Goal: Transaction & Acquisition: Purchase product/service

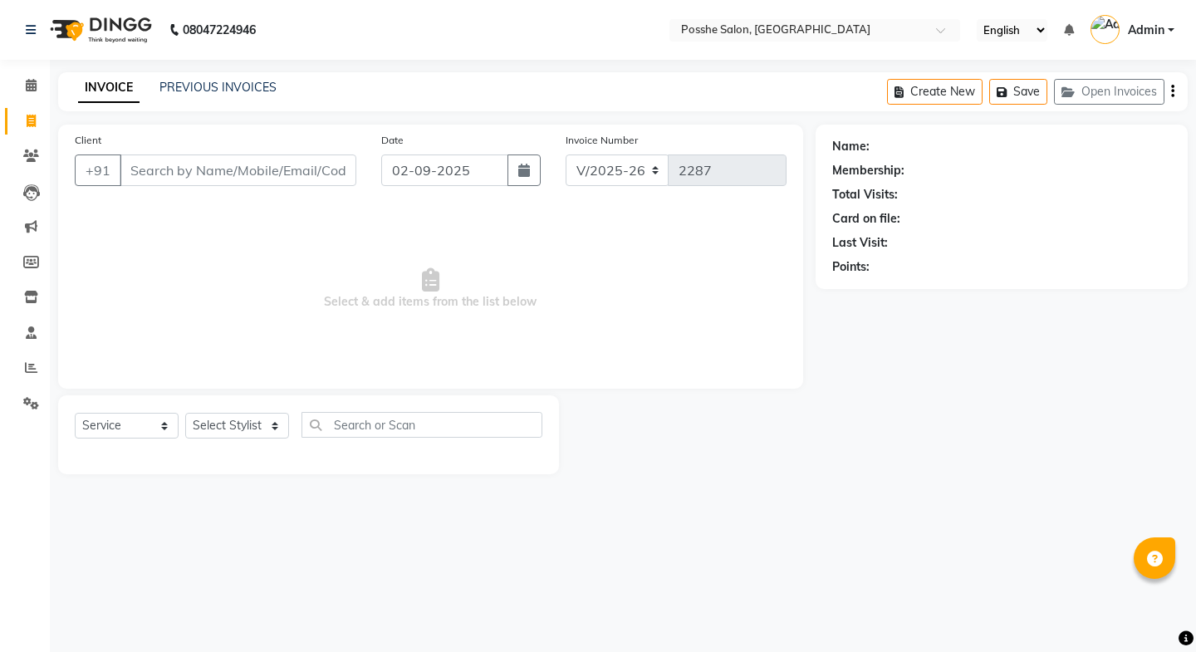
select select "6052"
select select "service"
click at [239, 425] on select "Select Stylist [PERSON_NAME] Mali [PERSON_NAME] Posshe for products [PERSON_NAM…" at bounding box center [237, 426] width 104 height 26
select select "43736"
click at [185, 413] on select "Select Stylist [PERSON_NAME] Mali [PERSON_NAME] Posshe for products [PERSON_NAM…" at bounding box center [237, 426] width 104 height 26
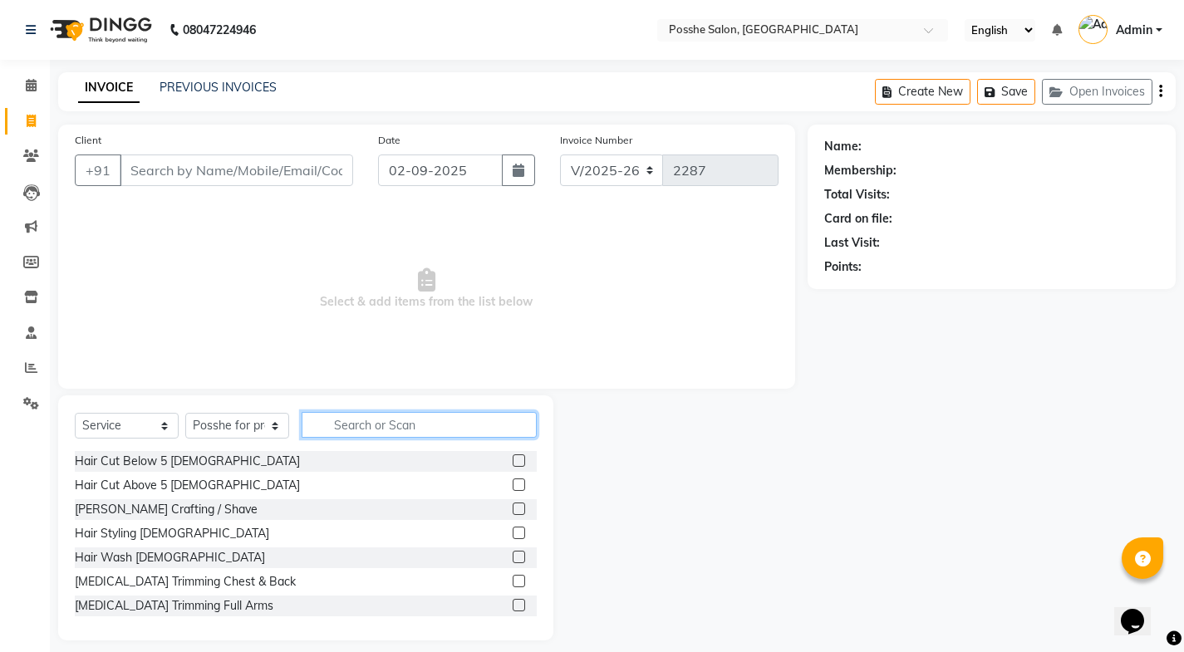
click at [360, 417] on input "text" at bounding box center [419, 425] width 235 height 26
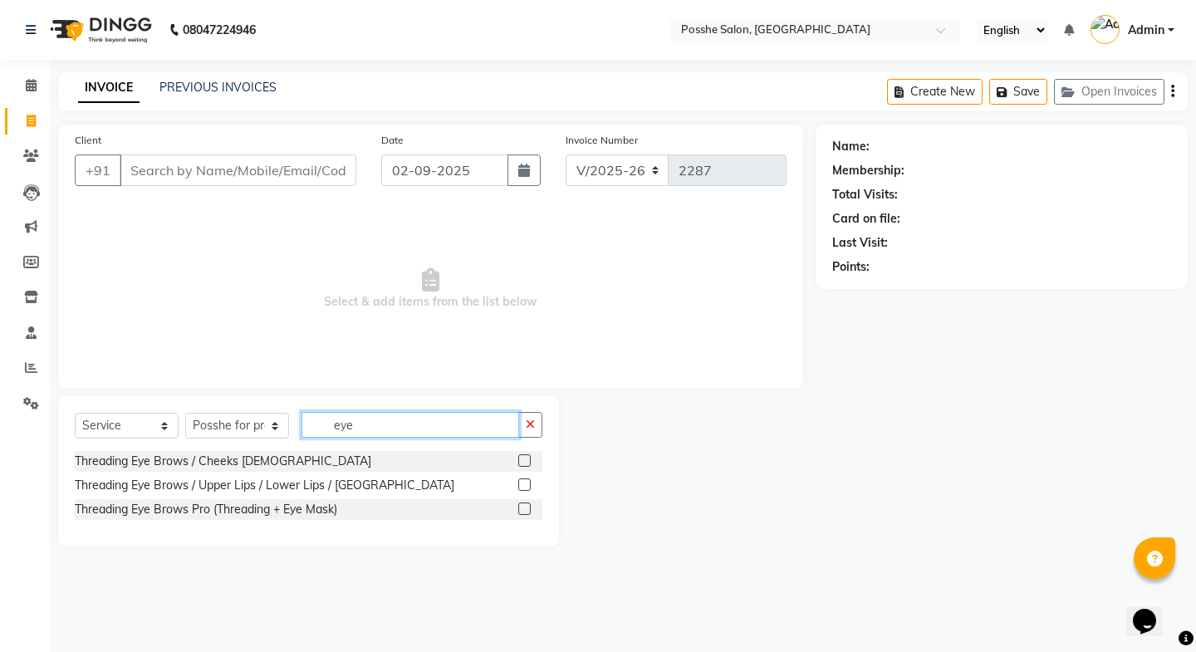
type input "eye"
click at [529, 487] on label at bounding box center [524, 484] width 12 height 12
click at [529, 487] on input "checkbox" at bounding box center [523, 485] width 11 height 11
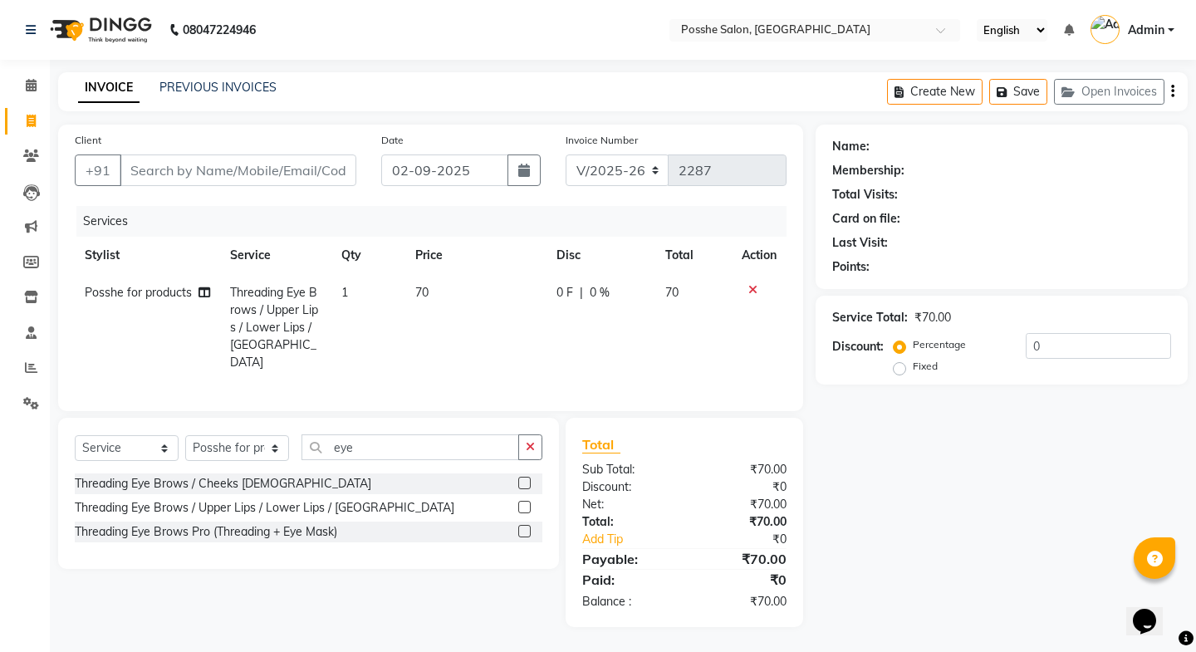
click at [524, 502] on label at bounding box center [524, 507] width 12 height 12
click at [524, 503] on input "checkbox" at bounding box center [523, 508] width 11 height 11
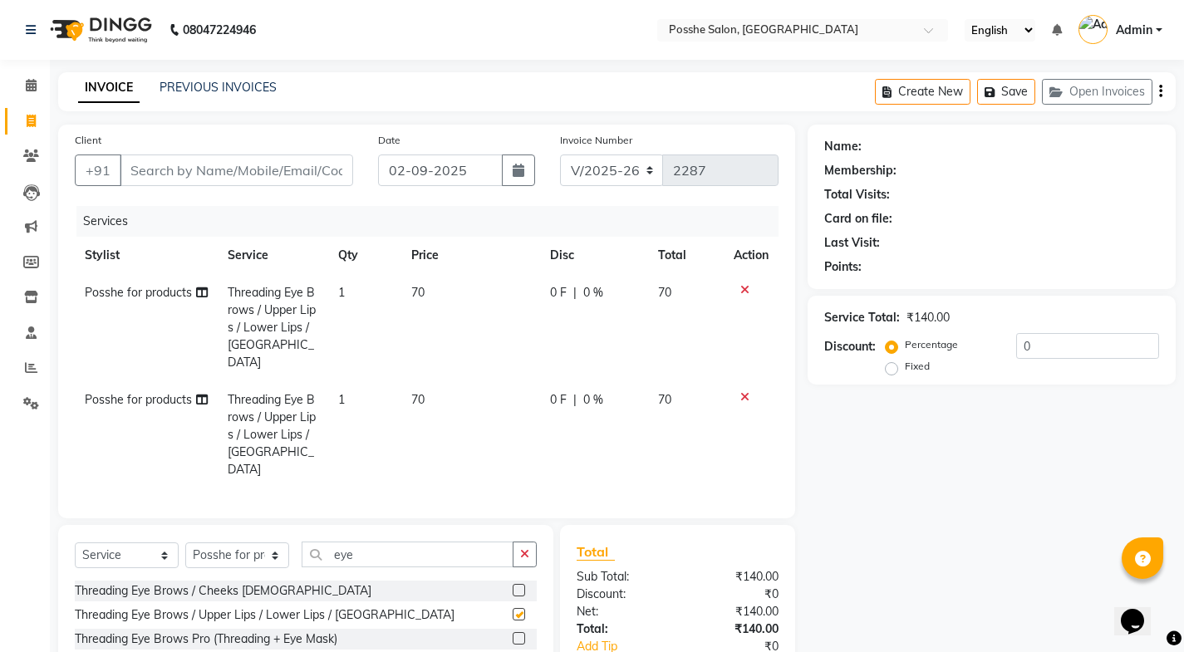
checkbox input "false"
click at [251, 174] on input "Client" at bounding box center [236, 171] width 233 height 32
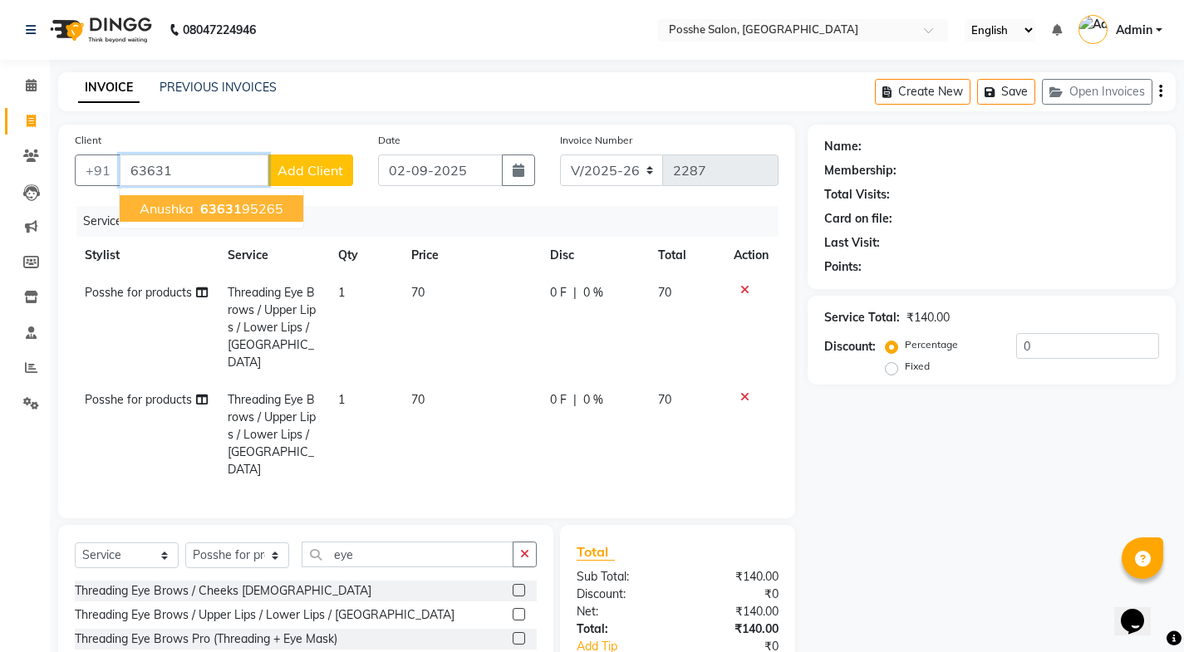
click at [260, 204] on ngb-highlight "63631 95265" at bounding box center [240, 208] width 86 height 17
type input "6363195265"
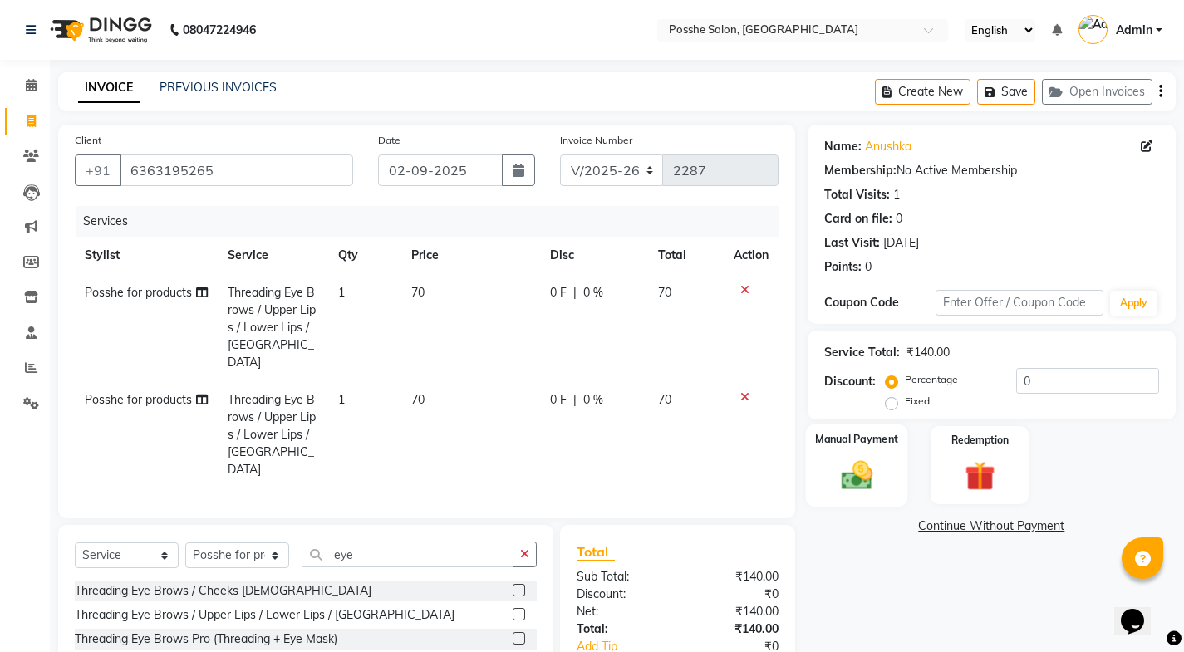
click at [846, 458] on img at bounding box center [856, 475] width 51 height 36
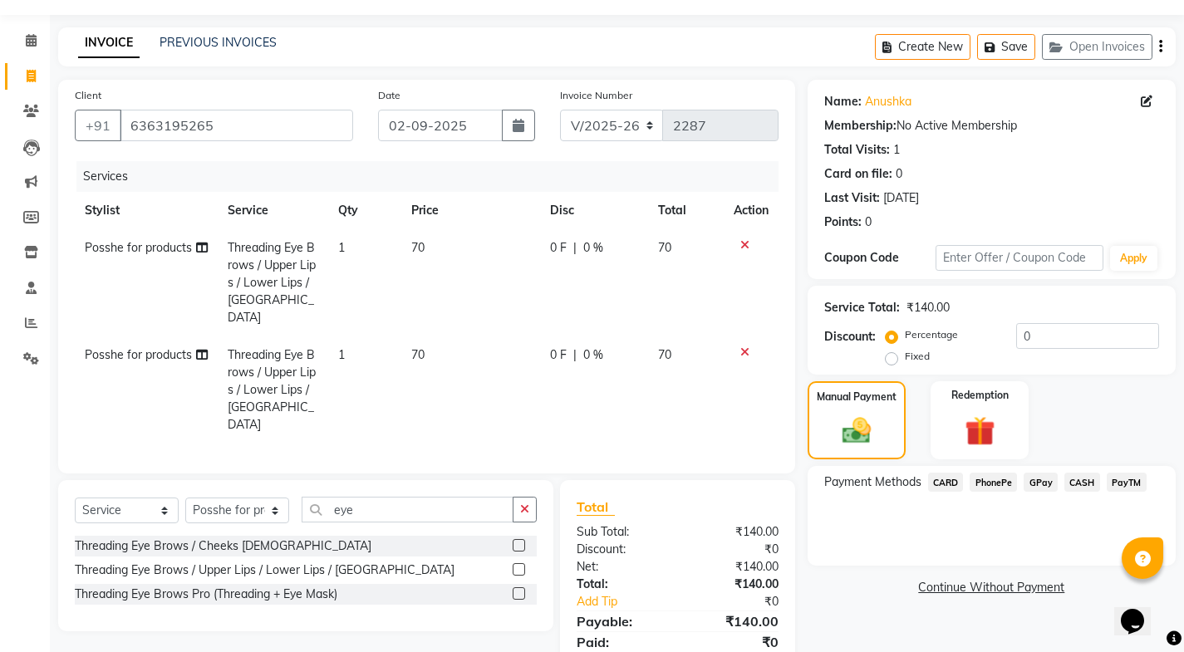
scroll to position [85, 0]
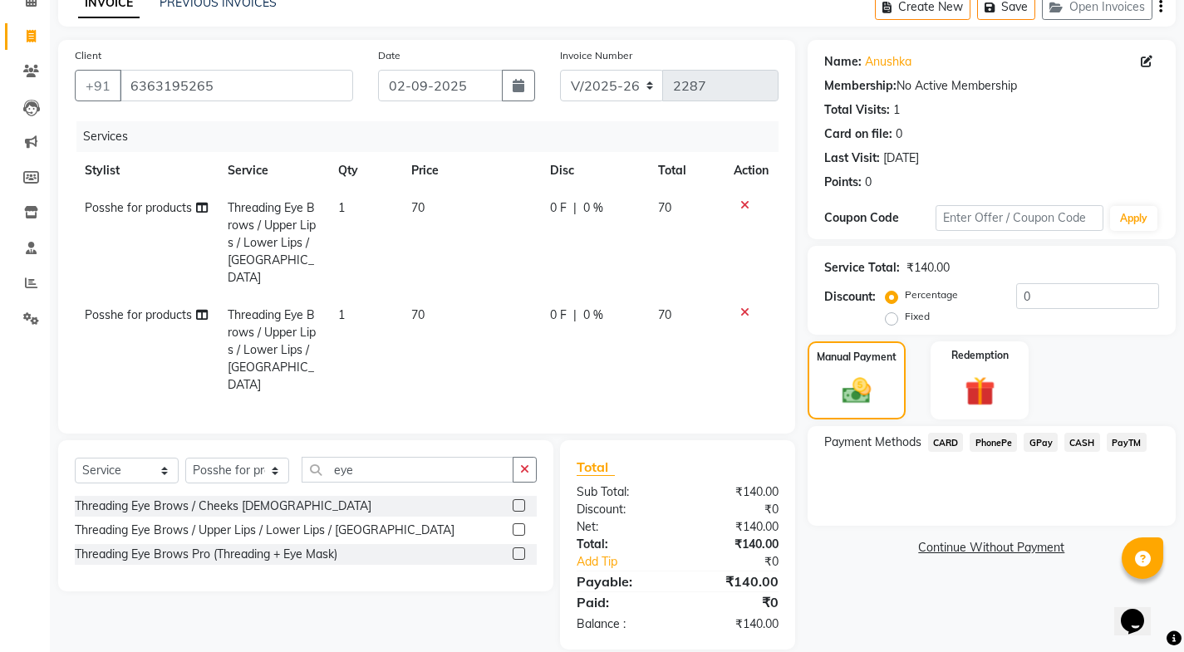
click at [1125, 445] on span "PayTM" at bounding box center [1126, 442] width 40 height 19
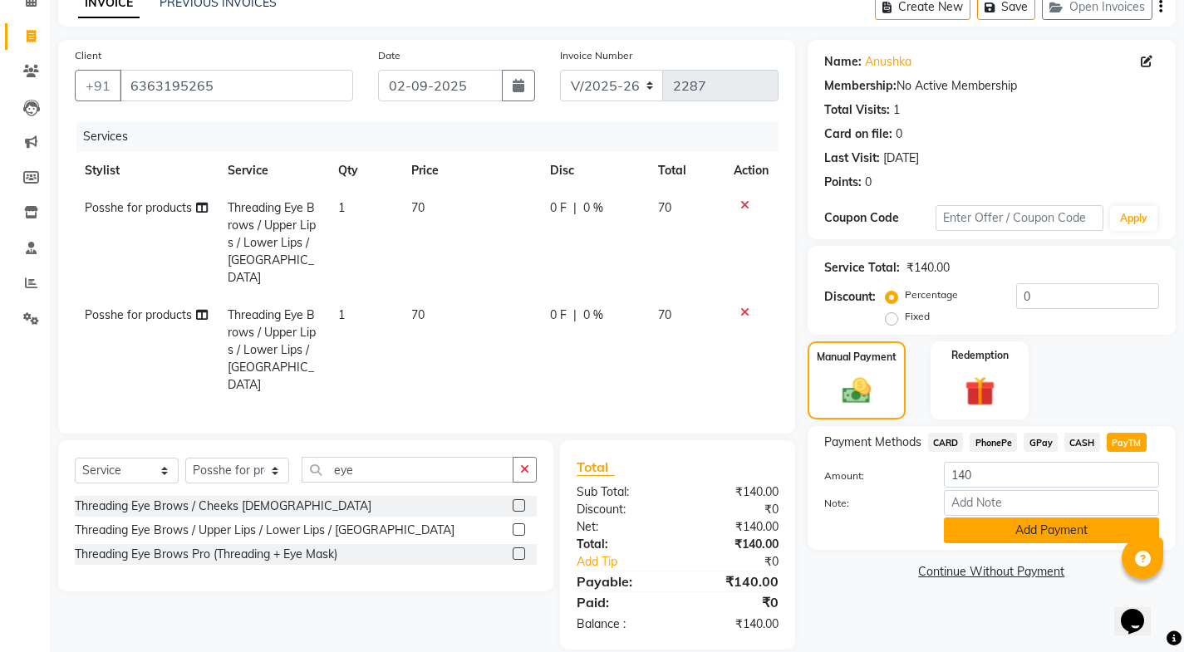
click at [1083, 533] on button "Add Payment" at bounding box center [1051, 531] width 215 height 26
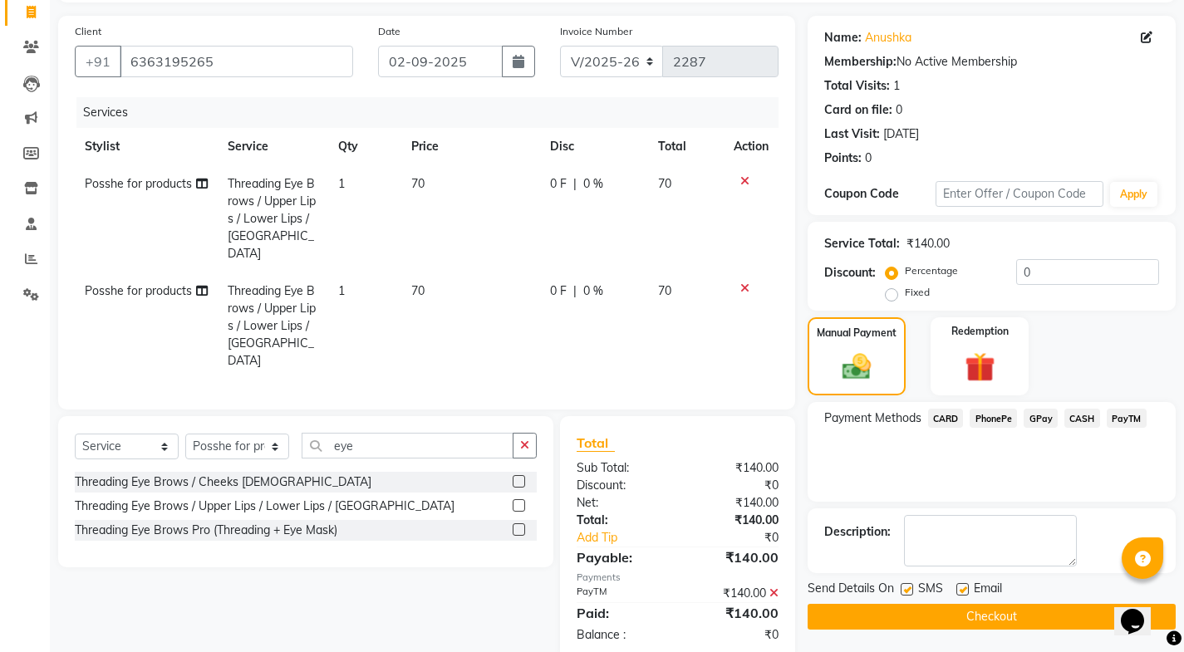
scroll to position [120, 0]
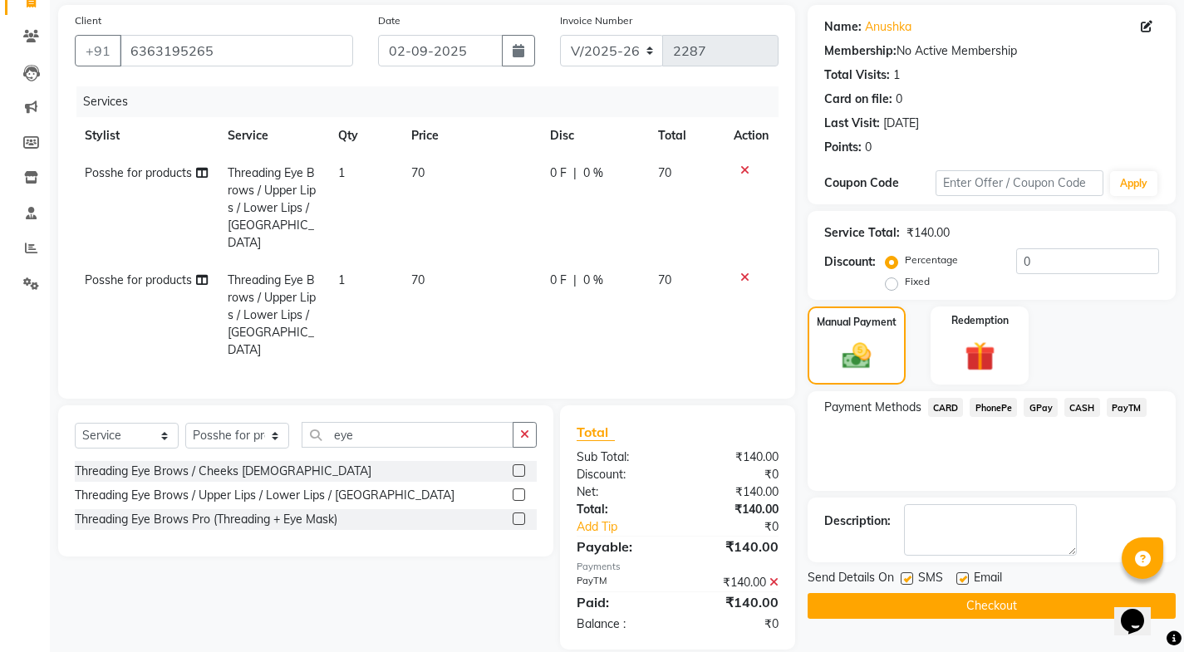
click at [958, 576] on label at bounding box center [962, 578] width 12 height 12
click at [958, 576] on input "checkbox" at bounding box center [961, 579] width 11 height 11
checkbox input "false"
click at [908, 576] on label at bounding box center [906, 578] width 12 height 12
click at [908, 576] on input "checkbox" at bounding box center [905, 579] width 11 height 11
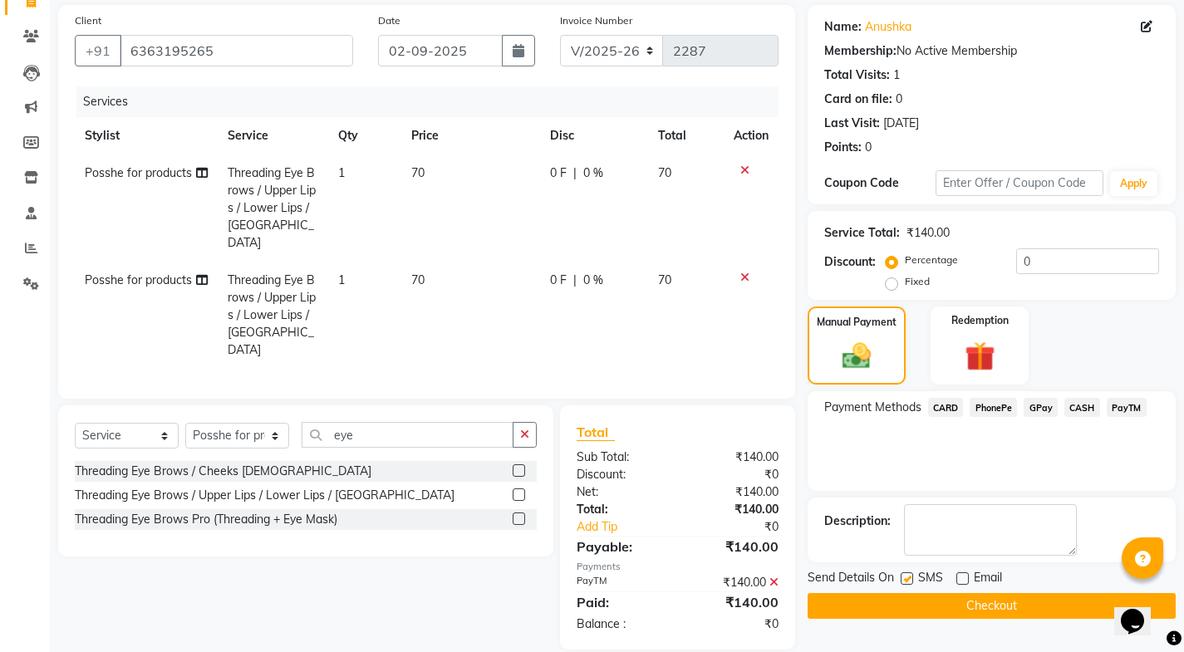
checkbox input "false"
click at [907, 591] on div "Send Details On SMS Email Checkout" at bounding box center [991, 594] width 368 height 50
click at [957, 616] on button "Checkout" at bounding box center [991, 606] width 368 height 26
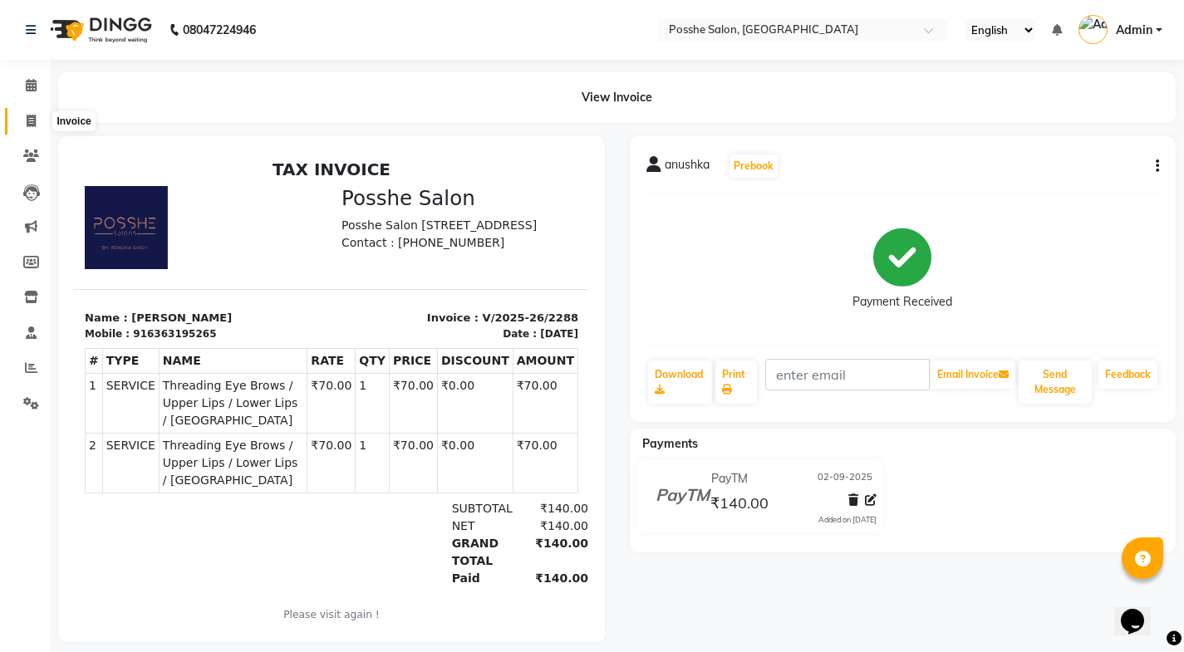
click at [39, 125] on span at bounding box center [31, 121] width 29 height 19
select select "6052"
select select "service"
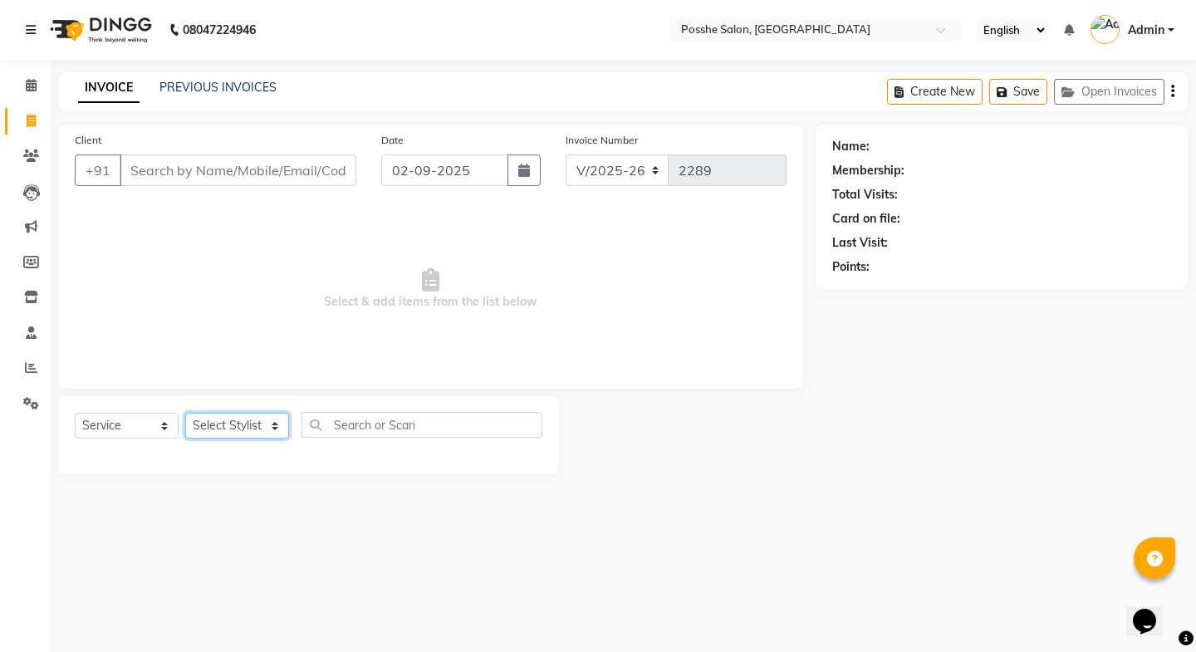
drag, startPoint x: 217, startPoint y: 428, endPoint x: 222, endPoint y: 440, distance: 13.4
click at [218, 428] on select "Select Stylist [PERSON_NAME] Mali [PERSON_NAME] Posshe for products [PERSON_NAM…" at bounding box center [237, 426] width 104 height 26
select select "43693"
click at [185, 413] on select "Select Stylist [PERSON_NAME] Mali [PERSON_NAME] Posshe for products [PERSON_NAM…" at bounding box center [237, 426] width 104 height 26
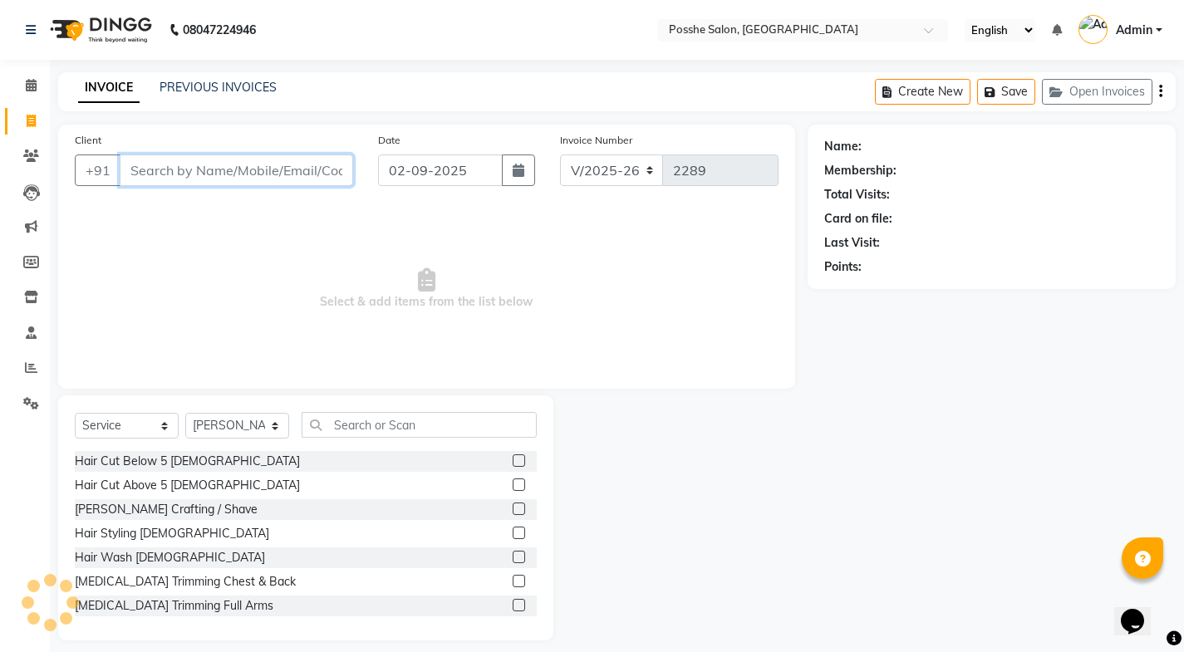
click at [200, 174] on input "Client" at bounding box center [236, 171] width 233 height 32
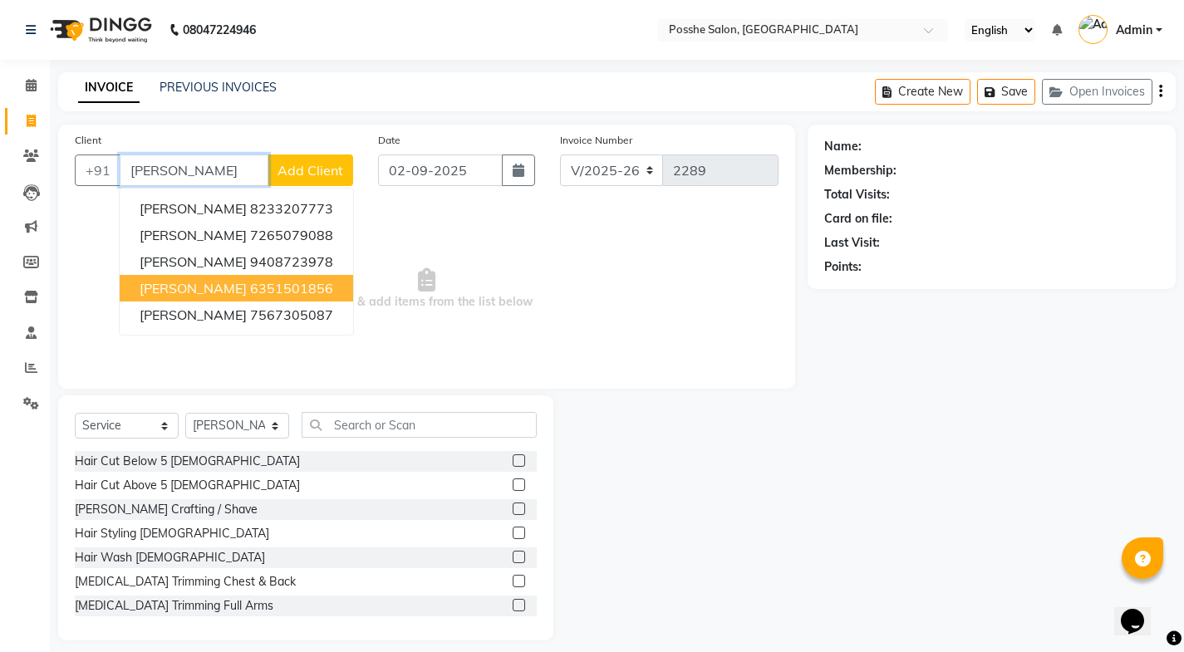
click at [259, 283] on ngb-highlight "6351501856" at bounding box center [291, 288] width 83 height 17
type input "6351501856"
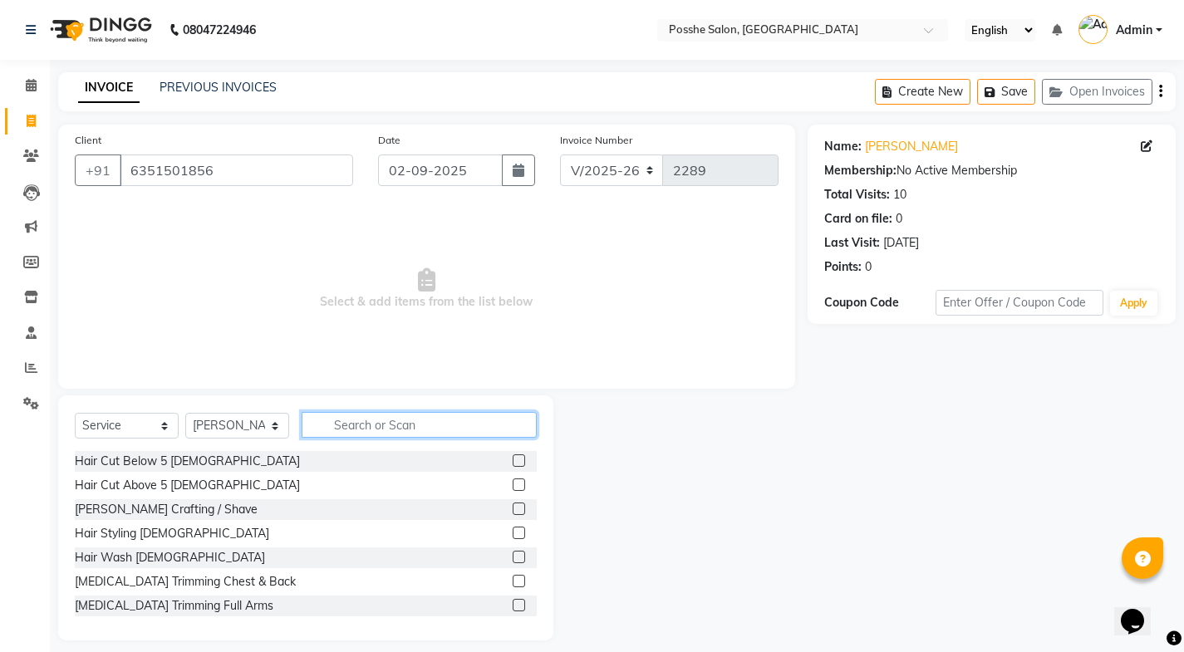
click at [357, 430] on input "text" at bounding box center [419, 425] width 235 height 26
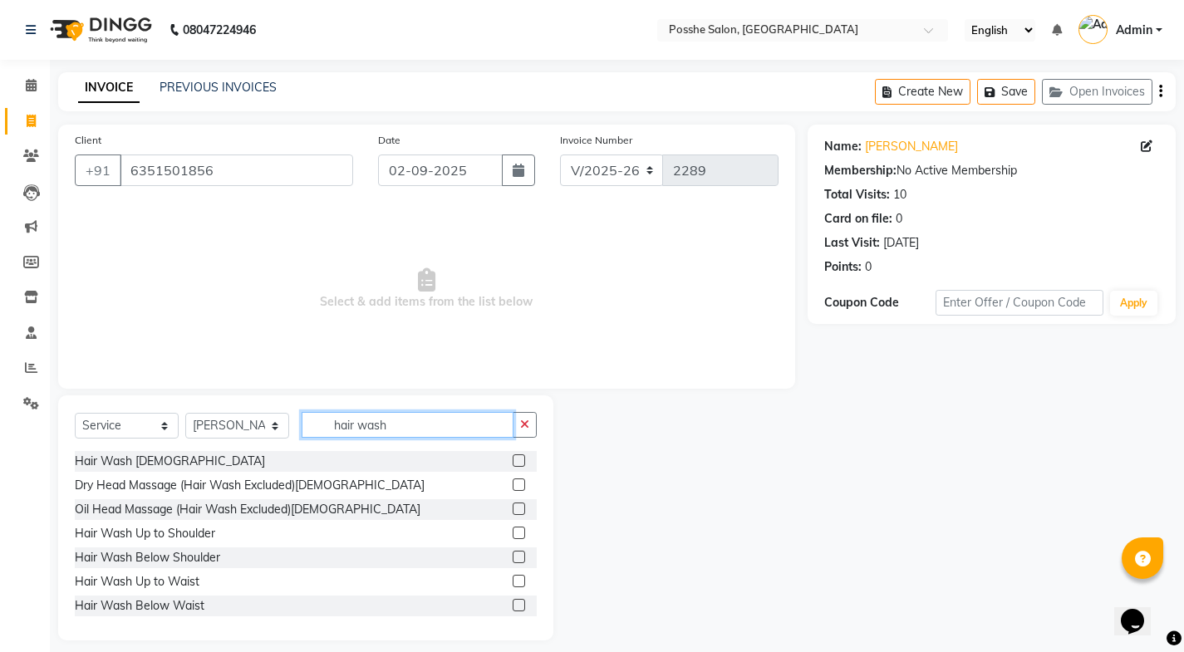
type input "hair wash"
click at [513, 585] on label at bounding box center [519, 581] width 12 height 12
click at [513, 585] on input "checkbox" at bounding box center [518, 581] width 11 height 11
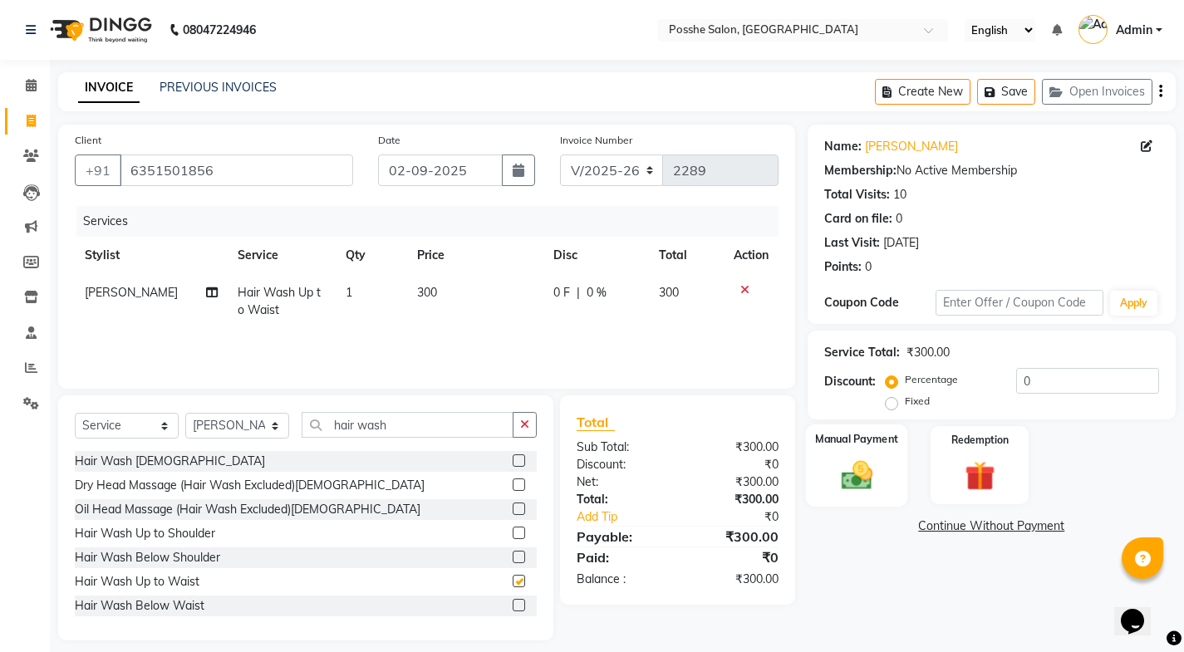
checkbox input "false"
click at [836, 467] on img at bounding box center [856, 475] width 51 height 36
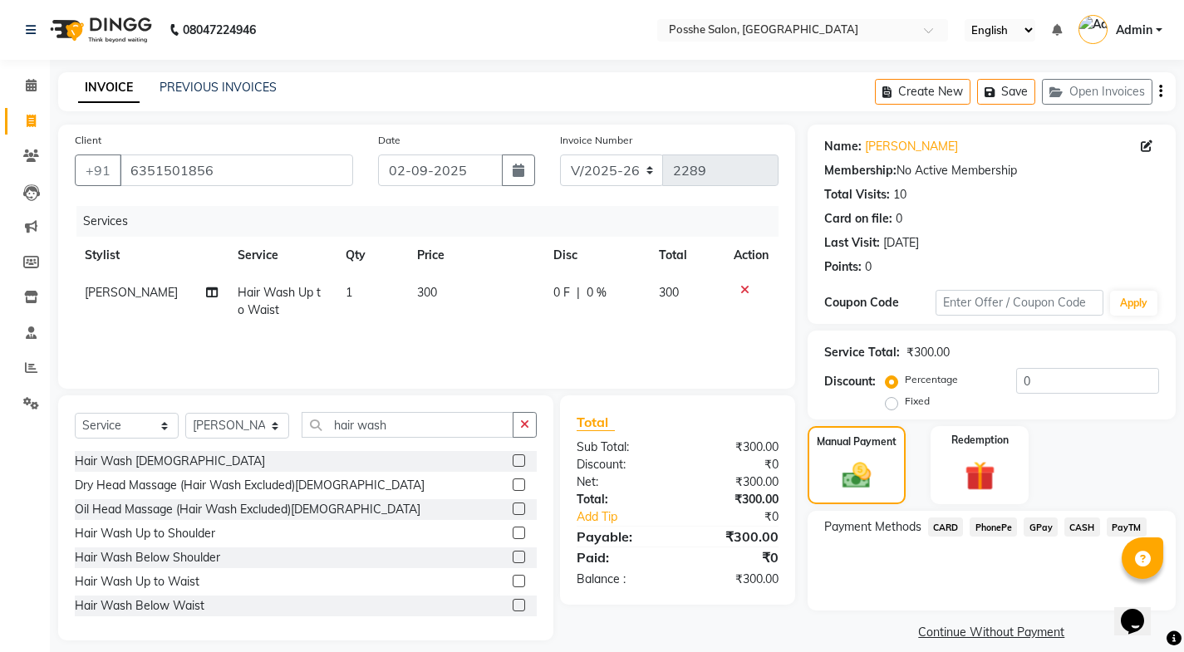
click at [1116, 532] on span "PayTM" at bounding box center [1126, 527] width 40 height 19
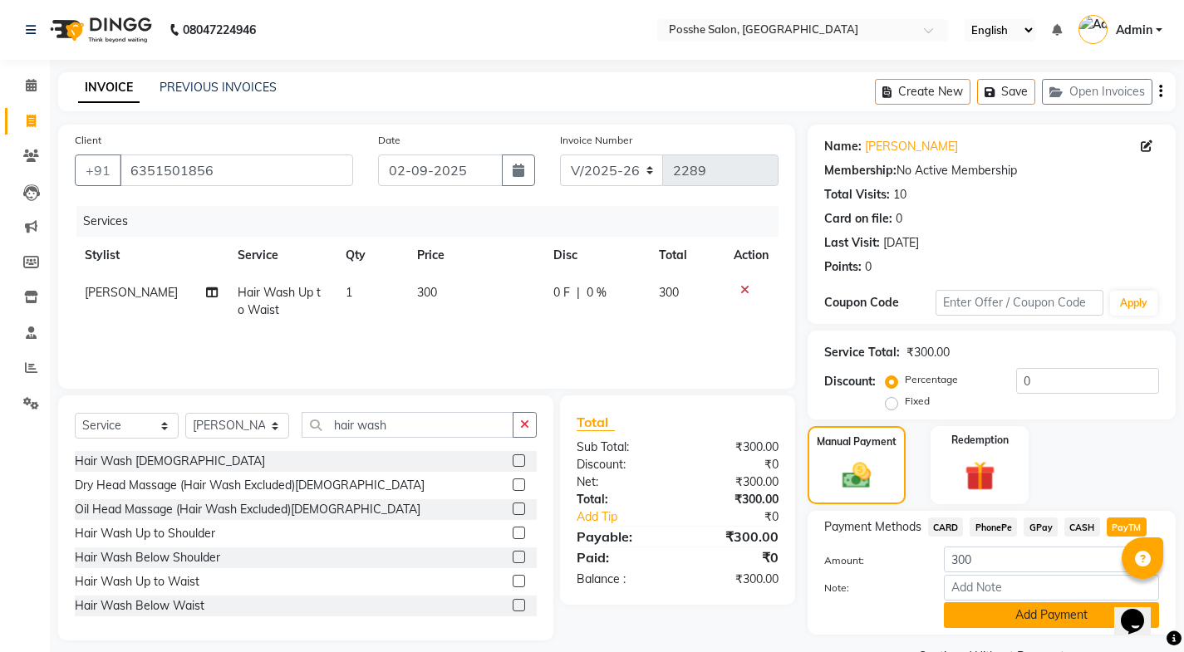
click at [1058, 615] on button "Add Payment" at bounding box center [1051, 615] width 215 height 26
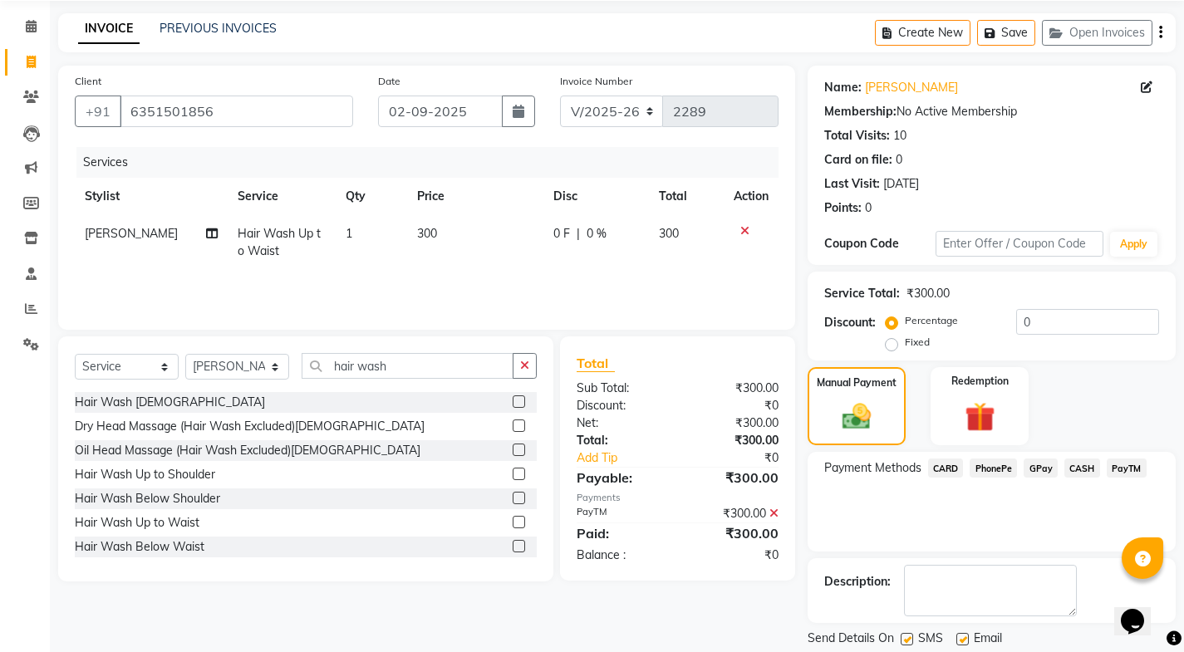
scroll to position [111, 0]
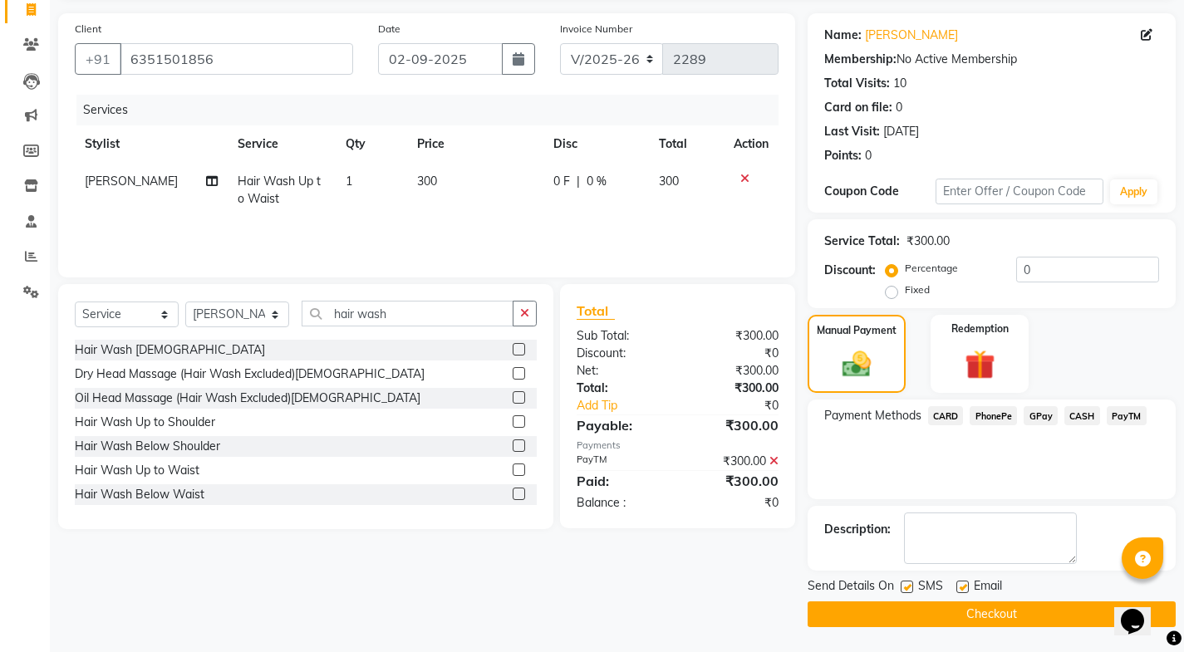
click at [959, 586] on label at bounding box center [962, 587] width 12 height 12
click at [959, 586] on input "checkbox" at bounding box center [961, 587] width 11 height 11
checkbox input "false"
click at [911, 589] on label at bounding box center [906, 587] width 12 height 12
click at [911, 589] on input "checkbox" at bounding box center [905, 587] width 11 height 11
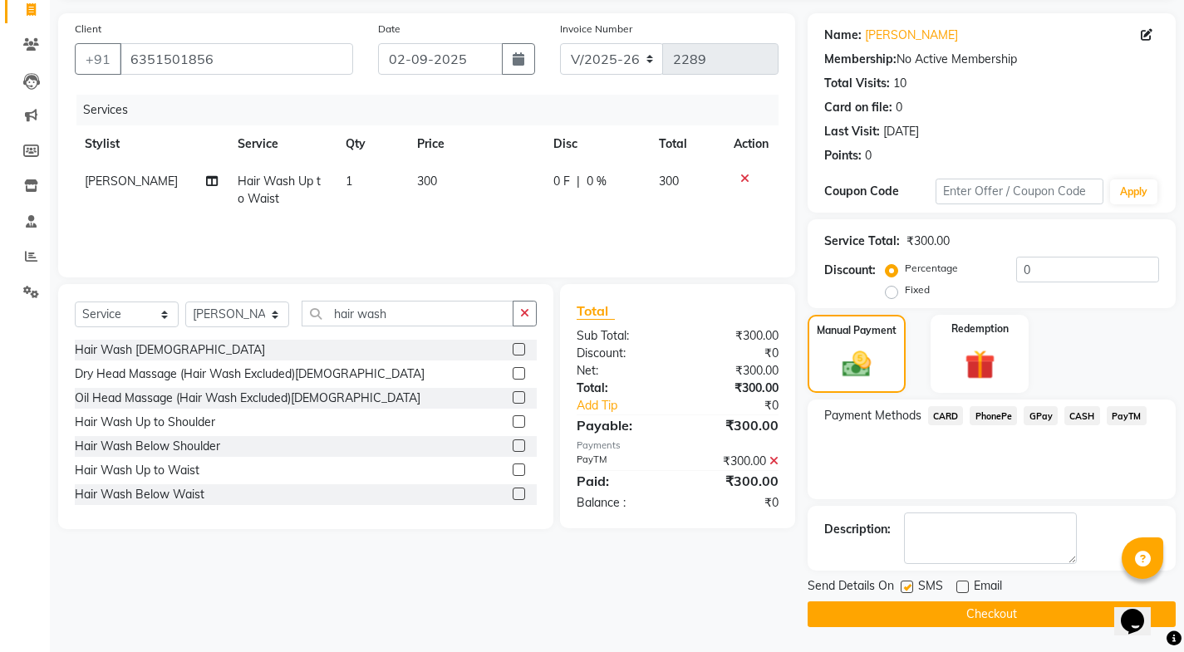
checkbox input "false"
click at [931, 620] on button "Checkout" at bounding box center [991, 614] width 368 height 26
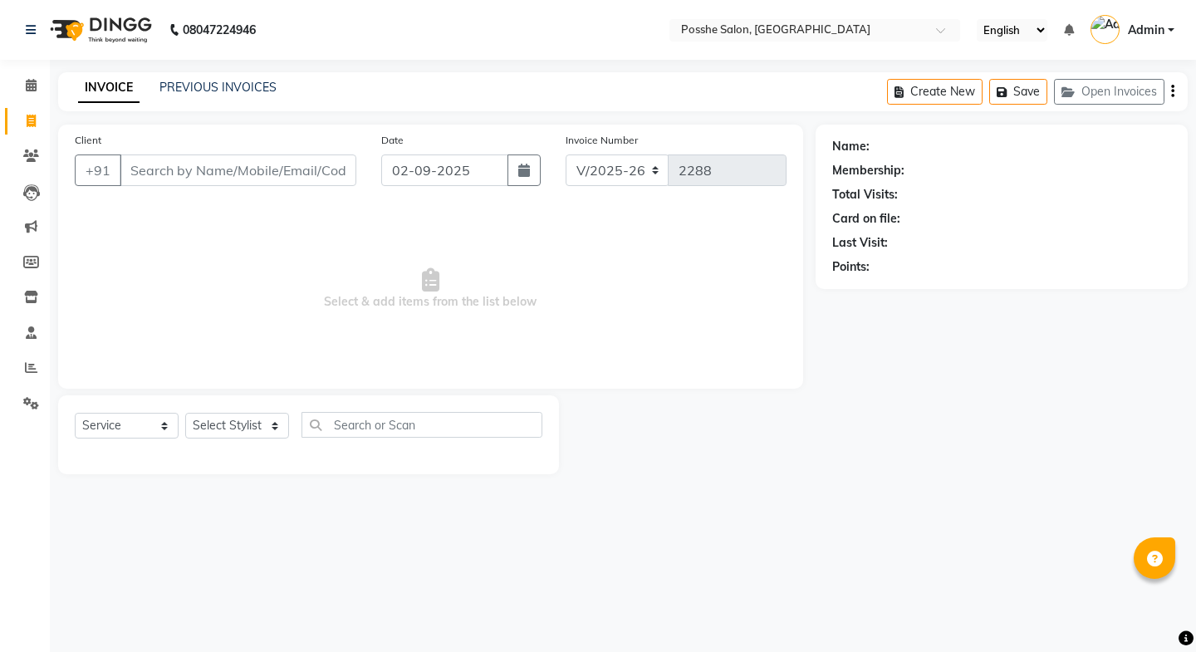
select select "6052"
select select "service"
click at [220, 429] on select "Select Stylist [PERSON_NAME] Mali [PERSON_NAME] Posshe for products [PERSON_NAM…" at bounding box center [237, 426] width 104 height 26
select select "43695"
click at [185, 413] on select "Select Stylist [PERSON_NAME] Mali [PERSON_NAME] Posshe for products [PERSON_NAM…" at bounding box center [237, 426] width 104 height 26
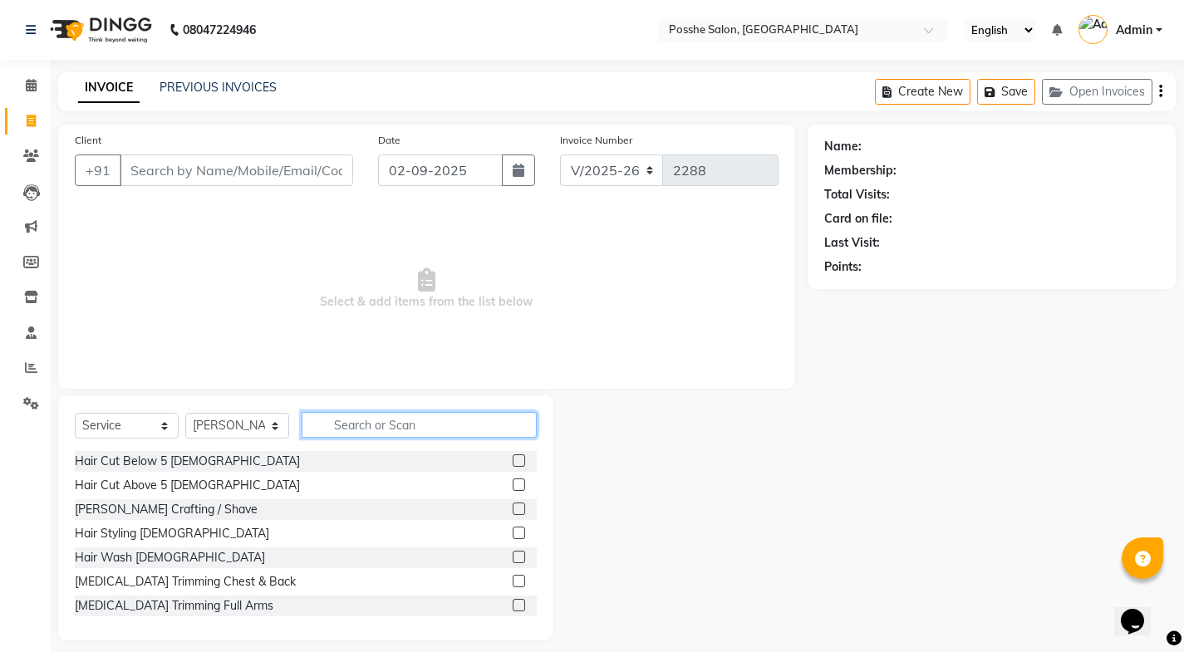
click at [435, 433] on input "text" at bounding box center [419, 425] width 235 height 26
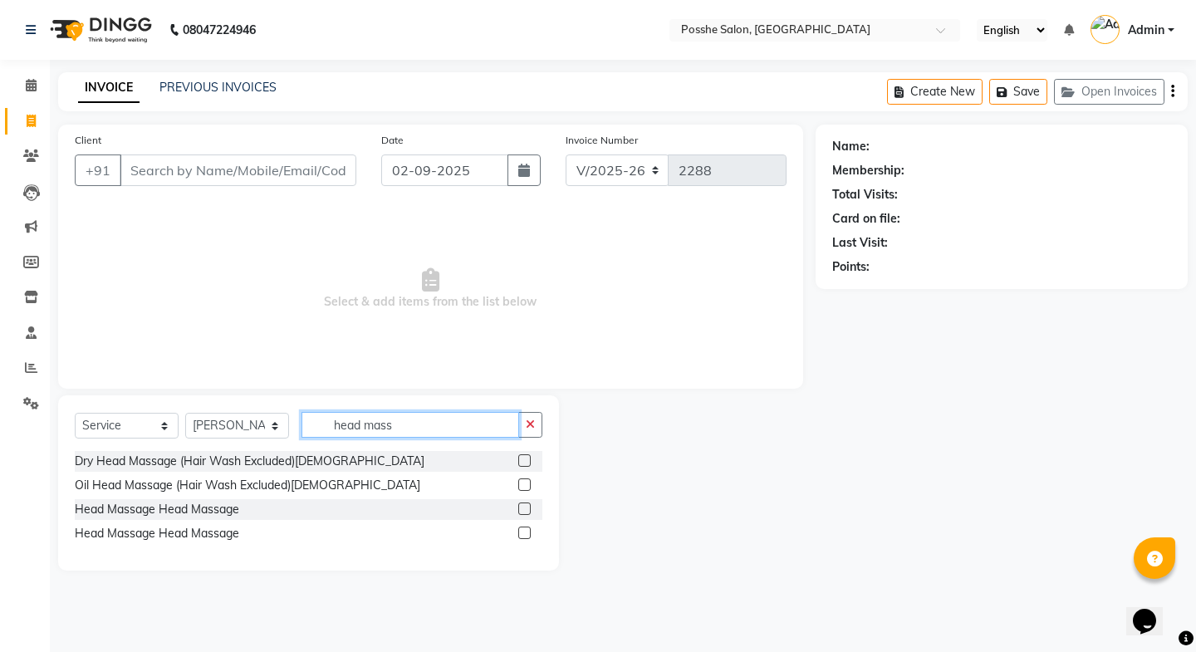
type input "head mass"
click at [523, 482] on label at bounding box center [524, 484] width 12 height 12
click at [523, 482] on input "checkbox" at bounding box center [523, 485] width 11 height 11
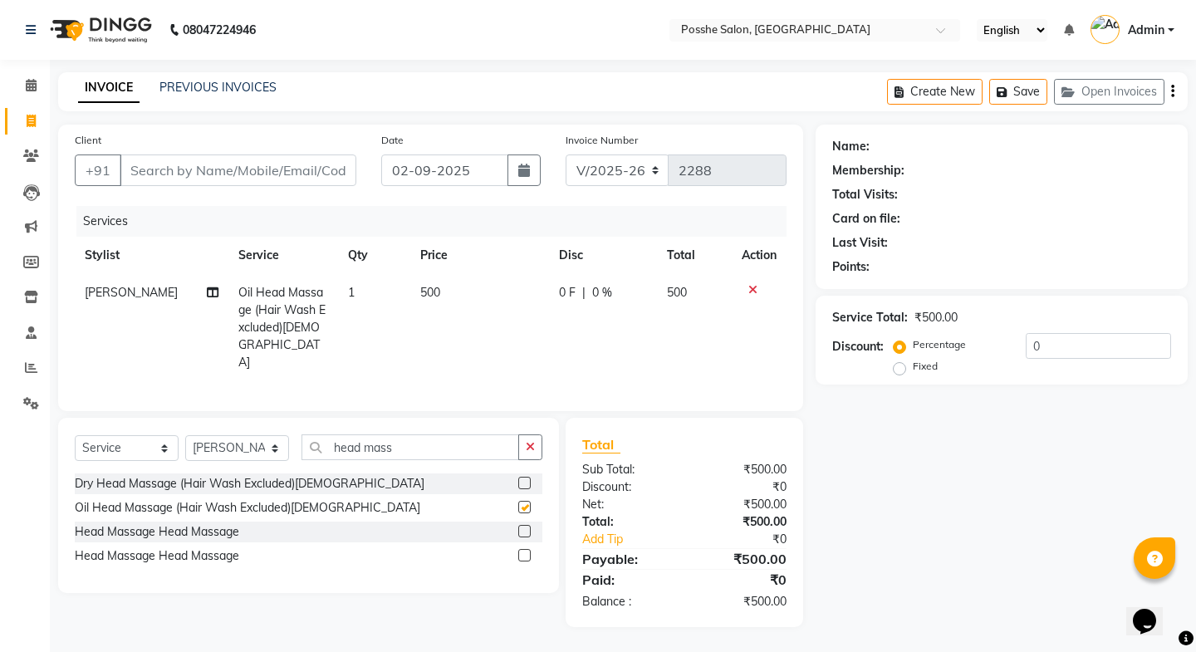
checkbox input "false"
click at [251, 435] on select "Select Stylist [PERSON_NAME] Mali [PERSON_NAME] Posshe for products [PERSON_NAM…" at bounding box center [237, 448] width 104 height 26
select select "43693"
click at [185, 435] on select "Select Stylist [PERSON_NAME] Mali [PERSON_NAME] Posshe for products [PERSON_NAM…" at bounding box center [237, 448] width 104 height 26
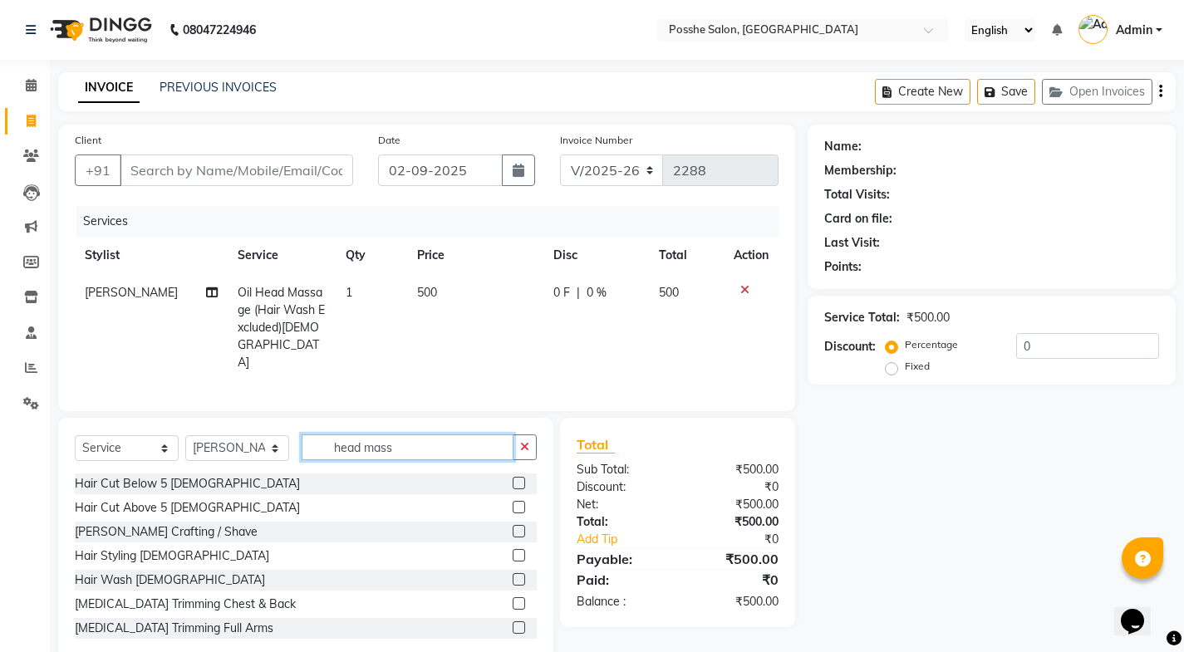
click at [395, 434] on input "head mass" at bounding box center [408, 447] width 212 height 26
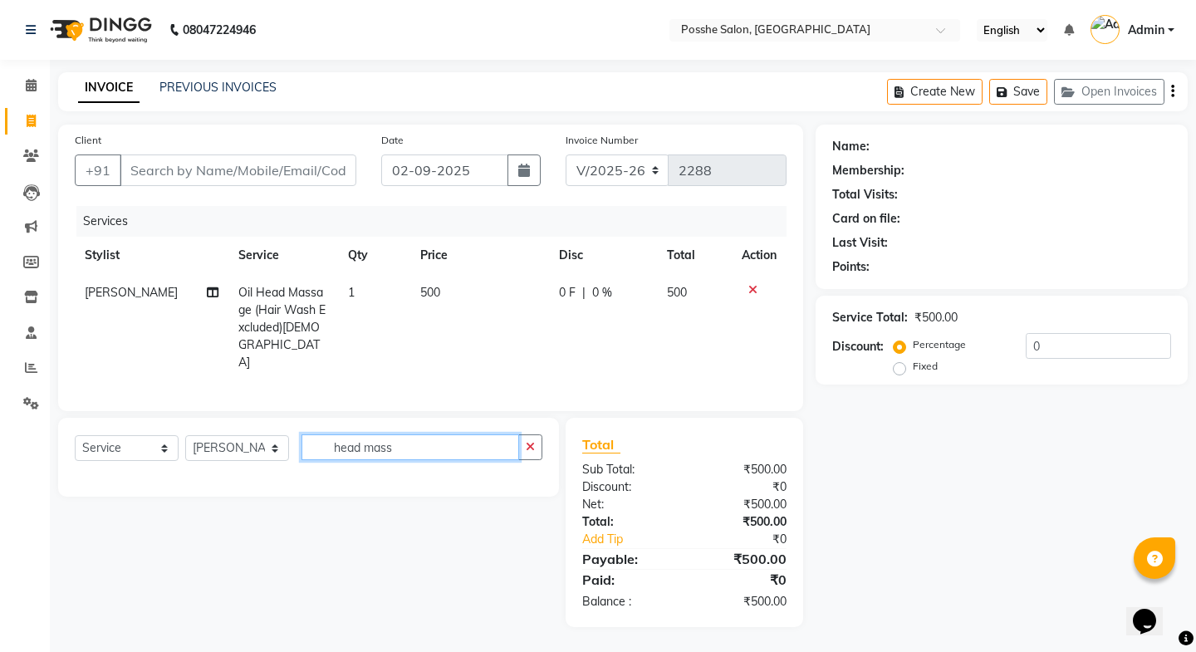
type input "head mass"
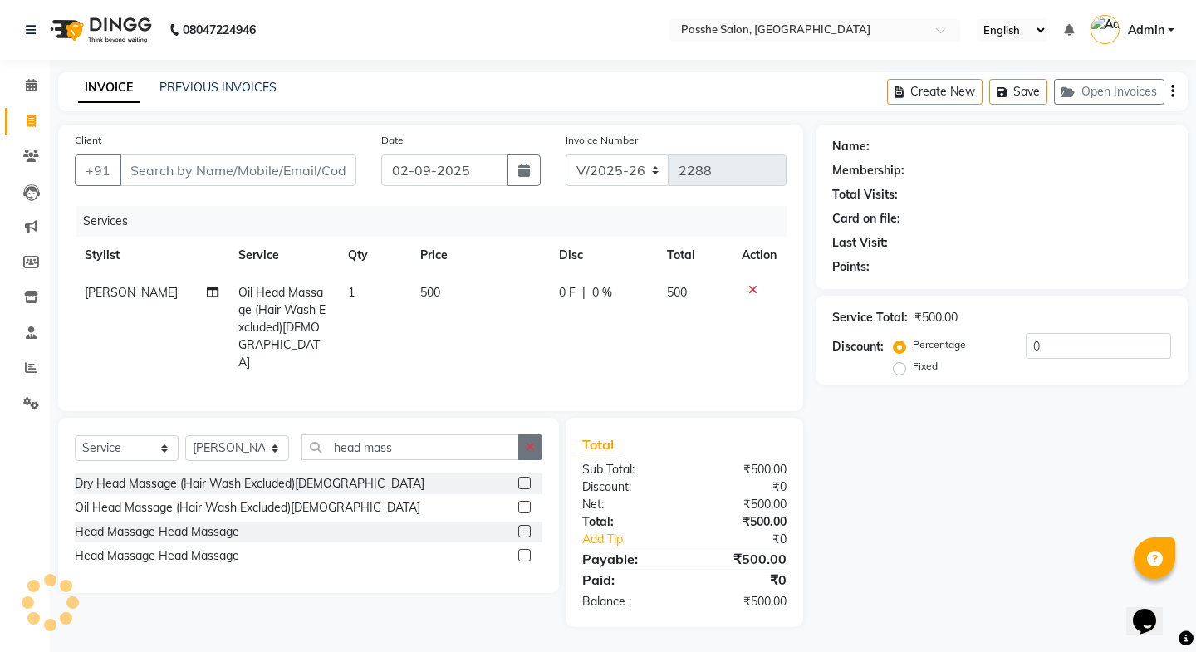
click at [522, 501] on label at bounding box center [524, 507] width 12 height 12
click at [522, 503] on input "checkbox" at bounding box center [523, 508] width 11 height 11
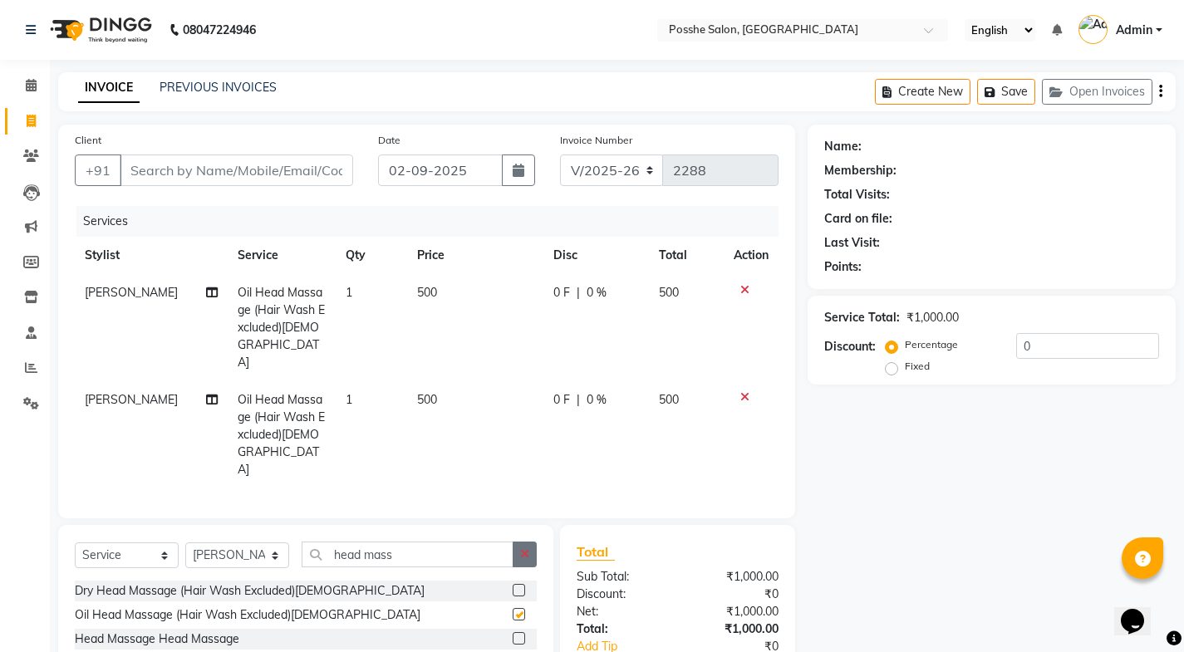
checkbox input "false"
click at [532, 542] on button "button" at bounding box center [525, 555] width 24 height 26
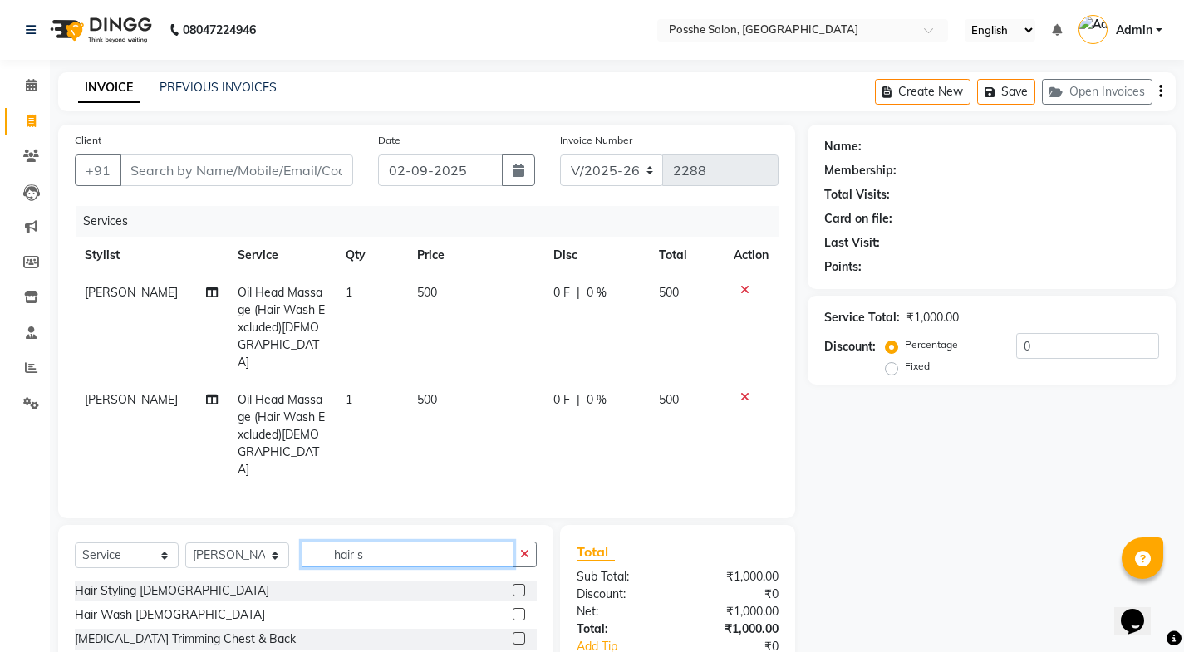
type input "hair s"
click at [503, 525] on div "Select Service Product Membership Package Voucher Prepaid Gift Card Select Styl…" at bounding box center [305, 647] width 495 height 245
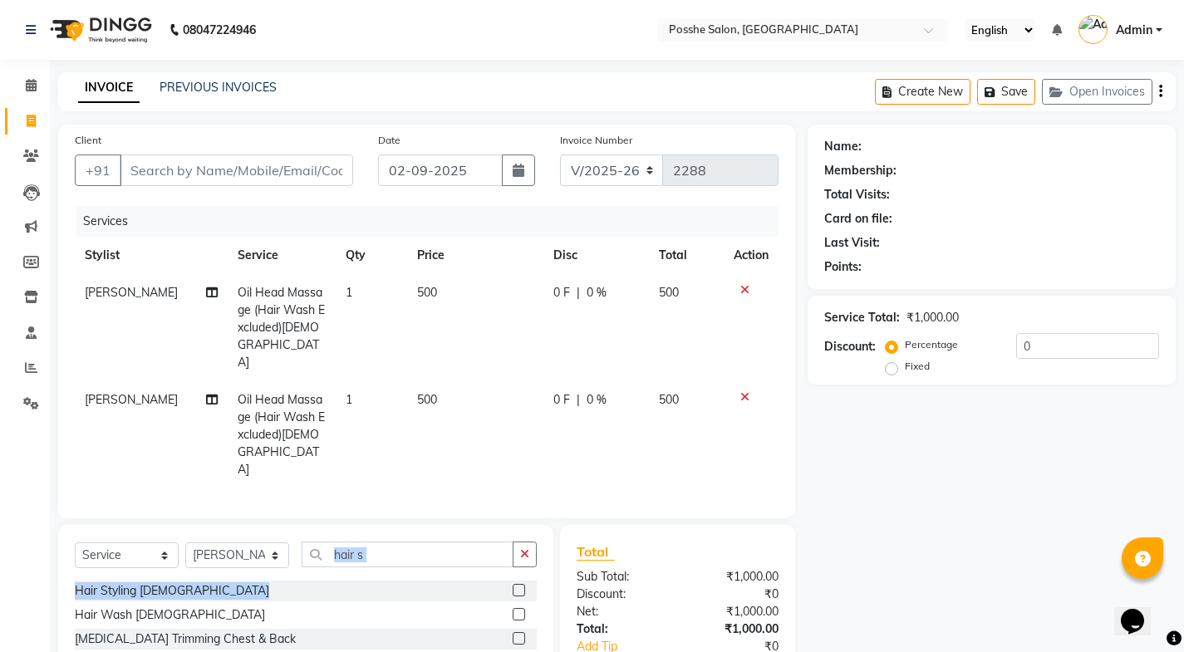
click at [513, 584] on label at bounding box center [519, 590] width 12 height 12
click at [513, 586] on input "checkbox" at bounding box center [518, 591] width 11 height 11
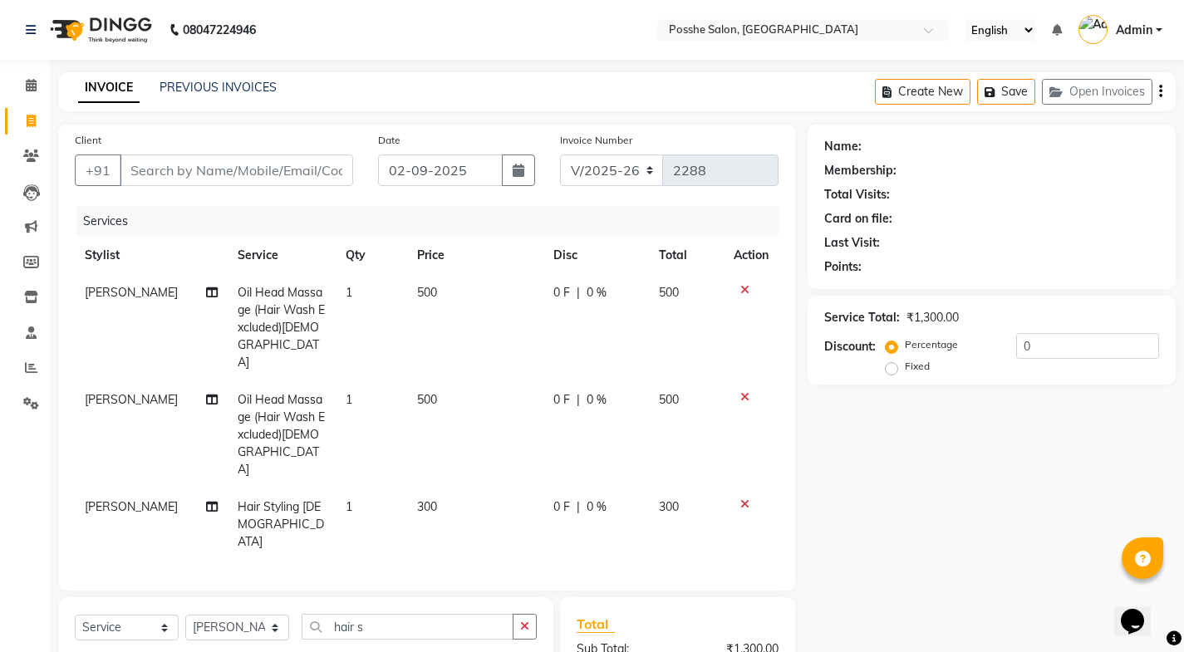
scroll to position [140, 0]
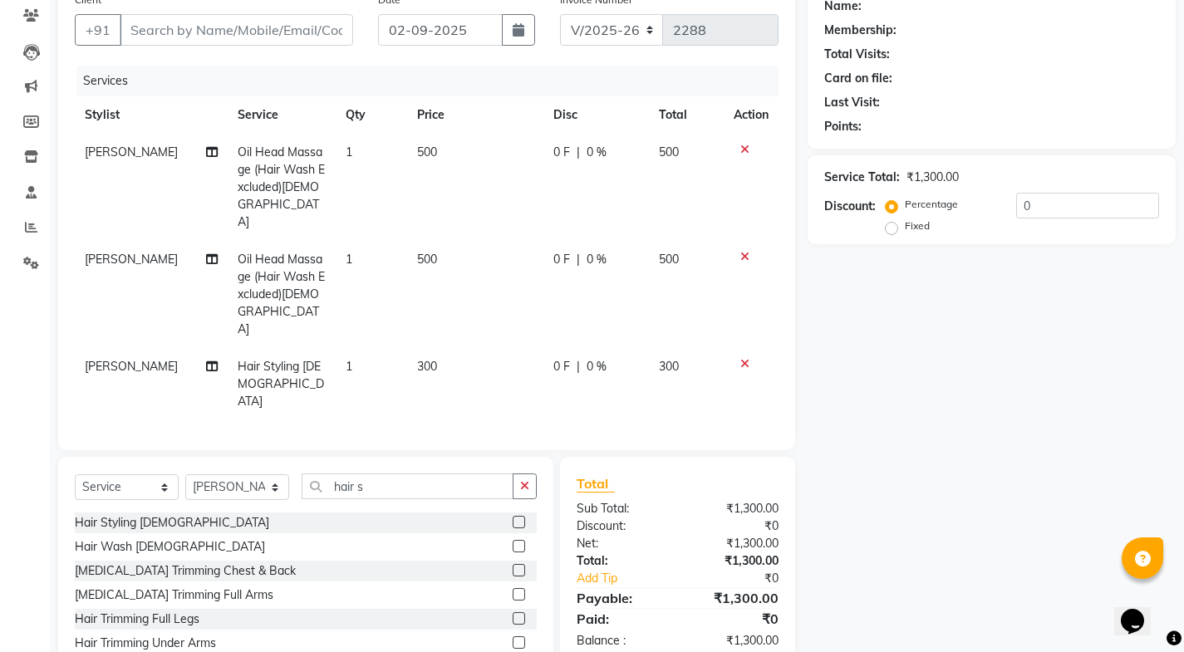
click at [513, 516] on label at bounding box center [519, 522] width 12 height 12
click at [513, 518] on input "checkbox" at bounding box center [518, 523] width 11 height 11
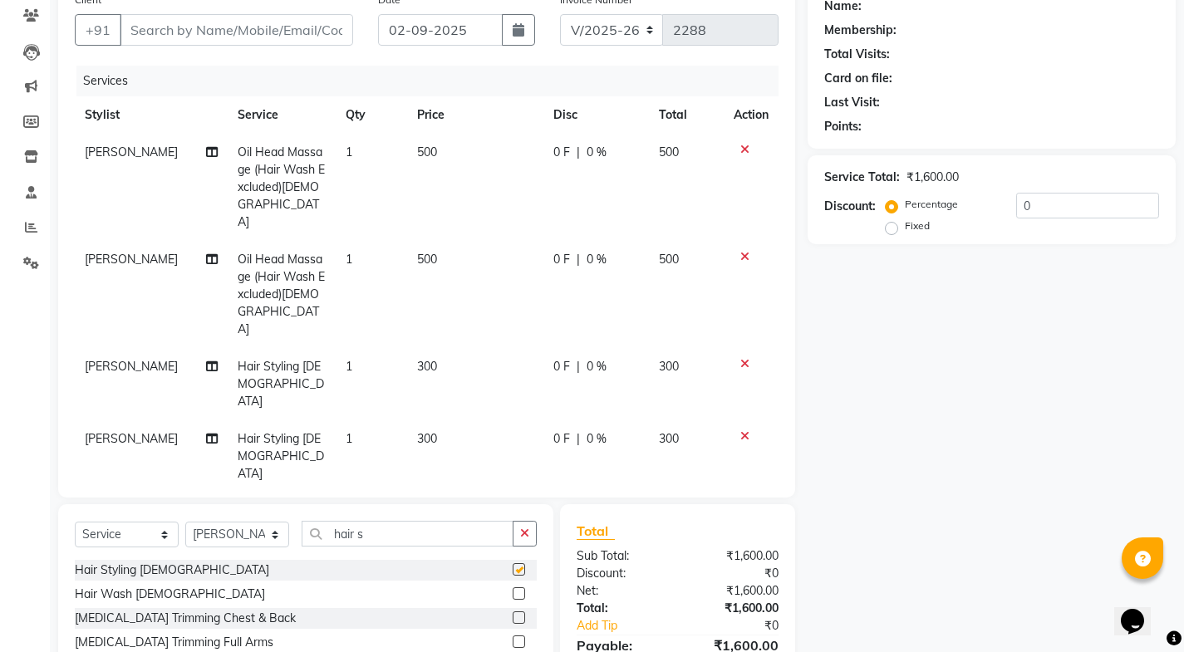
checkbox input "false"
click at [434, 348] on td "300" at bounding box center [474, 384] width 135 height 72
select select "43693"
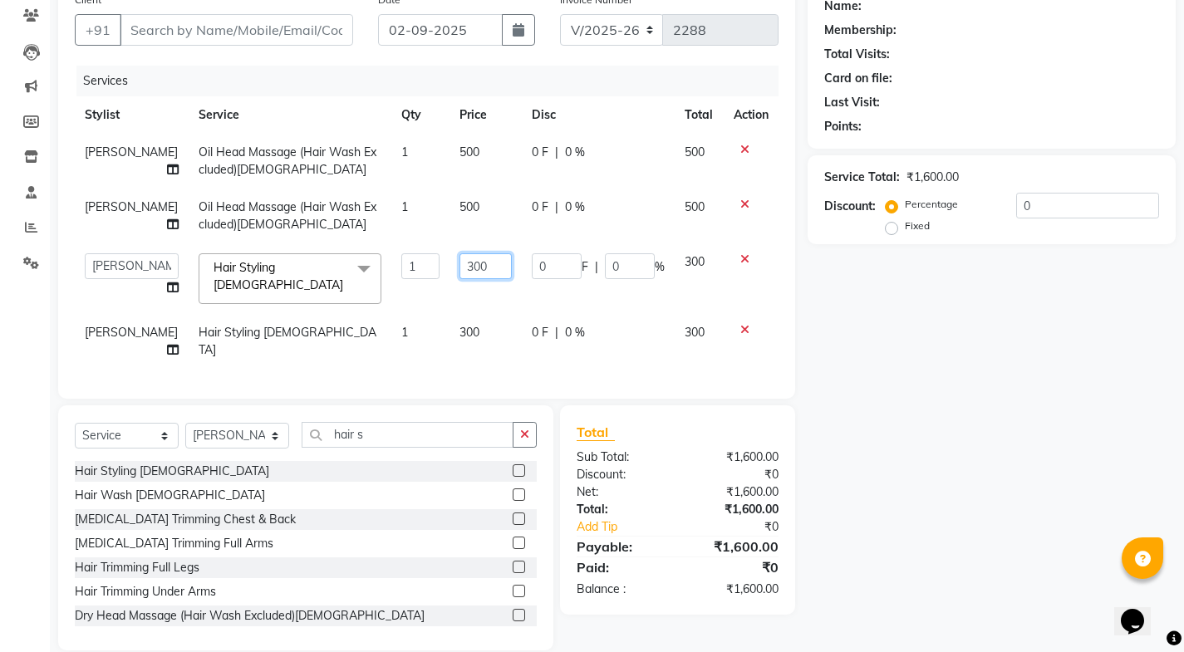
click at [459, 268] on input "300" at bounding box center [485, 266] width 52 height 26
type input "150"
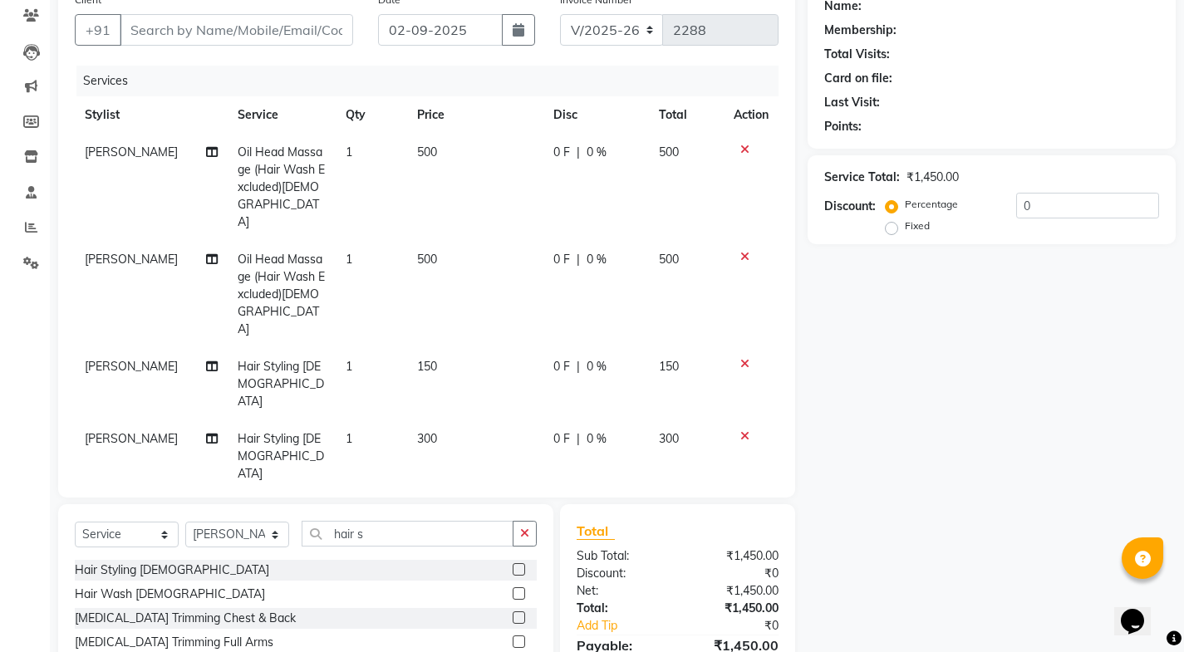
click at [449, 420] on td "300" at bounding box center [474, 456] width 135 height 72
select select "43693"
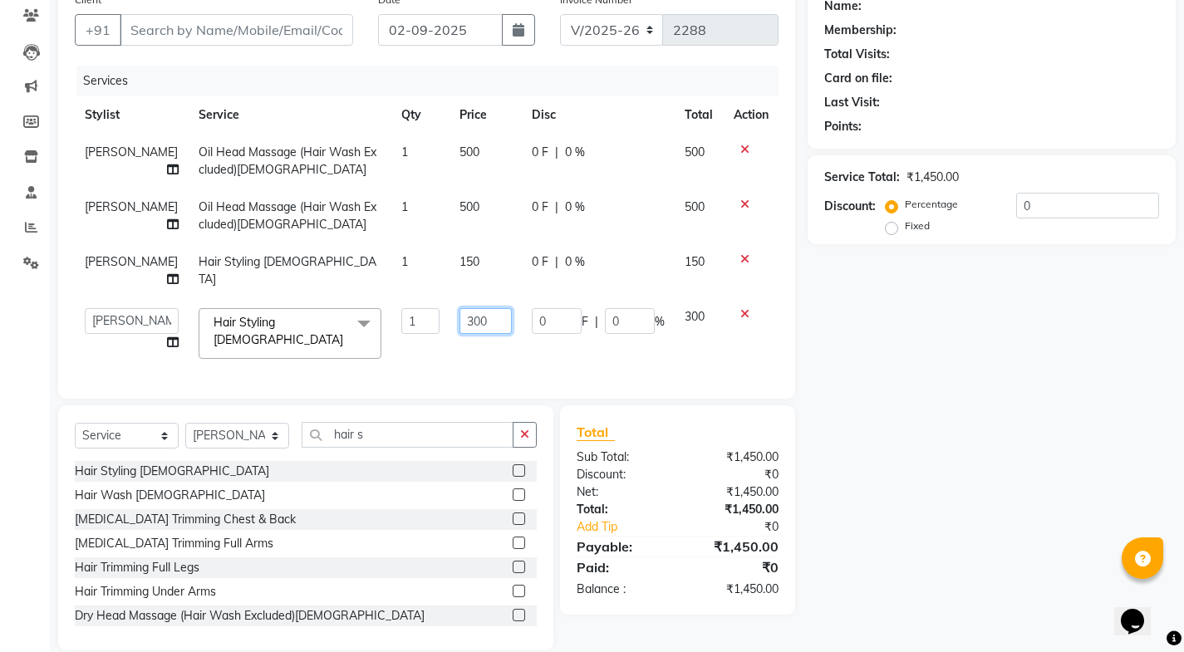
click at [459, 323] on input "300" at bounding box center [485, 321] width 52 height 26
type input "3"
type input "150"
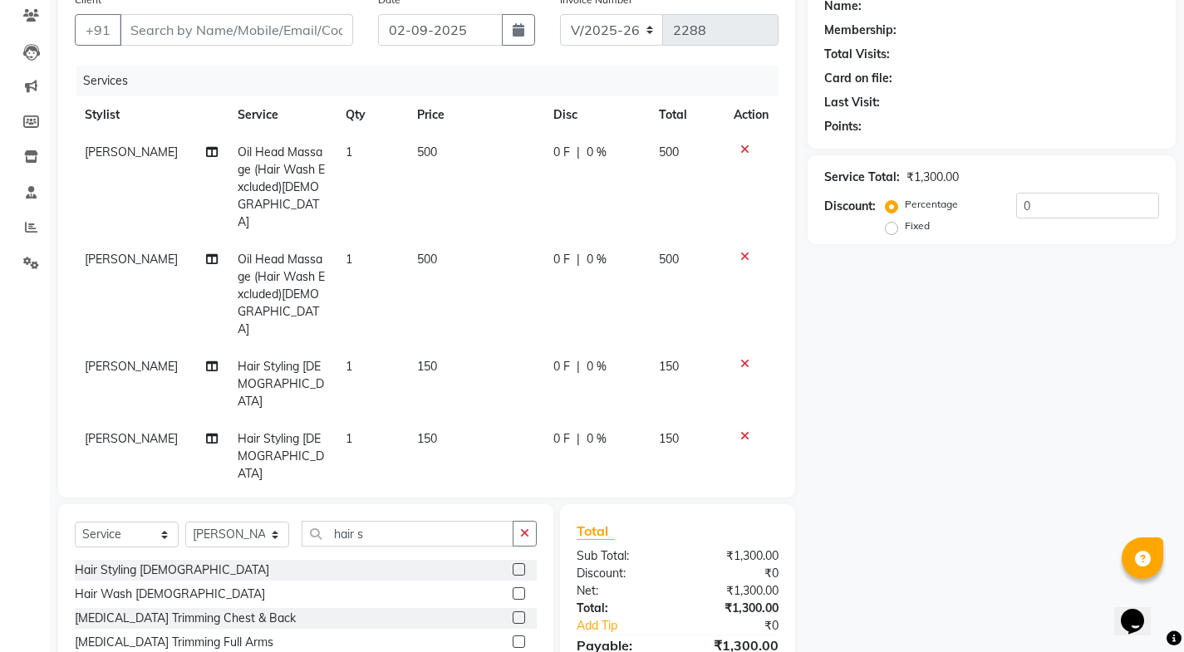
click at [117, 420] on td "[PERSON_NAME]" at bounding box center [151, 456] width 153 height 72
select select "43693"
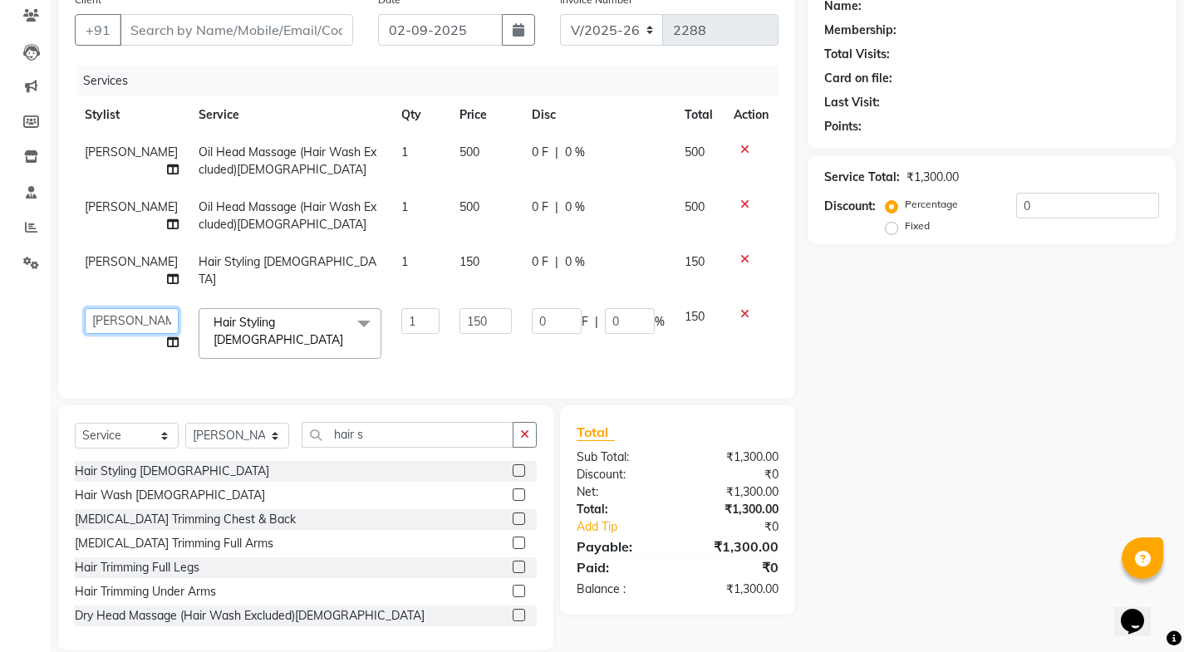
click at [123, 320] on select "[PERSON_NAME] Kajal Mali [PERSON_NAME] Posshe for products [PERSON_NAME] [PERSO…" at bounding box center [132, 321] width 94 height 26
select select "43695"
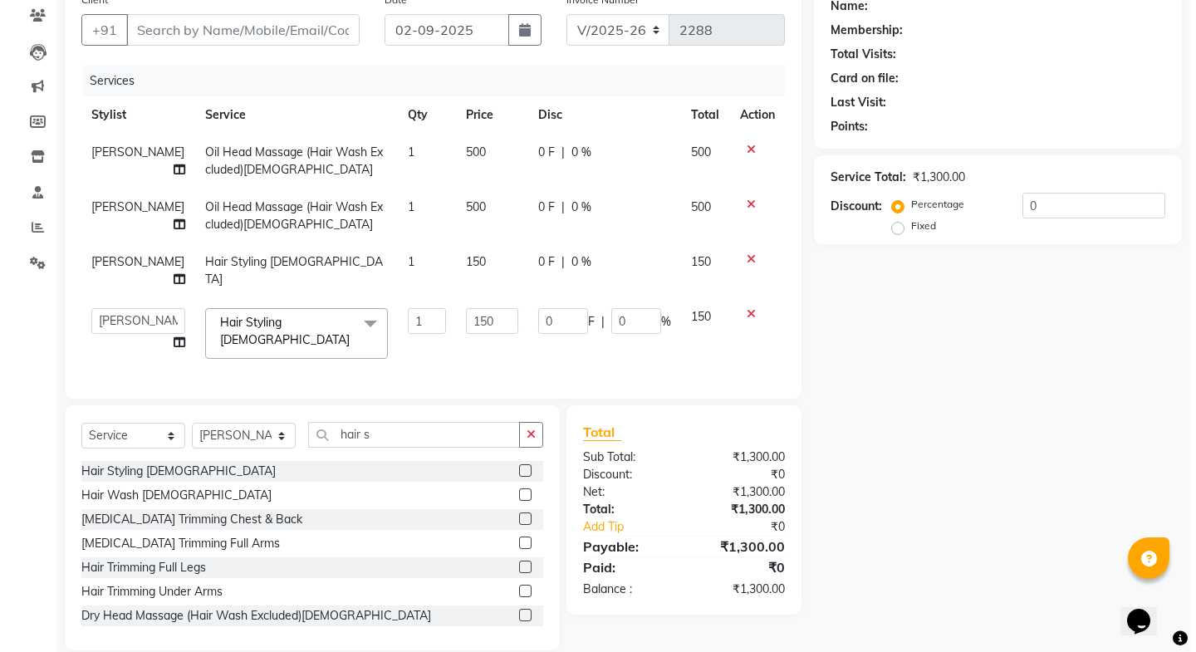
scroll to position [0, 0]
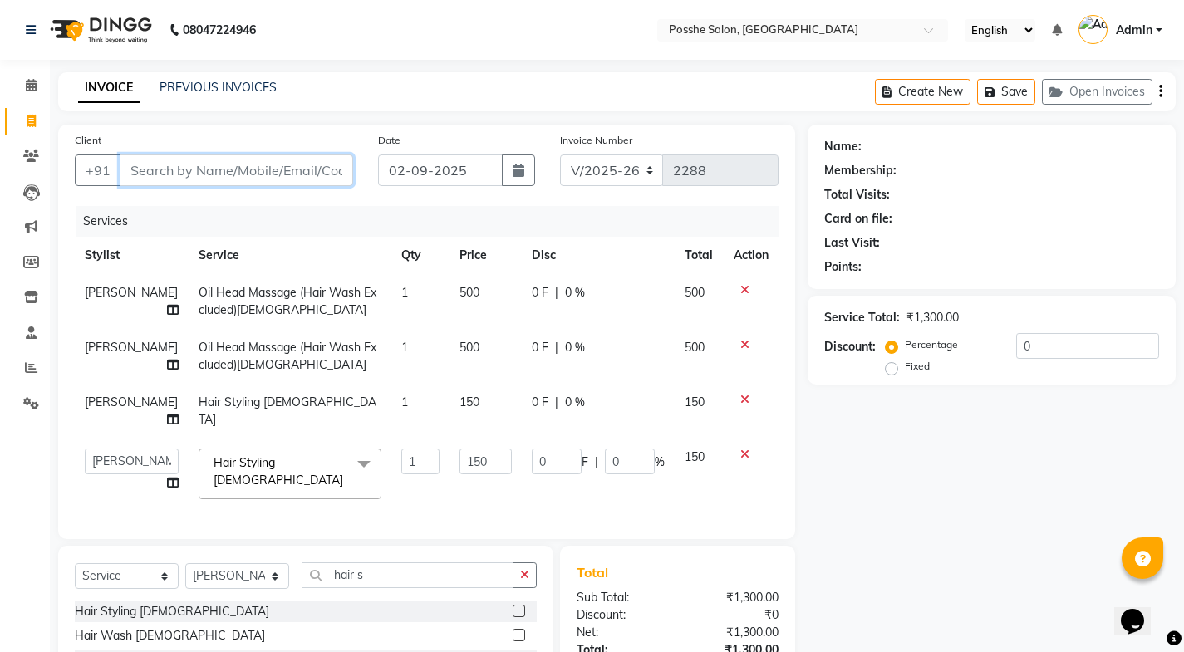
click at [314, 183] on input "Client" at bounding box center [236, 171] width 233 height 32
type input "8980224542"
click at [338, 169] on span "Add Client" at bounding box center [310, 170] width 66 height 17
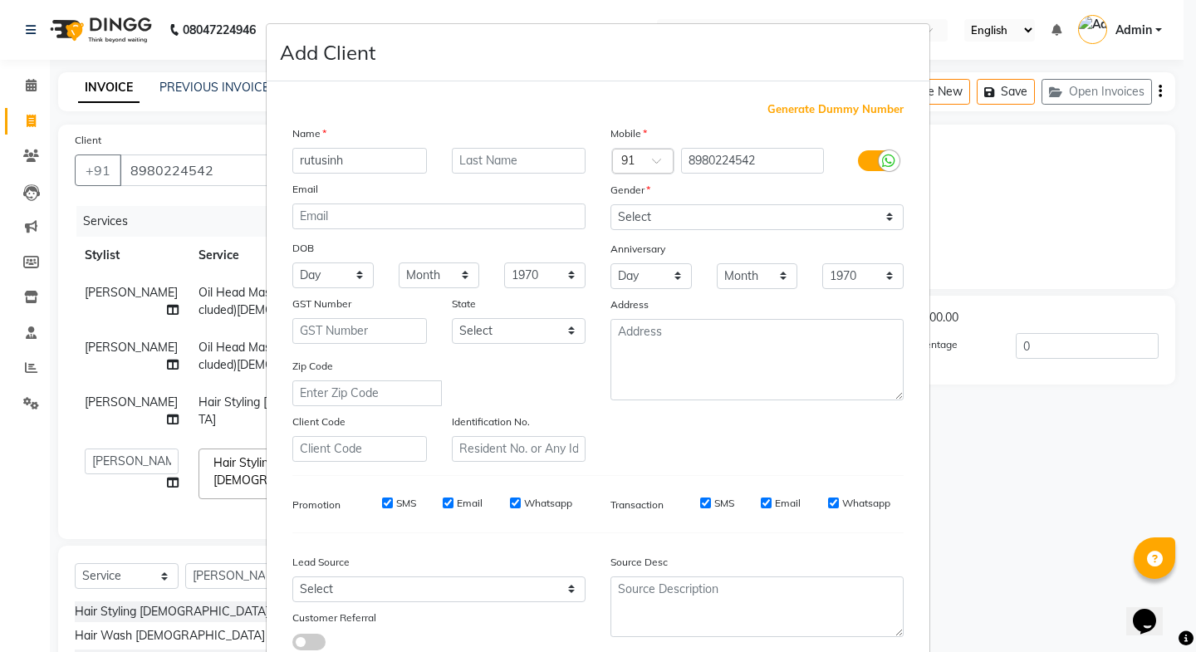
type input "rutusinh"
click at [614, 218] on select "Select [DEMOGRAPHIC_DATA] [DEMOGRAPHIC_DATA] Other Prefer Not To Say" at bounding box center [757, 217] width 293 height 26
select select "[DEMOGRAPHIC_DATA]"
click at [611, 204] on select "Select [DEMOGRAPHIC_DATA] [DEMOGRAPHIC_DATA] Other Prefer Not To Say" at bounding box center [757, 217] width 293 height 26
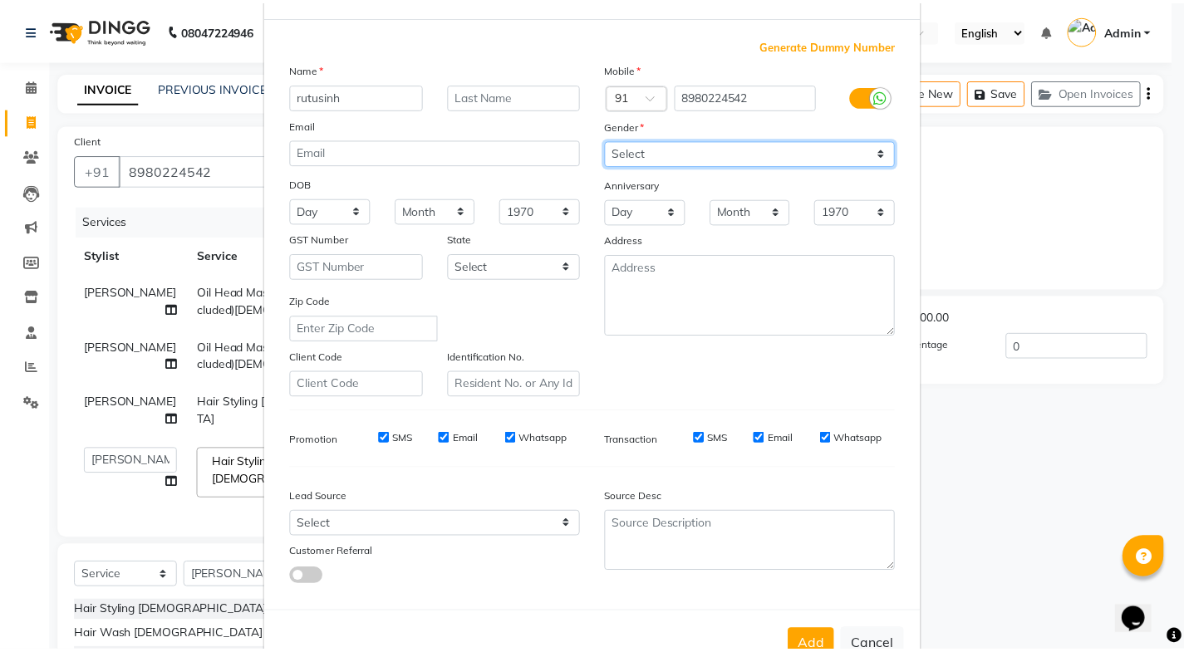
scroll to position [115, 0]
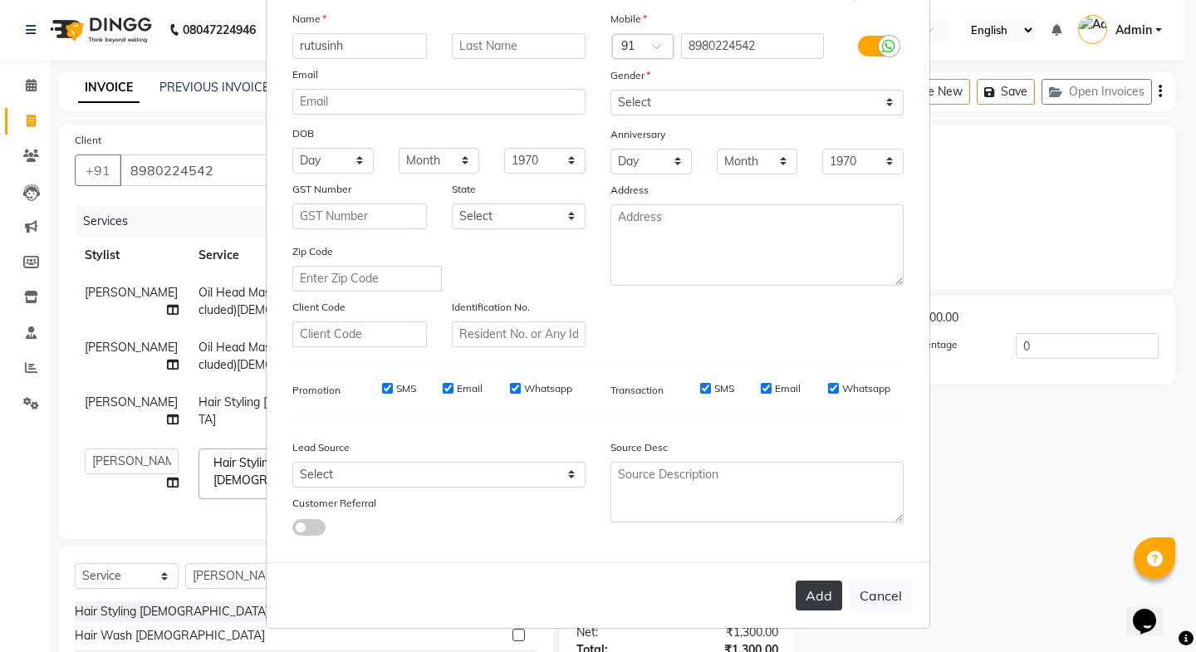
click at [822, 589] on button "Add" at bounding box center [819, 596] width 47 height 30
select select
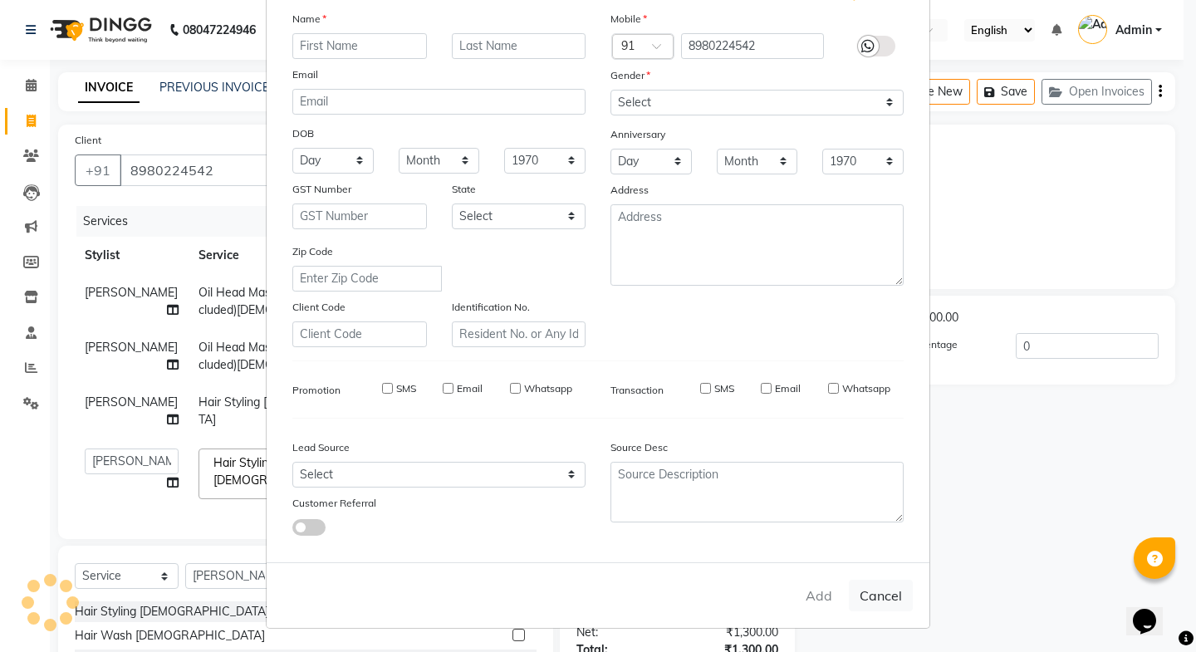
select select
checkbox input "false"
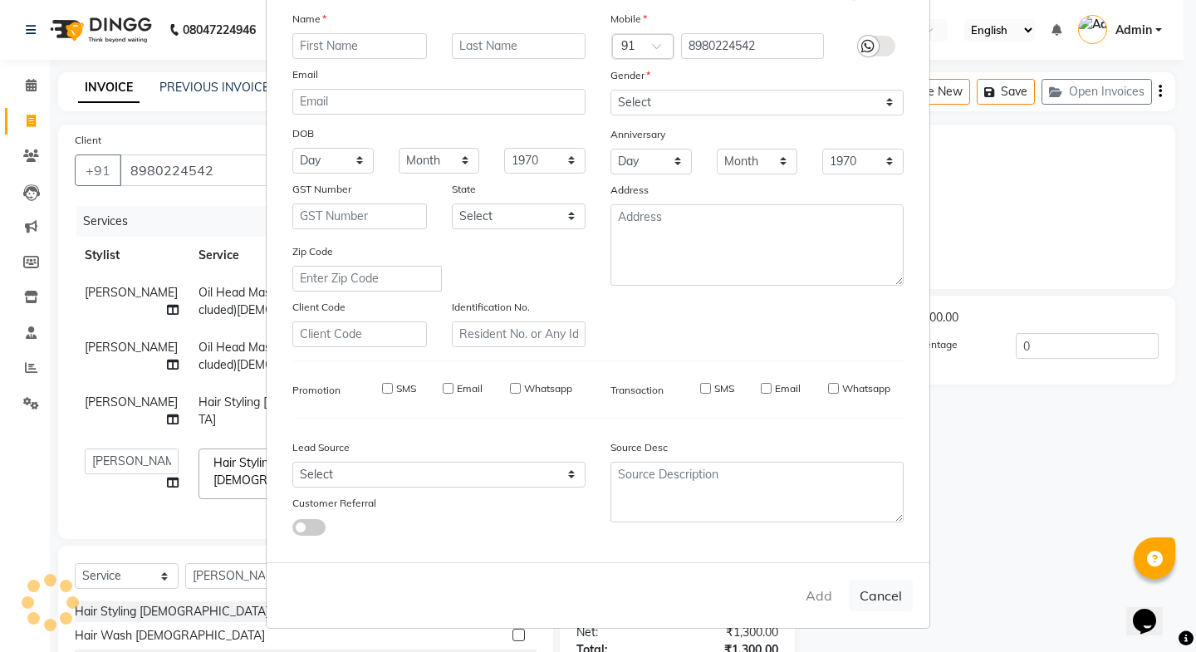
checkbox input "false"
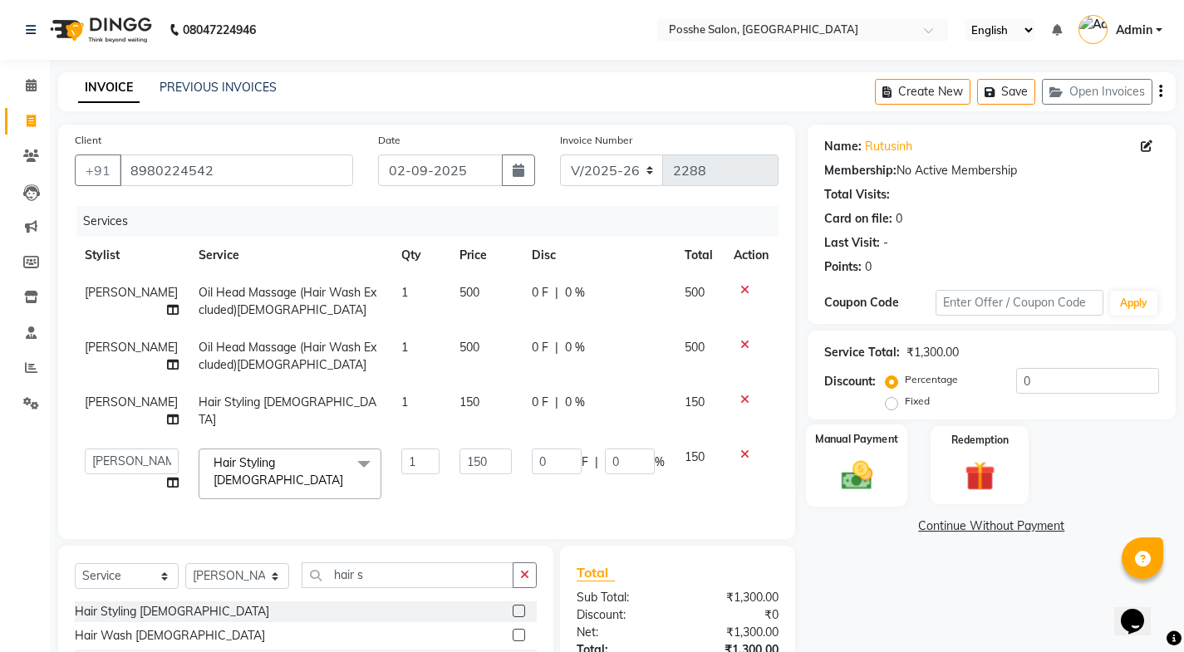
click at [856, 484] on img at bounding box center [856, 475] width 51 height 36
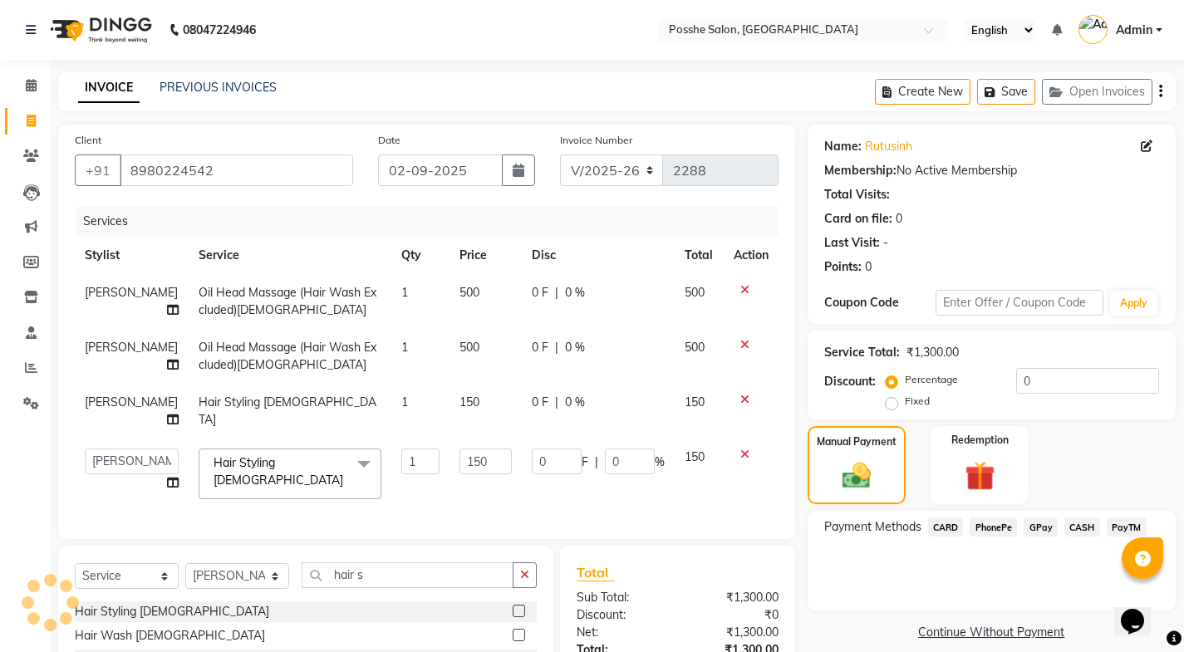
scroll to position [169, 0]
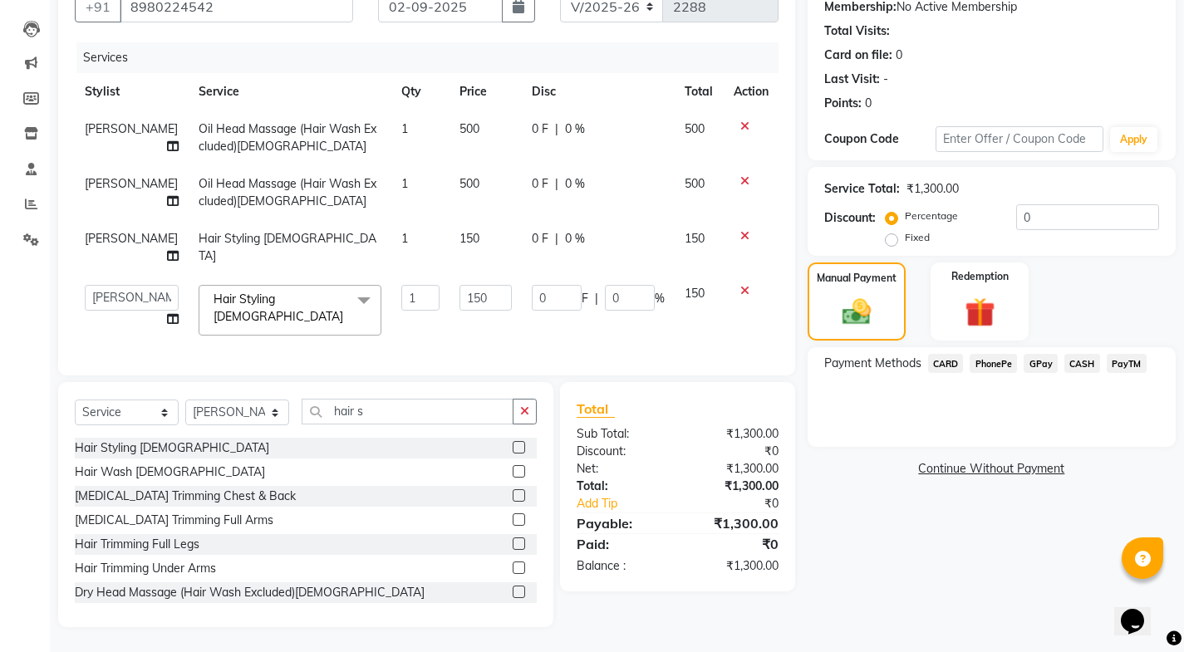
click at [1082, 359] on span "CASH" at bounding box center [1082, 363] width 36 height 19
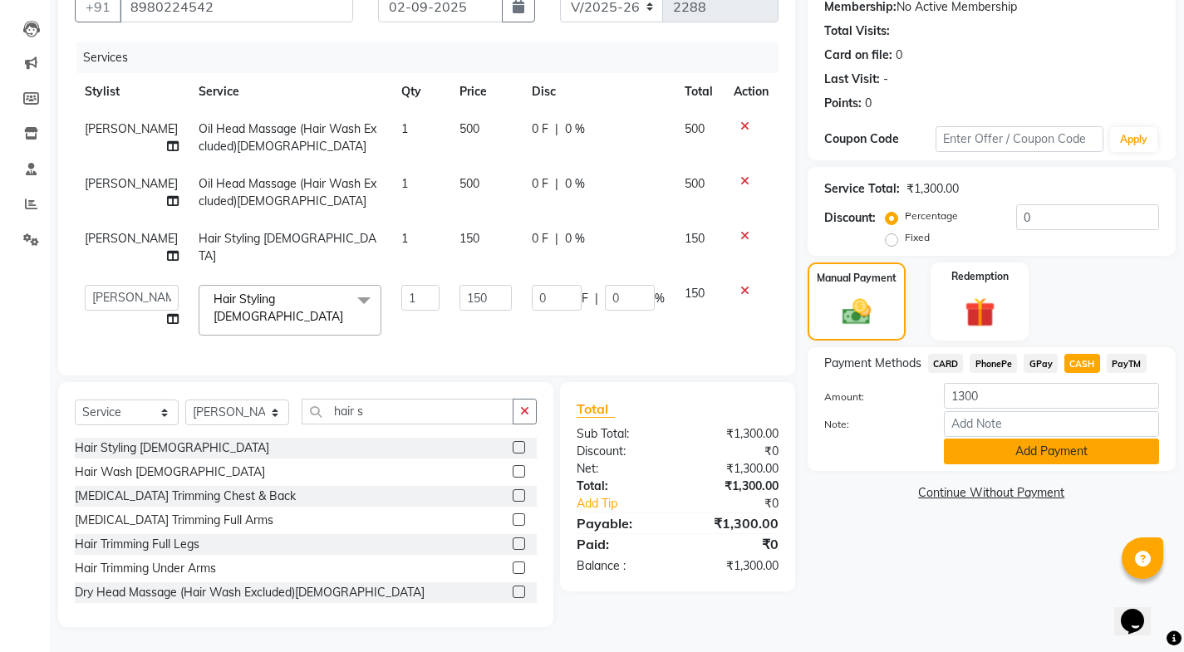
click at [1059, 439] on button "Add Payment" at bounding box center [1051, 452] width 215 height 26
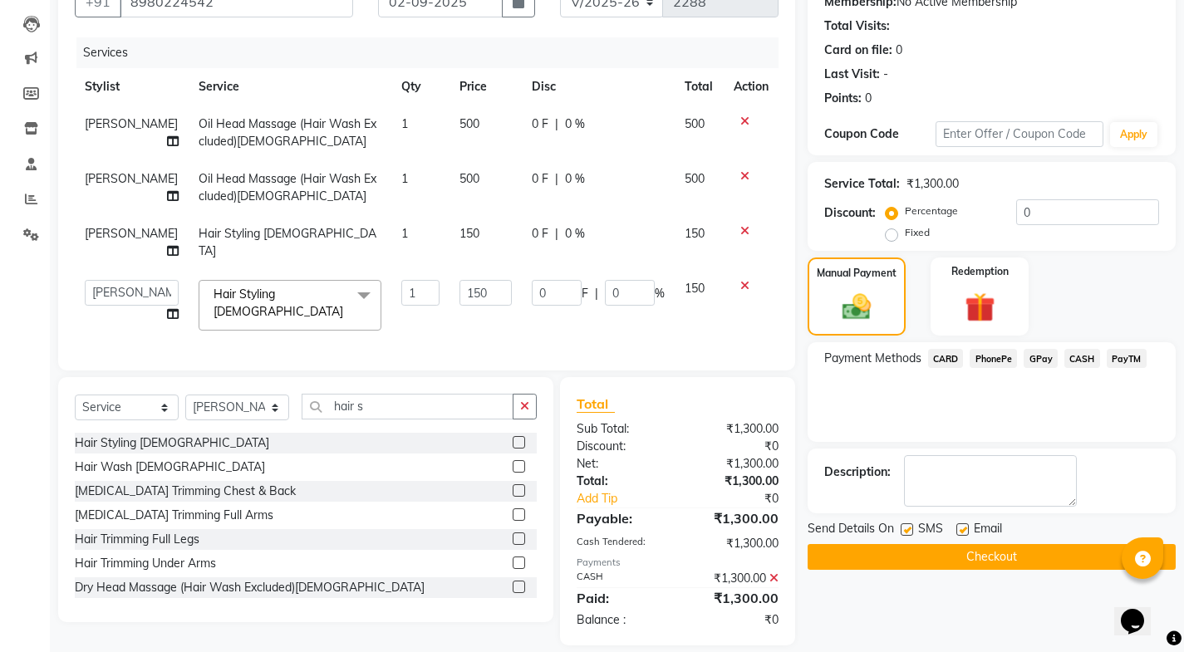
scroll to position [192, 0]
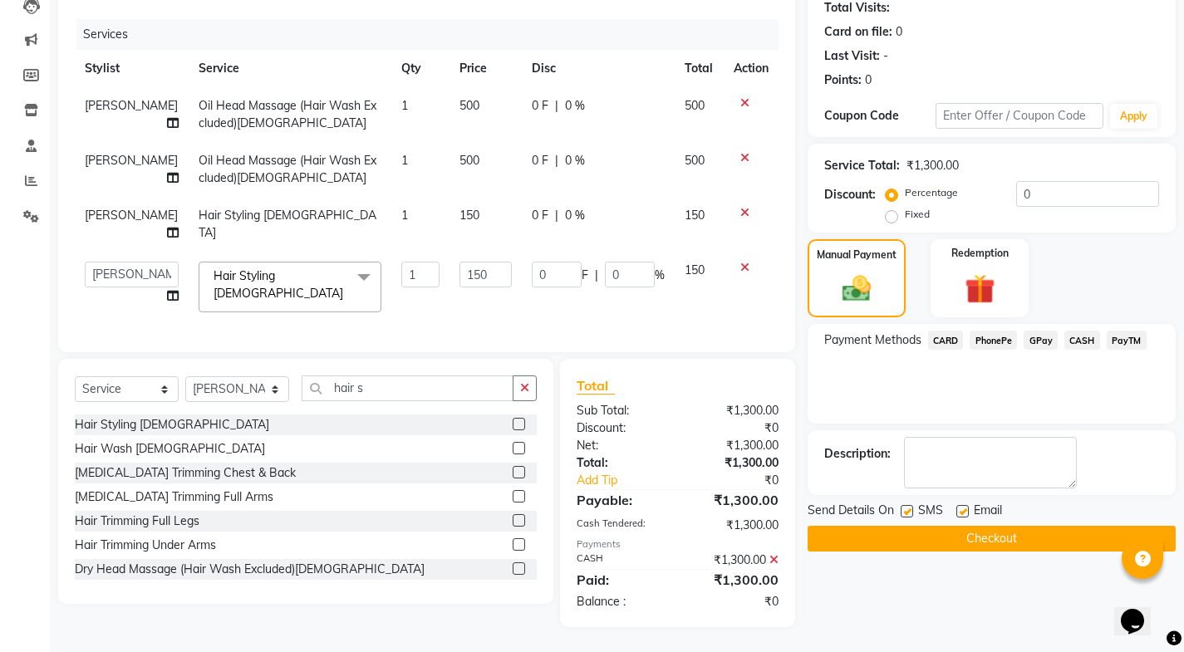
click at [959, 505] on label at bounding box center [962, 511] width 12 height 12
click at [959, 507] on input "checkbox" at bounding box center [961, 512] width 11 height 11
checkbox input "false"
click at [910, 507] on label at bounding box center [906, 511] width 12 height 12
click at [910, 507] on input "checkbox" at bounding box center [905, 512] width 11 height 11
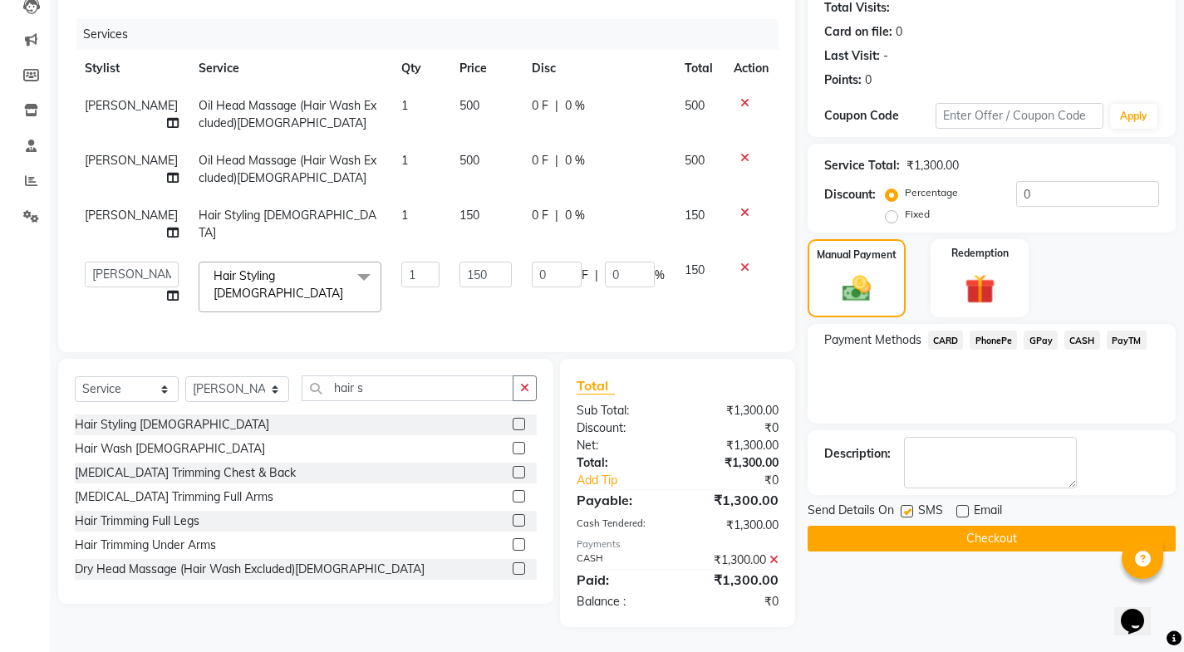
checkbox input "false"
click at [909, 534] on button "Checkout" at bounding box center [991, 539] width 368 height 26
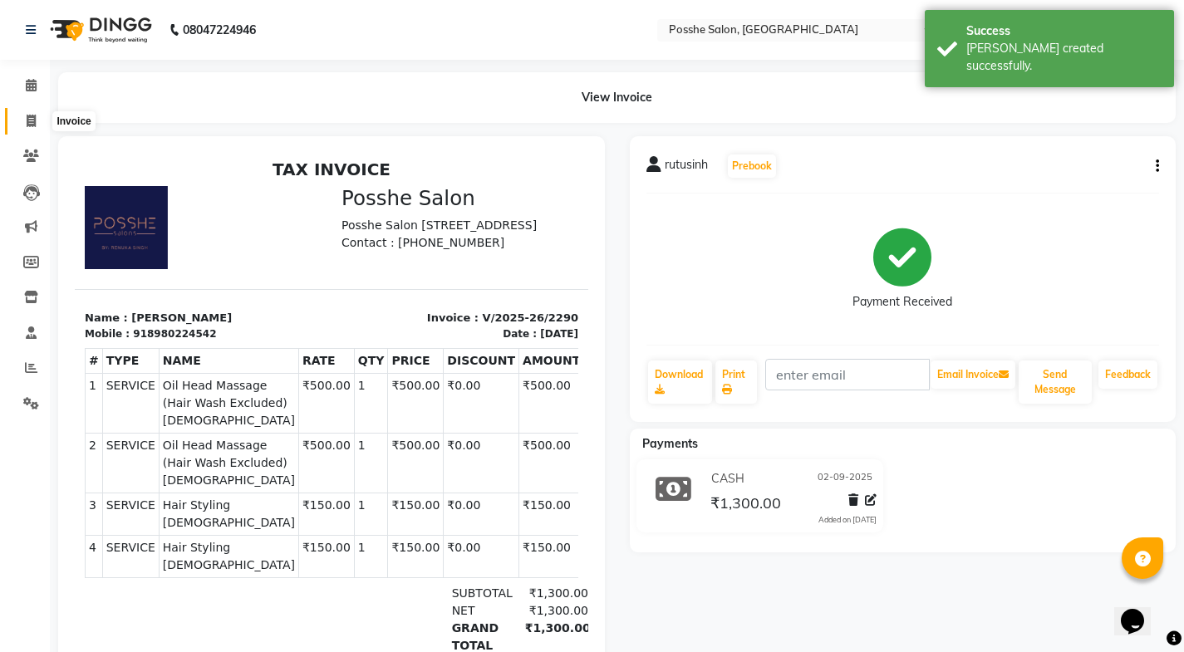
click at [42, 119] on span at bounding box center [31, 121] width 29 height 19
select select "service"
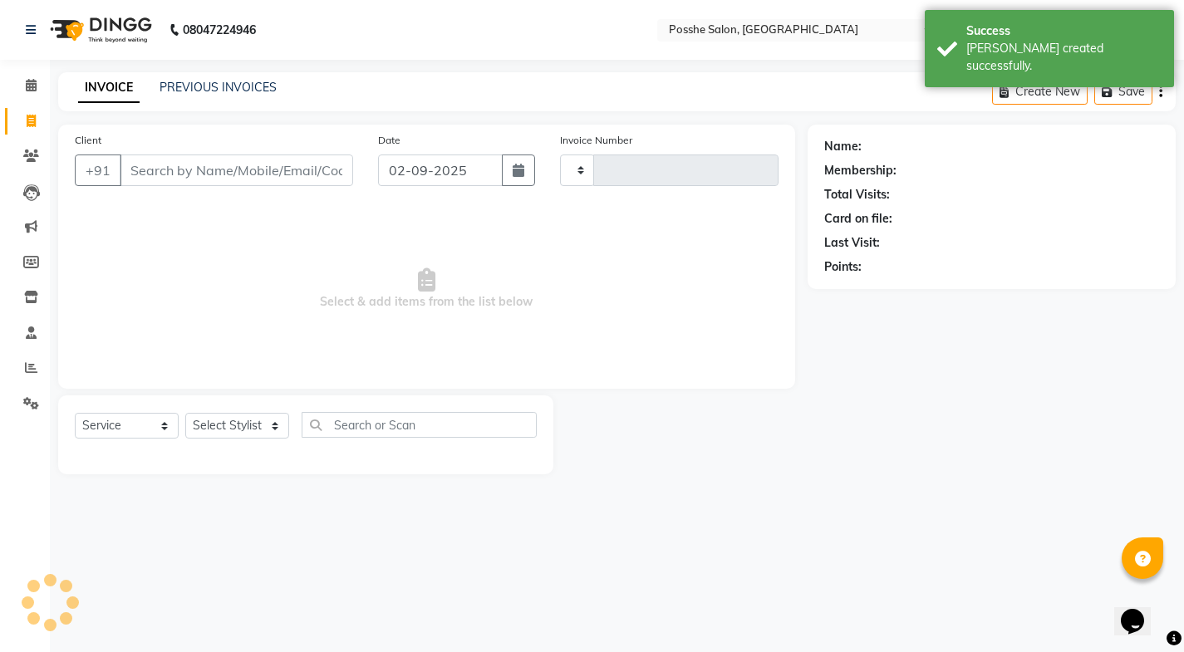
type input "2291"
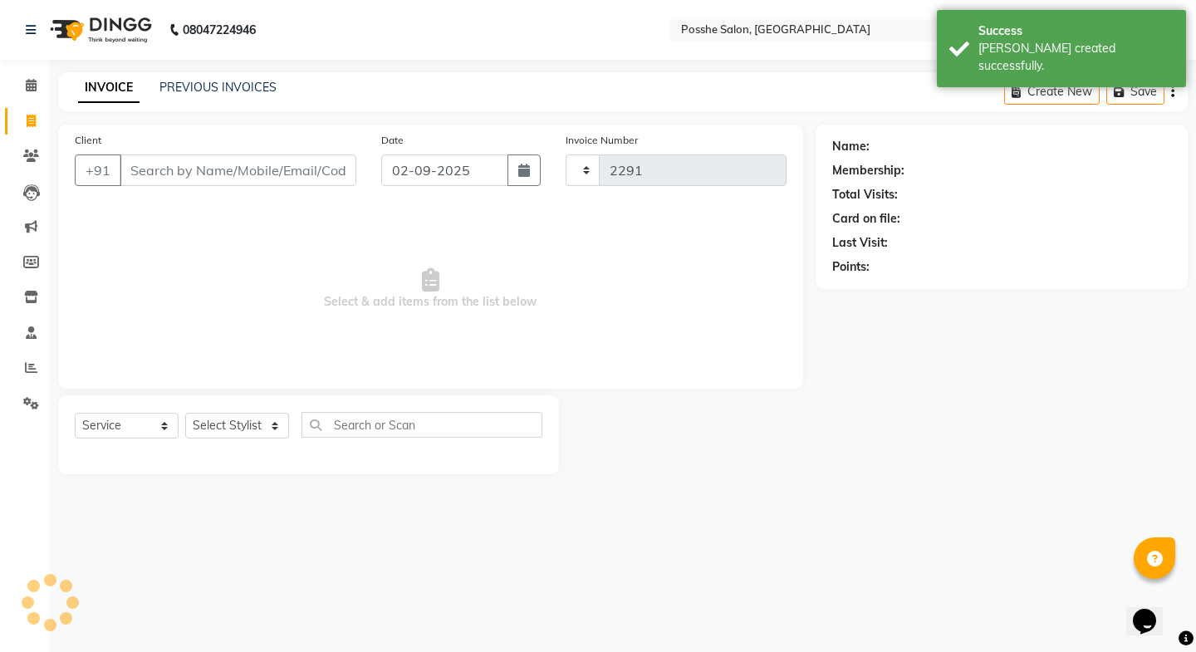
select select "6052"
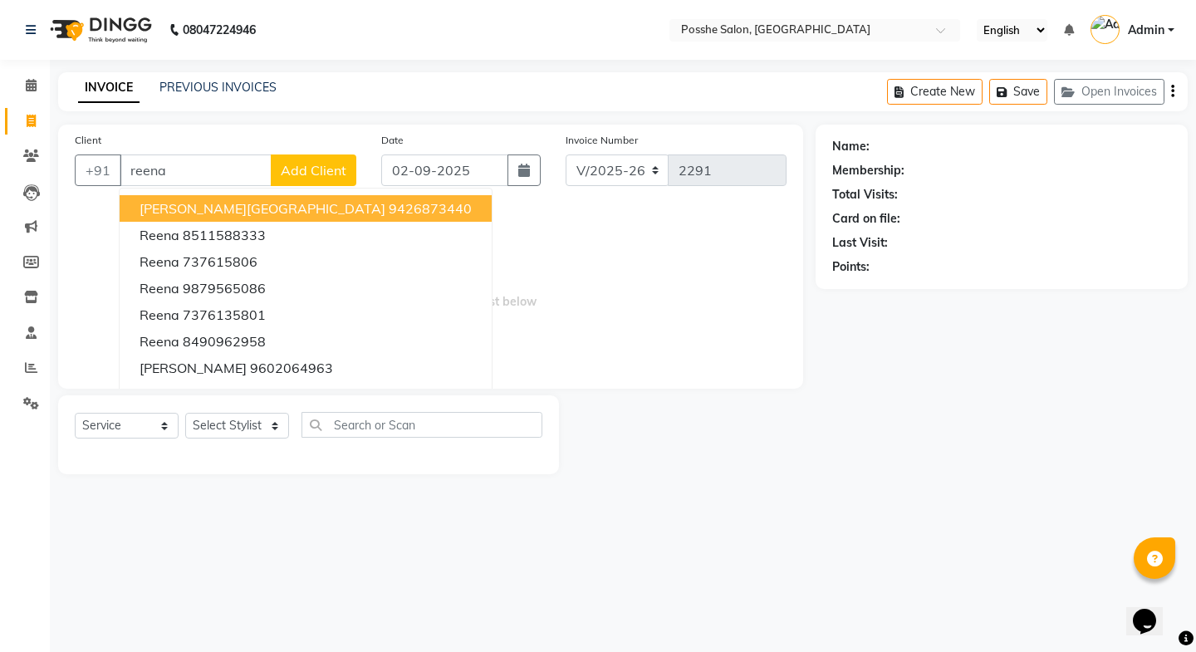
click at [389, 208] on ngb-highlight "9426873440" at bounding box center [430, 208] width 83 height 17
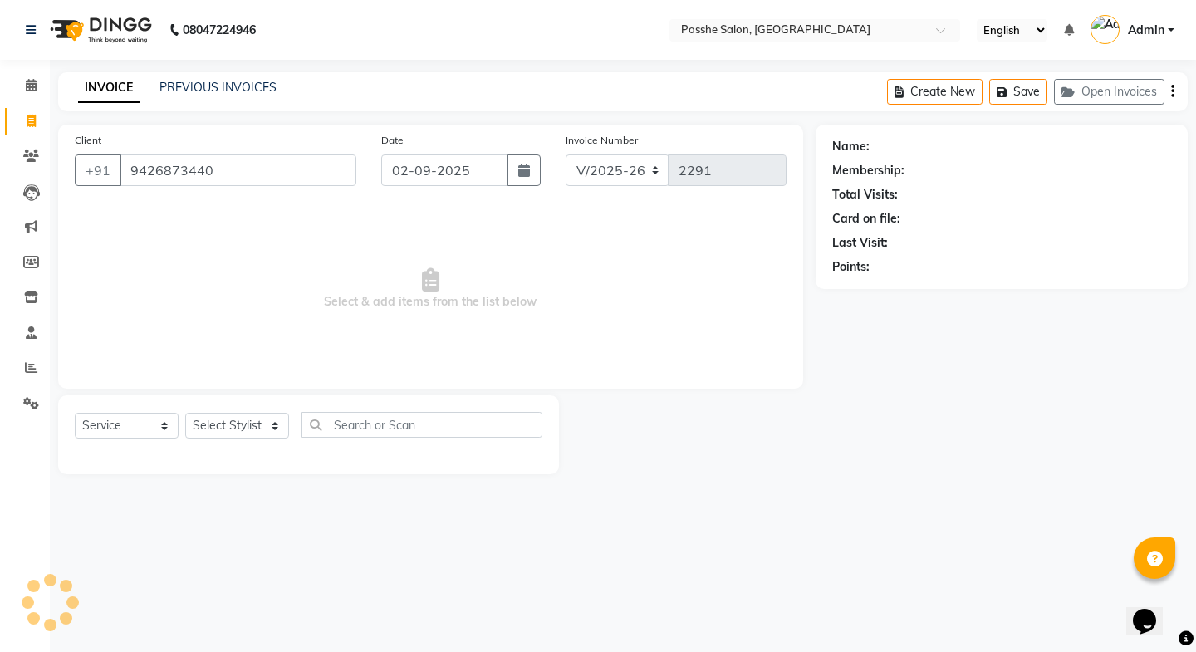
type input "9426873440"
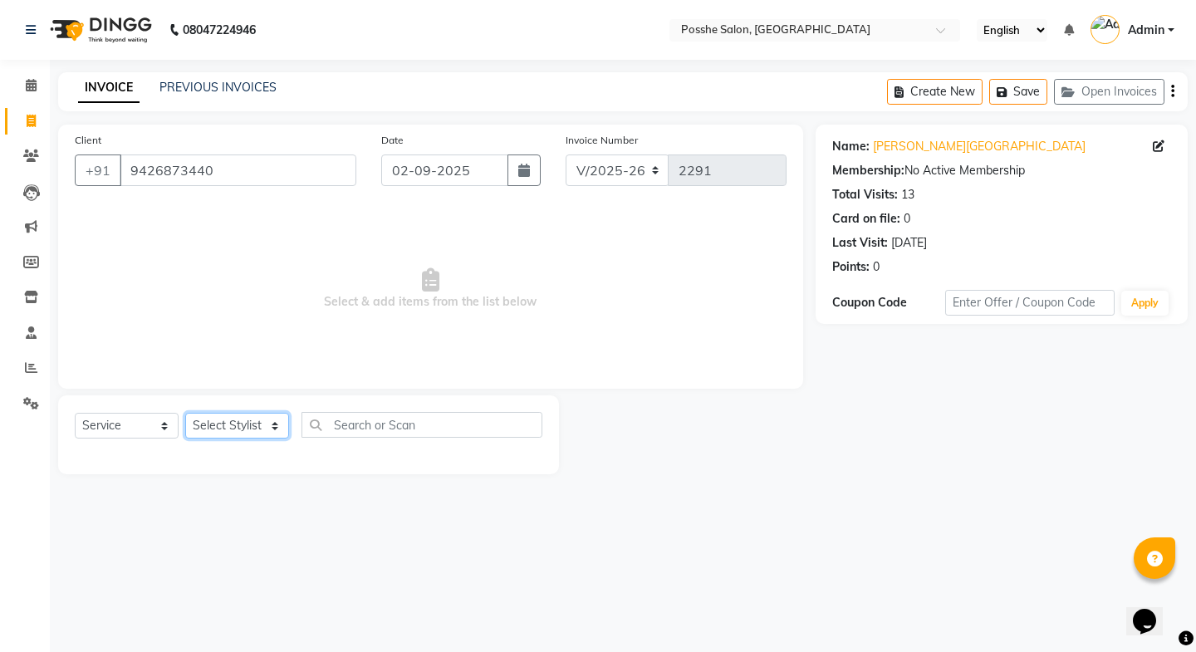
click at [205, 423] on select "Select Stylist [PERSON_NAME] Mali [PERSON_NAME] Posshe for products [PERSON_NAM…" at bounding box center [237, 426] width 104 height 26
select select "43736"
click at [185, 413] on select "Select Stylist [PERSON_NAME] Mali [PERSON_NAME] Posshe for products [PERSON_NAM…" at bounding box center [237, 426] width 104 height 26
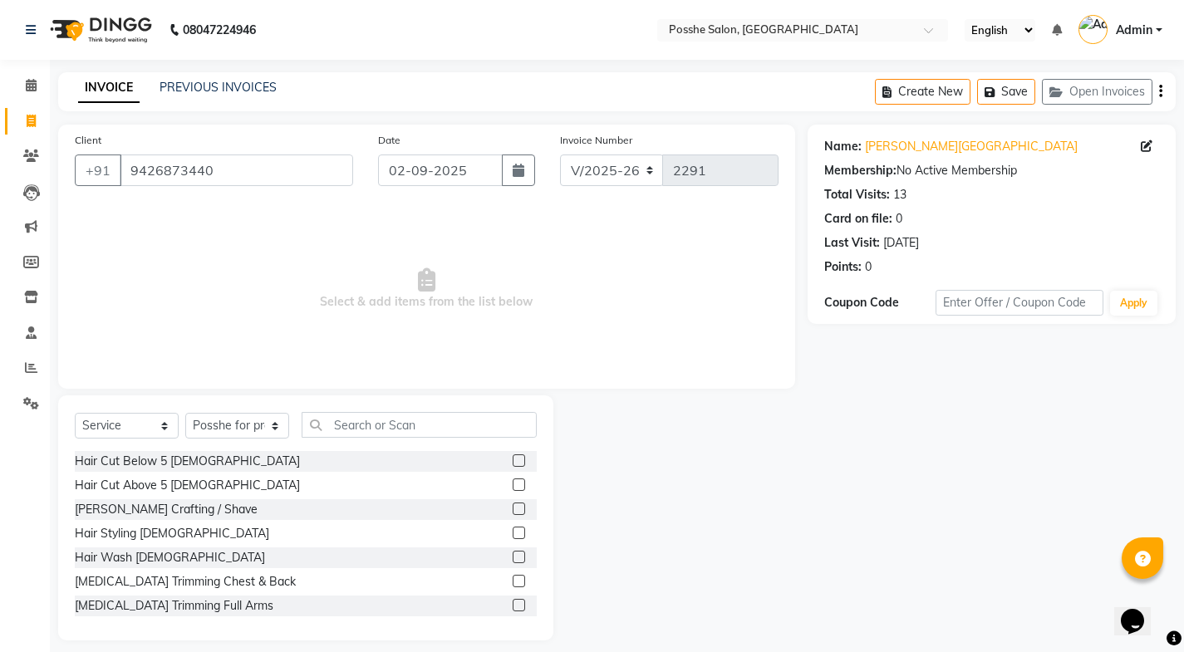
click at [375, 410] on div "Select Service Product Membership Package Voucher Prepaid Gift Card Select Styl…" at bounding box center [305, 517] width 495 height 245
click at [373, 424] on input "text" at bounding box center [419, 425] width 235 height 26
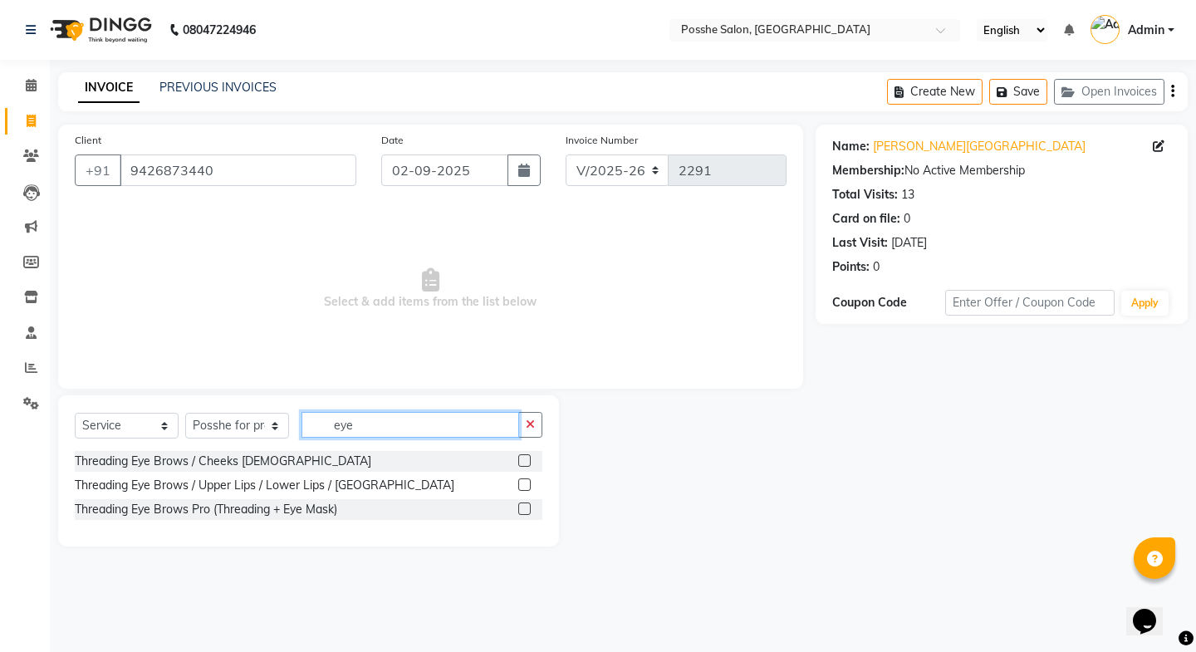
type input "eye"
click at [520, 483] on label at bounding box center [524, 484] width 12 height 12
click at [520, 483] on input "checkbox" at bounding box center [523, 485] width 11 height 11
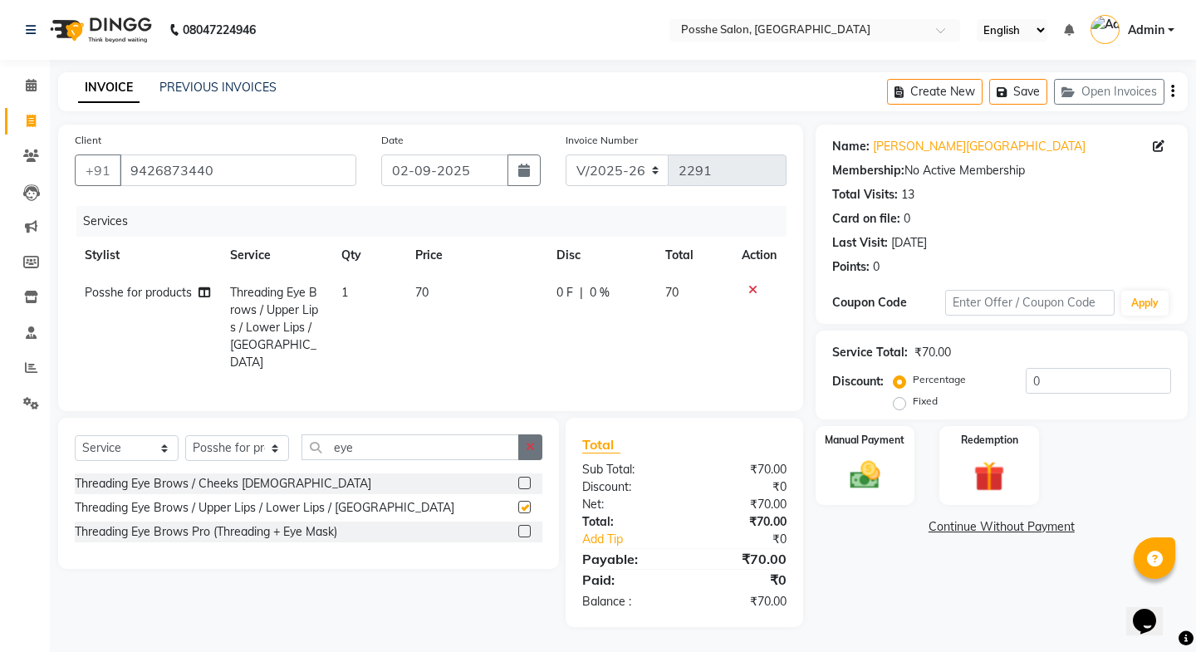
checkbox input "false"
click at [525, 434] on button "button" at bounding box center [530, 447] width 24 height 26
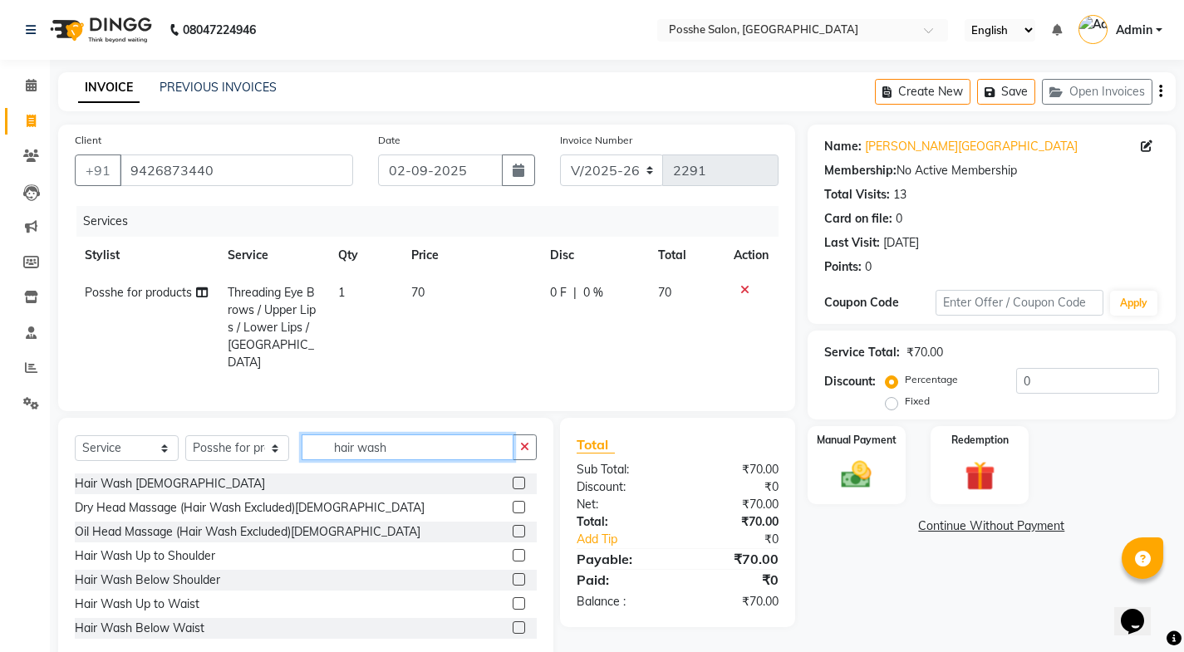
type input "hair wash"
click at [513, 630] on div at bounding box center [518, 629] width 11 height 17
click at [513, 621] on label at bounding box center [519, 627] width 12 height 12
click at [513, 623] on input "checkbox" at bounding box center [518, 628] width 11 height 11
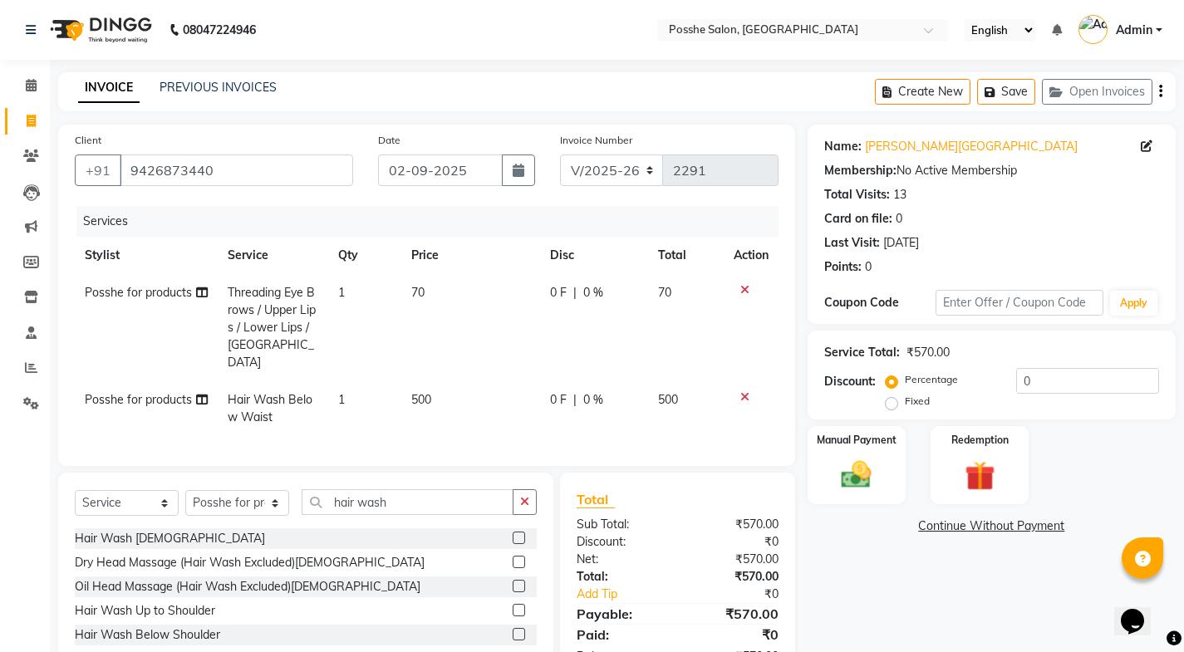
checkbox input "false"
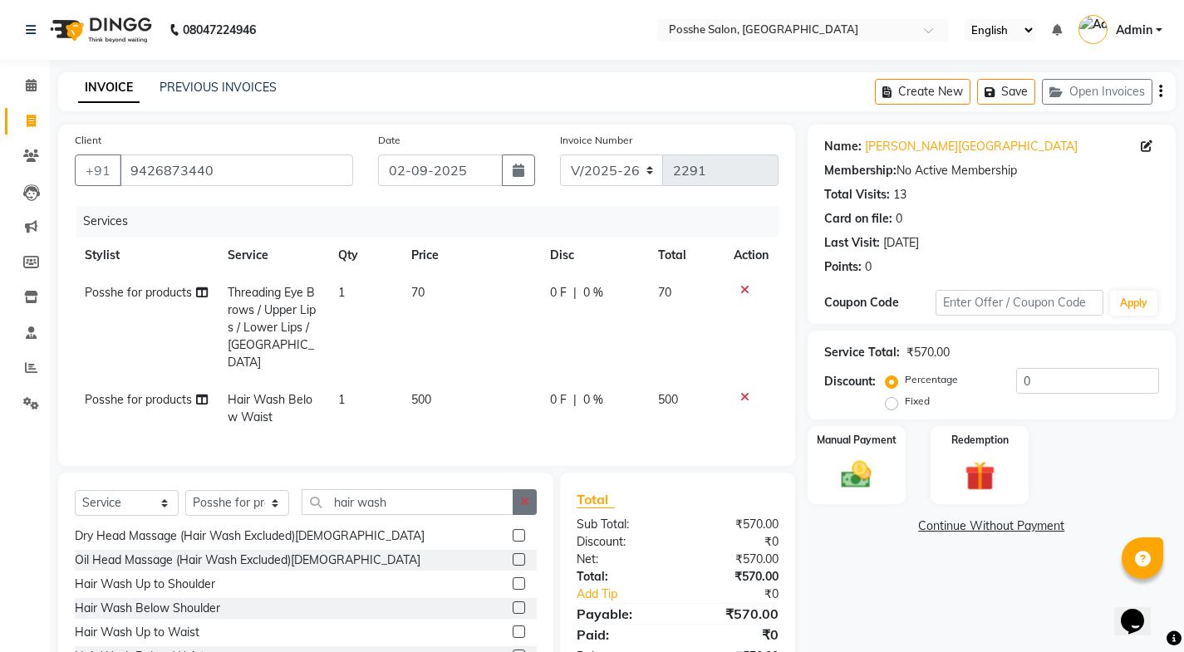
click at [524, 498] on icon "button" at bounding box center [524, 502] width 9 height 12
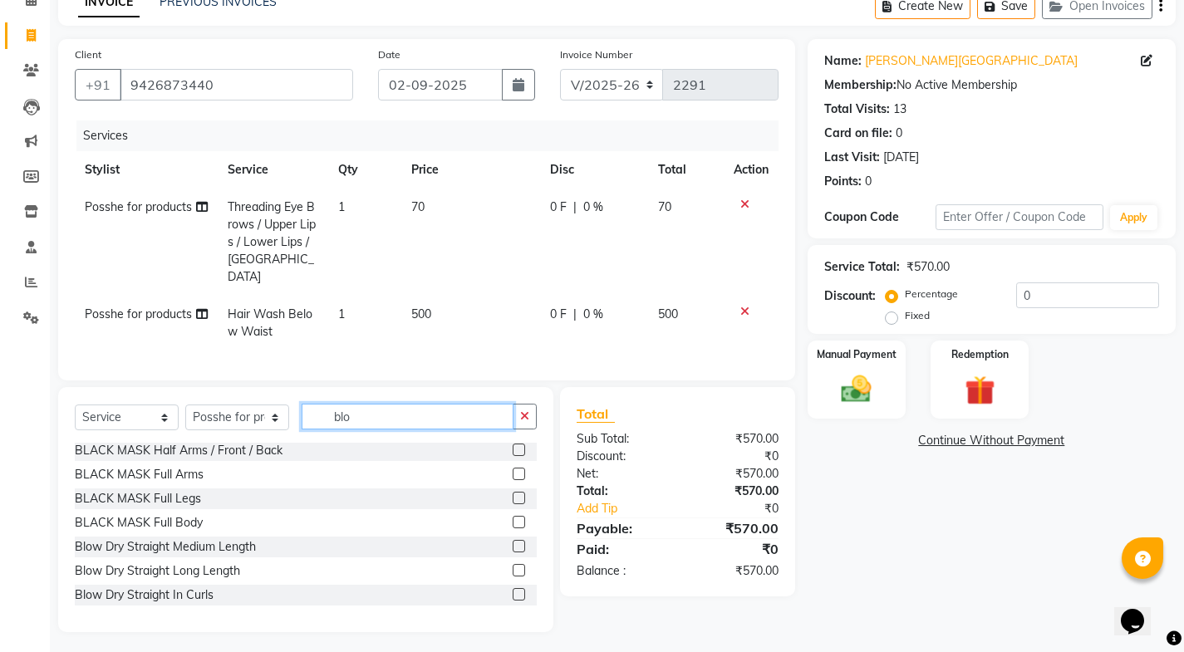
scroll to position [50, 0]
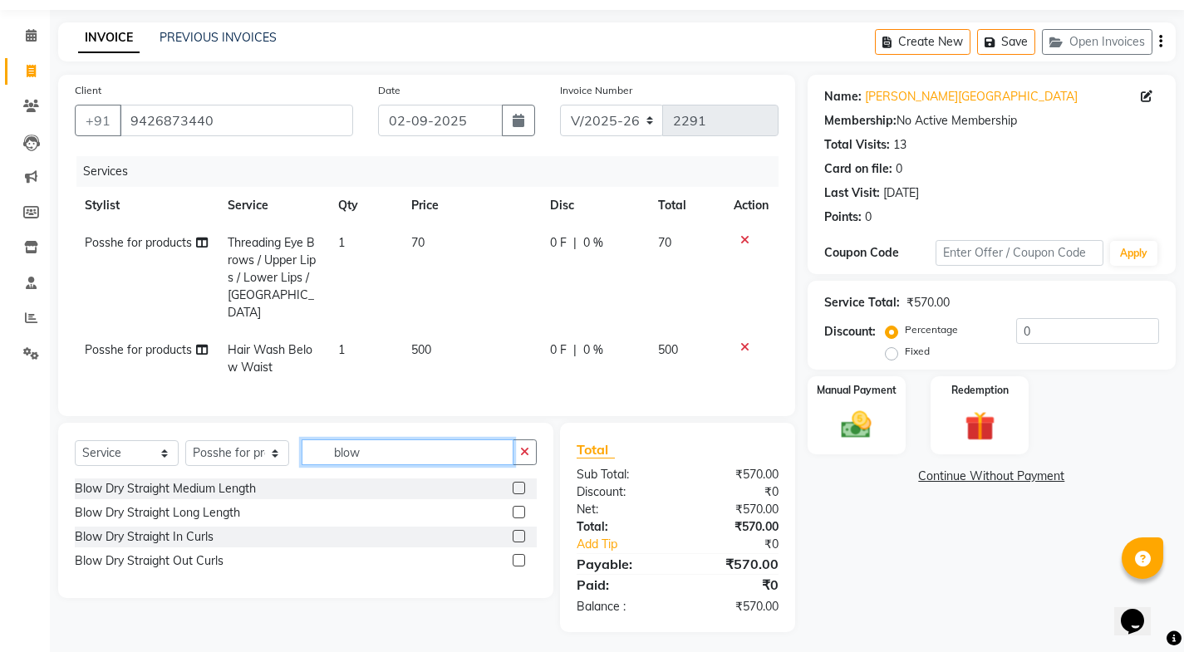
type input "blow"
click at [518, 507] on label at bounding box center [519, 512] width 12 height 12
click at [518, 508] on input "checkbox" at bounding box center [518, 513] width 11 height 11
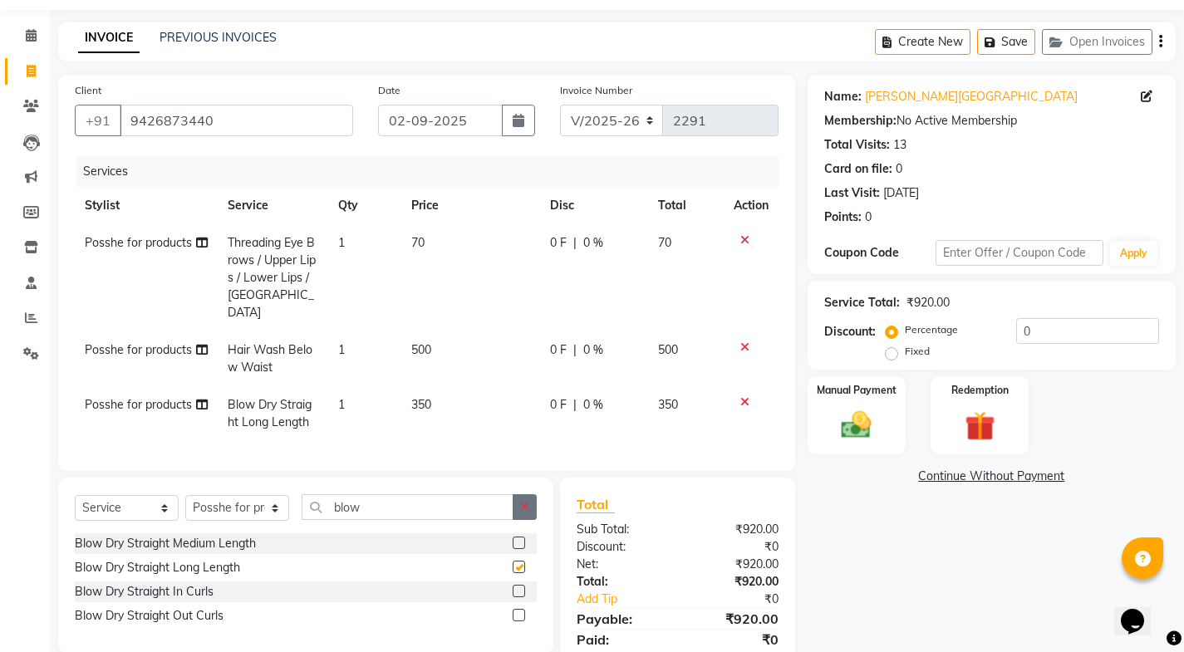
checkbox input "false"
click at [739, 396] on div at bounding box center [750, 402] width 35 height 12
click at [749, 396] on div at bounding box center [750, 402] width 35 height 12
click at [746, 396] on icon at bounding box center [744, 402] width 9 height 12
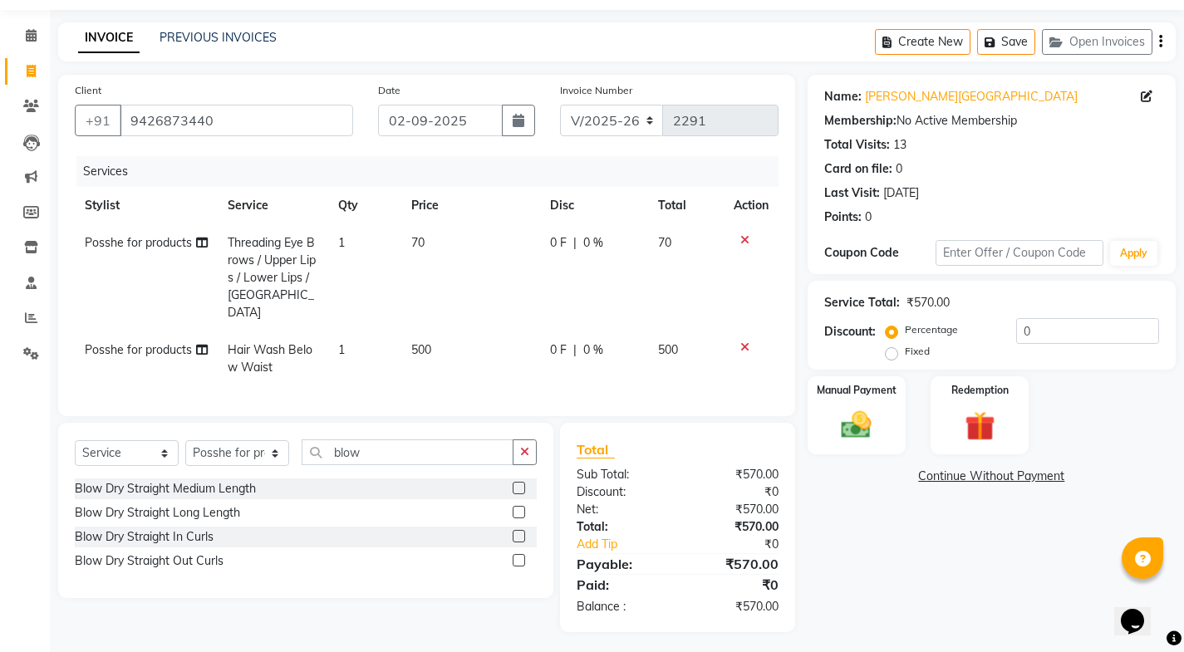
click at [422, 331] on td "500" at bounding box center [470, 358] width 139 height 55
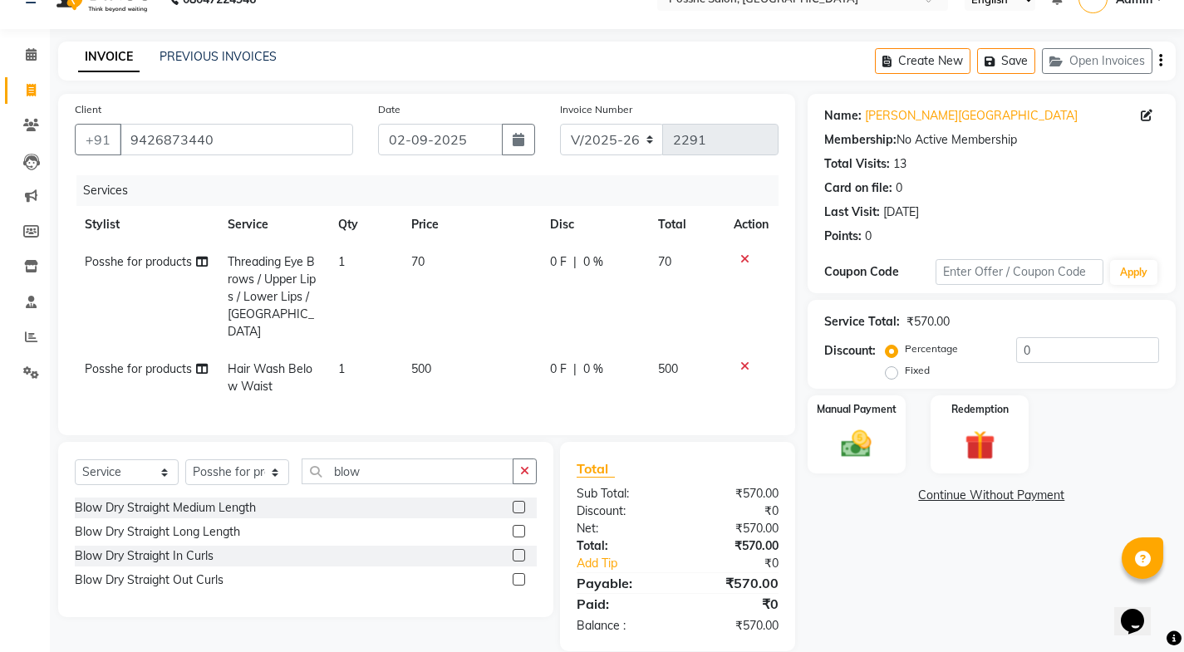
select select "43736"
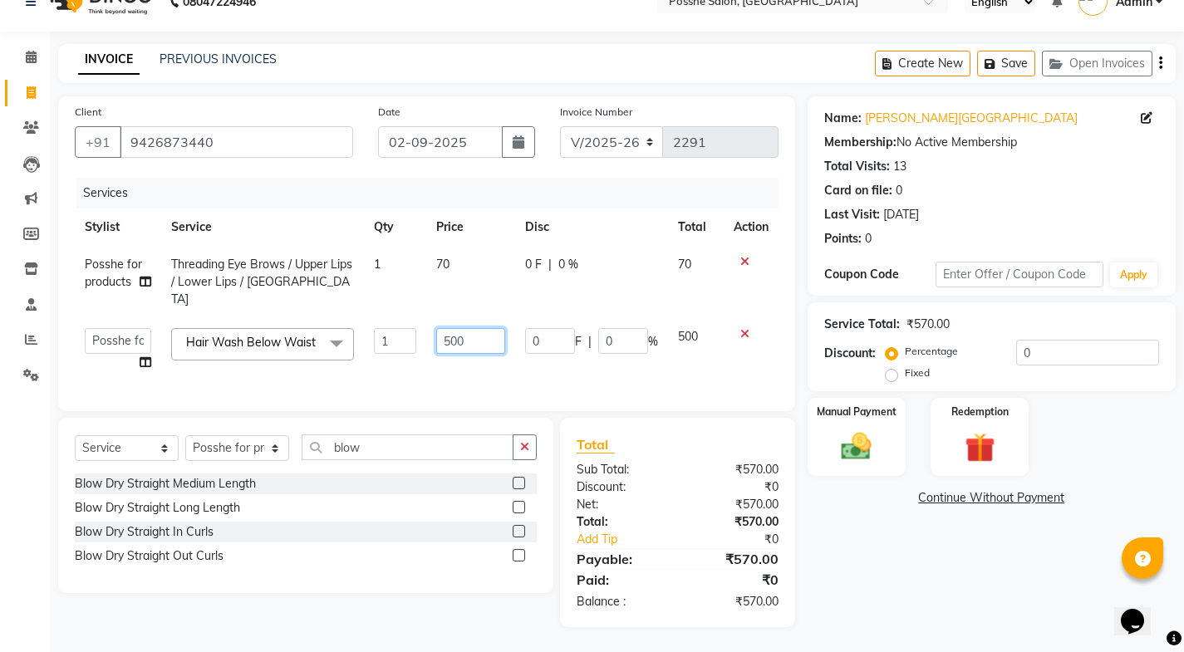
click at [455, 328] on input "500" at bounding box center [470, 341] width 69 height 26
type input "800"
click at [899, 435] on div "Manual Payment" at bounding box center [856, 437] width 102 height 82
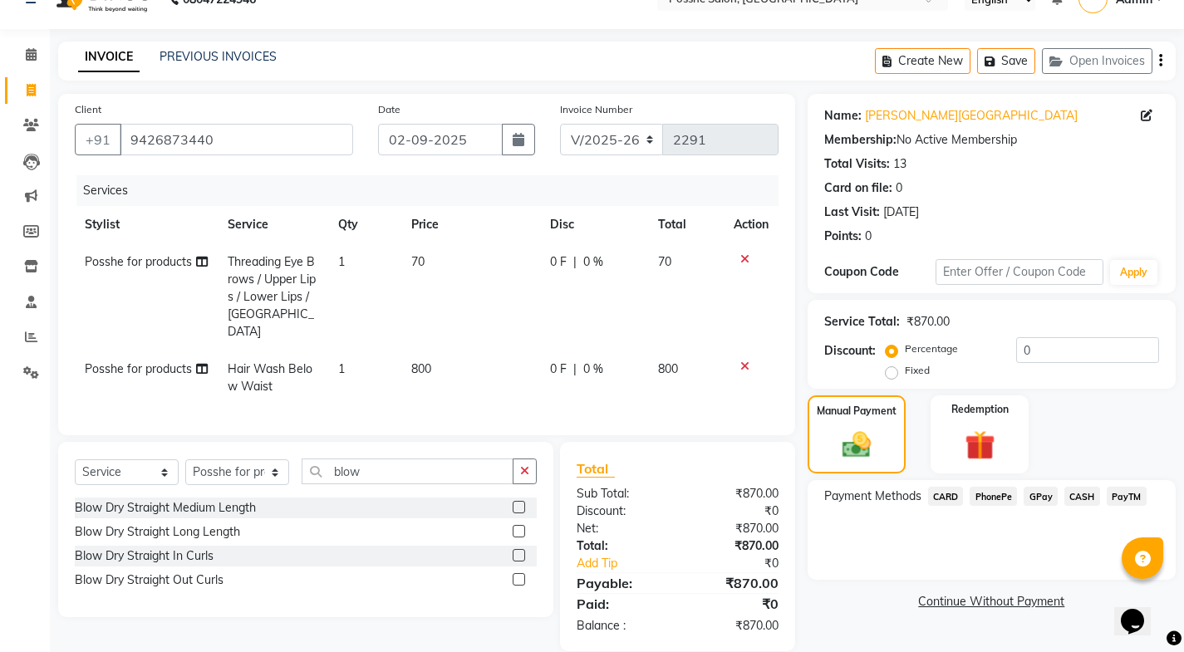
click at [1079, 499] on span "CASH" at bounding box center [1082, 496] width 36 height 19
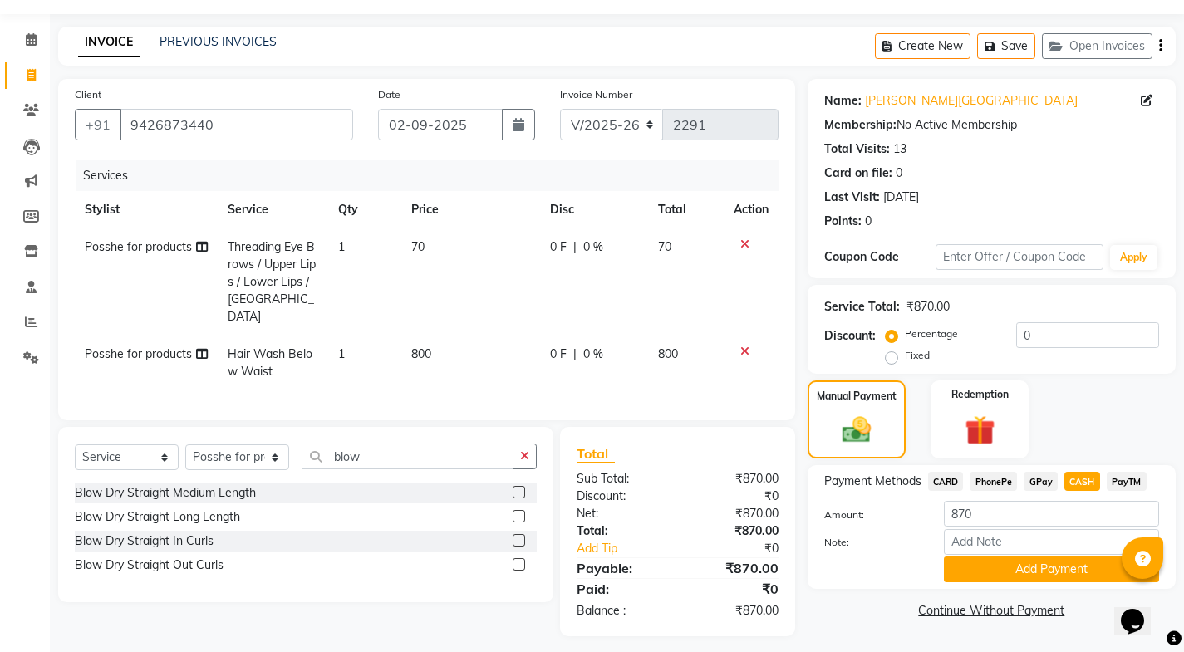
scroll to position [50, 0]
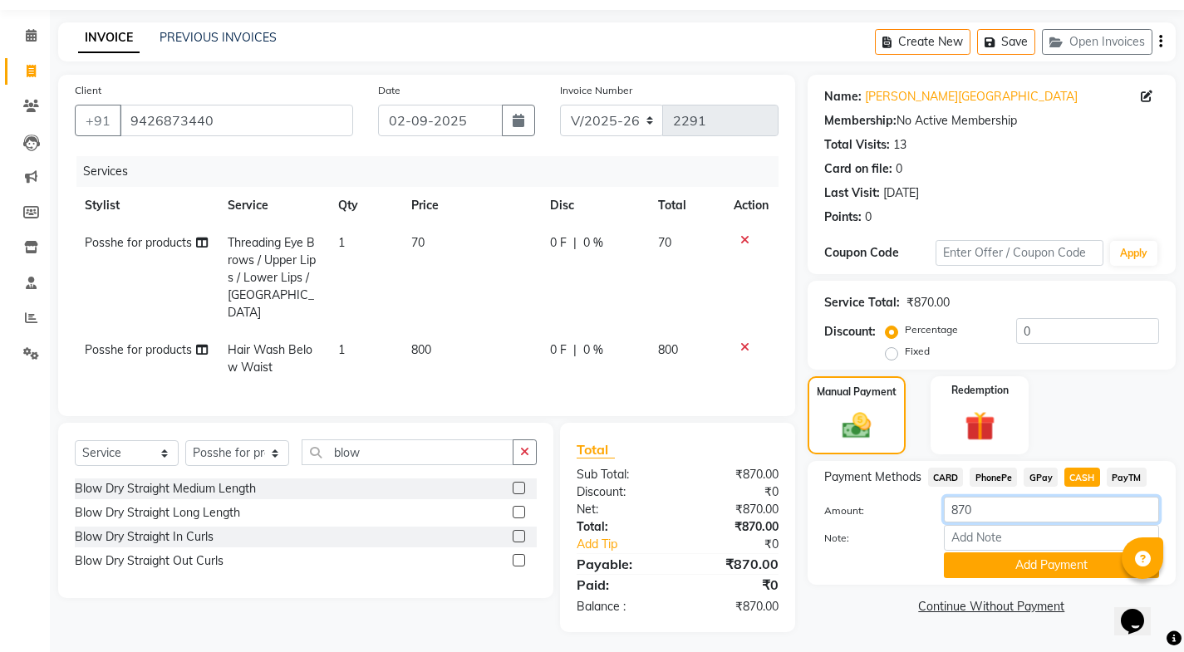
click at [1023, 504] on input "870" at bounding box center [1051, 510] width 215 height 26
type input "880"
click at [976, 556] on button "Add Payment" at bounding box center [1051, 565] width 215 height 26
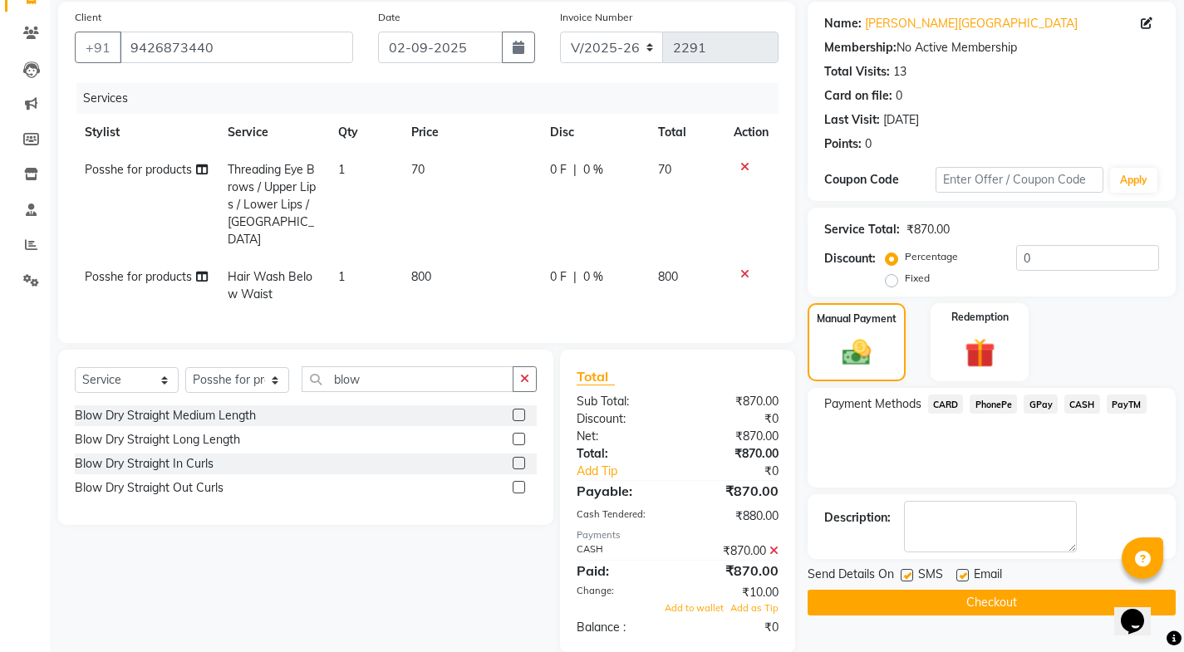
scroll to position [144, 0]
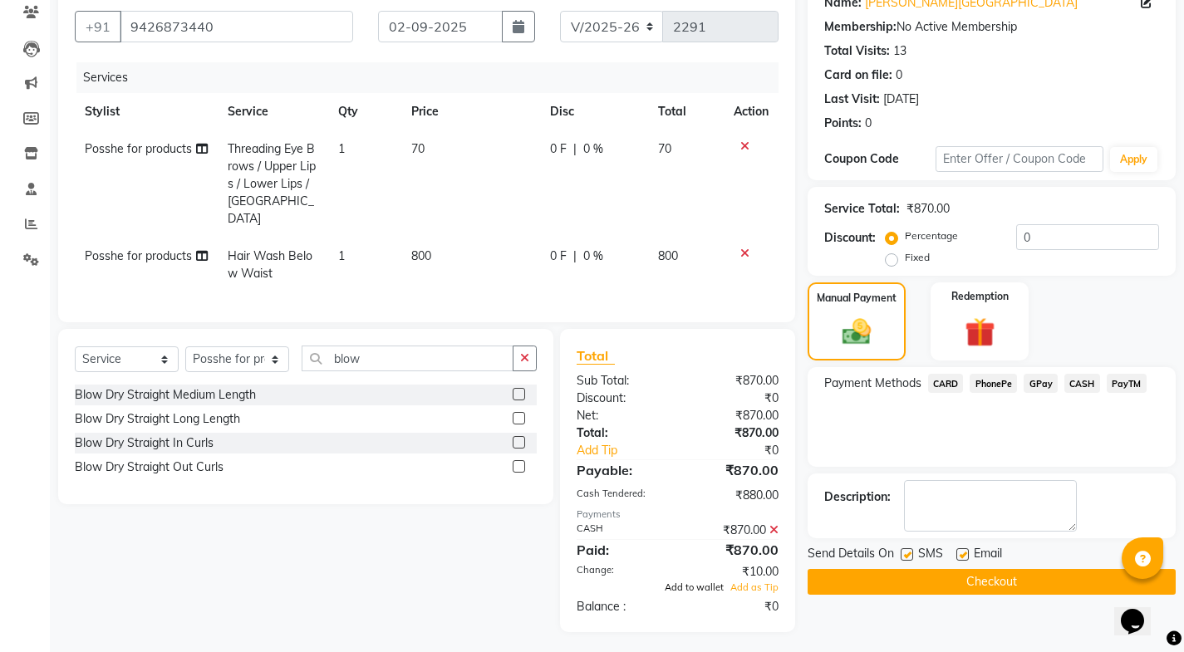
click at [717, 585] on span "Add to wallet" at bounding box center [694, 587] width 59 height 12
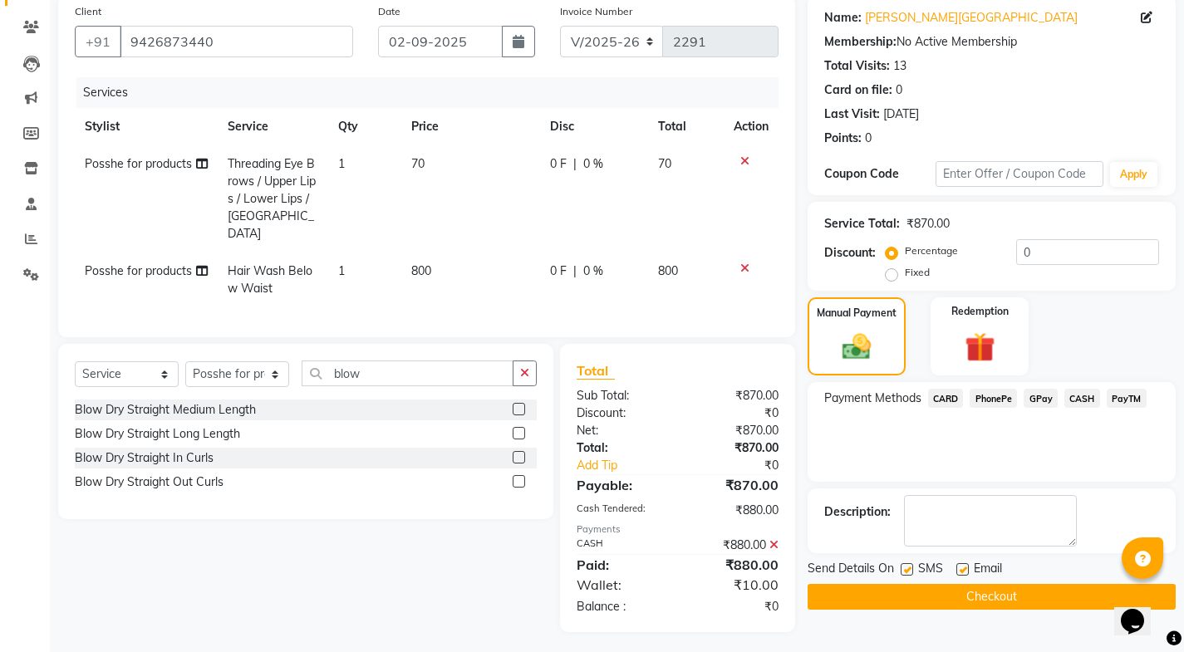
click at [903, 573] on label at bounding box center [906, 569] width 12 height 12
click at [903, 573] on input "checkbox" at bounding box center [905, 570] width 11 height 11
checkbox input "false"
click at [967, 565] on label at bounding box center [962, 569] width 12 height 12
click at [967, 565] on input "checkbox" at bounding box center [961, 570] width 11 height 11
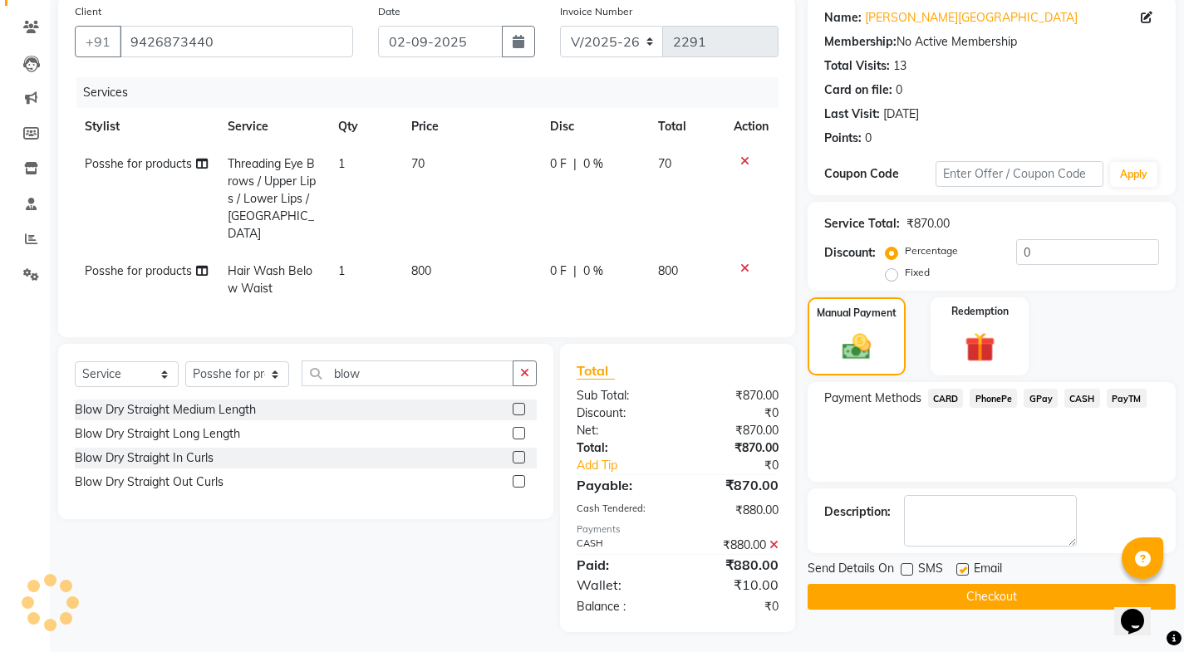
checkbox input "false"
click at [195, 257] on td "Posshe for products" at bounding box center [146, 280] width 143 height 55
select select "43736"
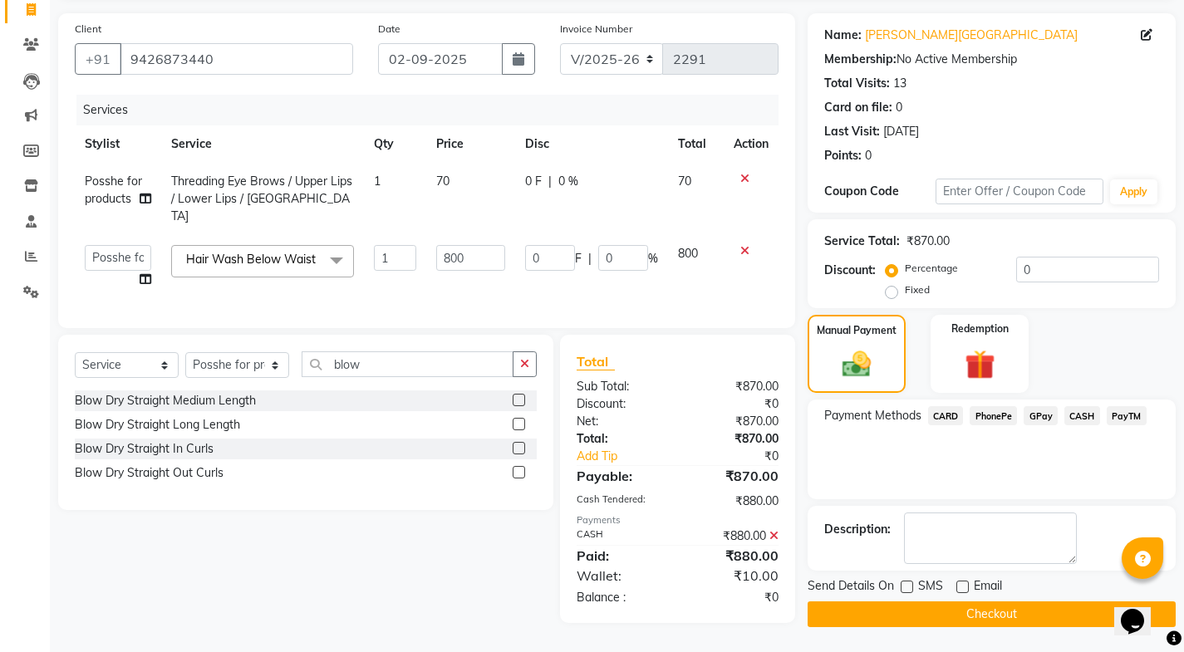
scroll to position [111, 0]
click at [105, 245] on select "[PERSON_NAME] Kajal Mali [PERSON_NAME] Posshe for products [PERSON_NAME] [PERSO…" at bounding box center [118, 258] width 66 height 26
select select "43693"
click at [891, 625] on button "Checkout" at bounding box center [991, 614] width 368 height 26
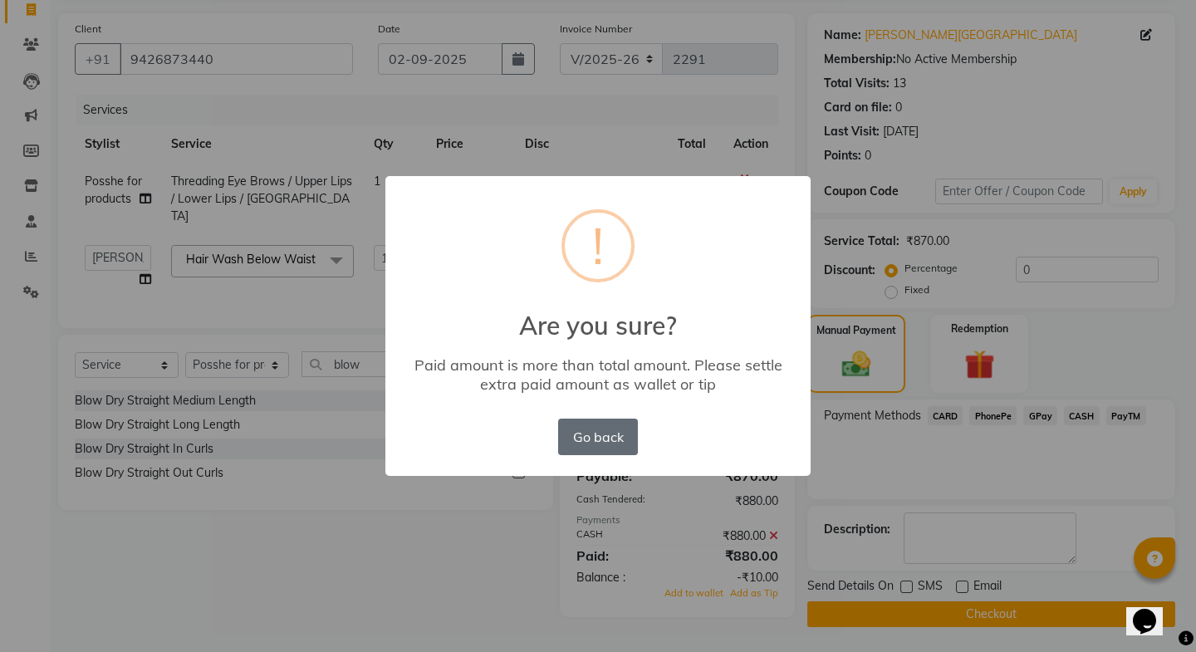
click at [629, 434] on button "Go back" at bounding box center [598, 437] width 80 height 37
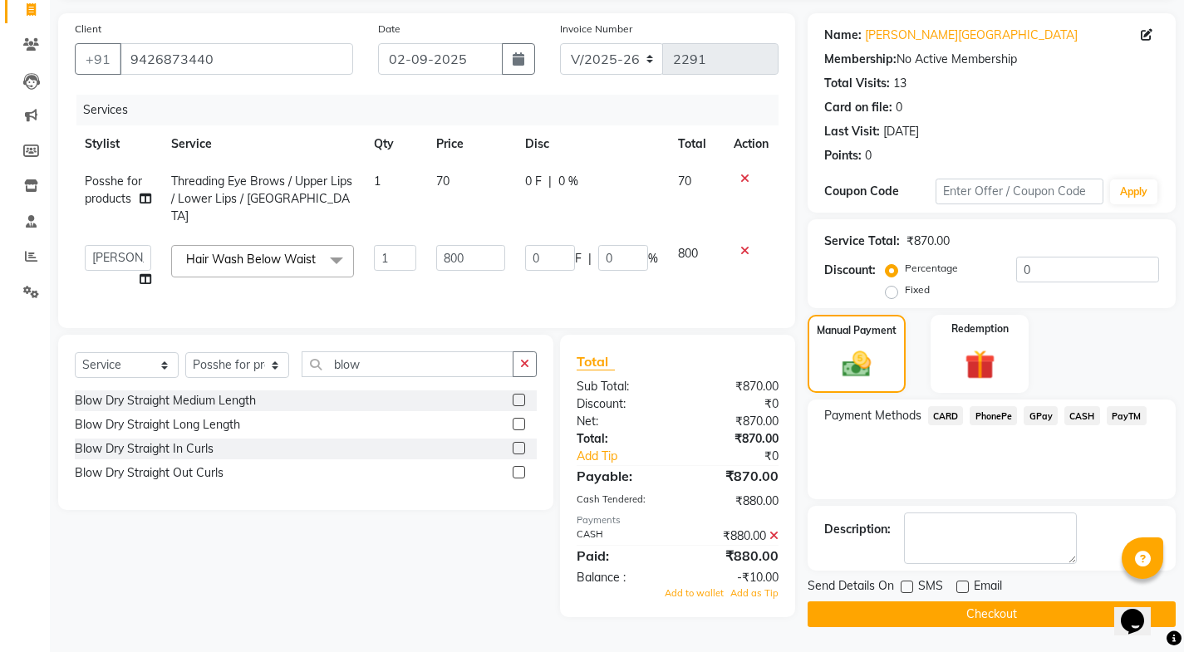
click at [705, 601] on div "Add to wallet Add as Tip" at bounding box center [677, 593] width 227 height 14
click at [709, 599] on span "Add to wallet" at bounding box center [694, 593] width 59 height 12
click at [953, 621] on button "Checkout" at bounding box center [991, 614] width 368 height 26
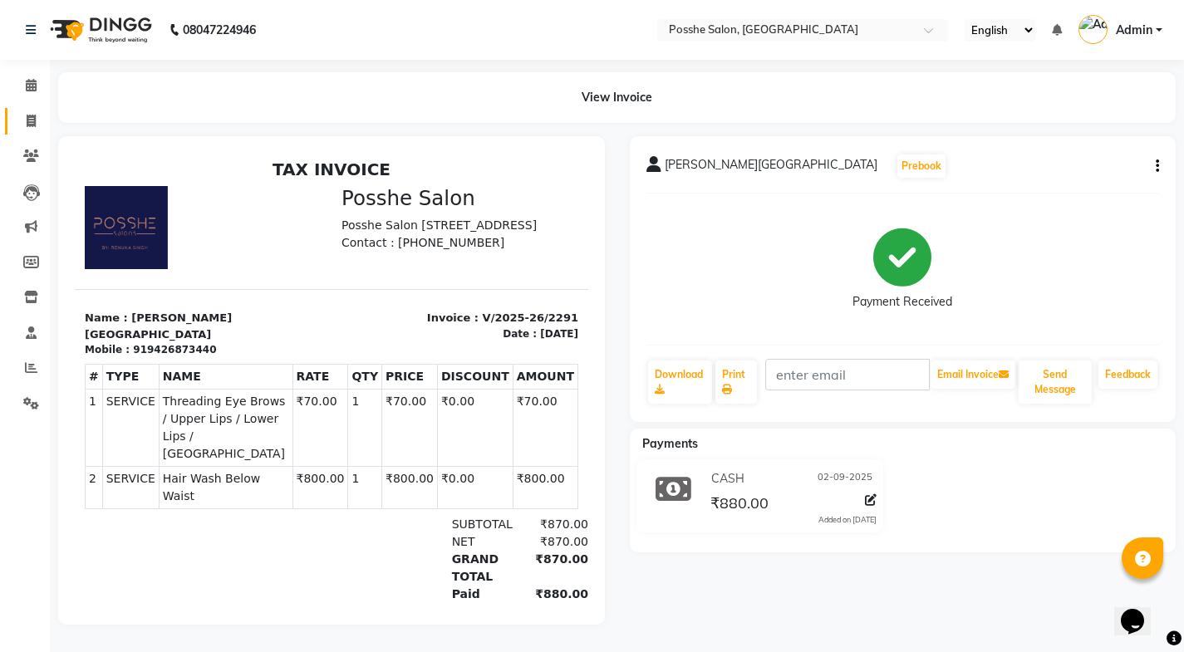
drag, startPoint x: 0, startPoint y: 120, endPoint x: 27, endPoint y: 128, distance: 28.4
click at [24, 130] on li "Invoice" at bounding box center [25, 122] width 50 height 36
click at [34, 127] on span at bounding box center [31, 121] width 29 height 19
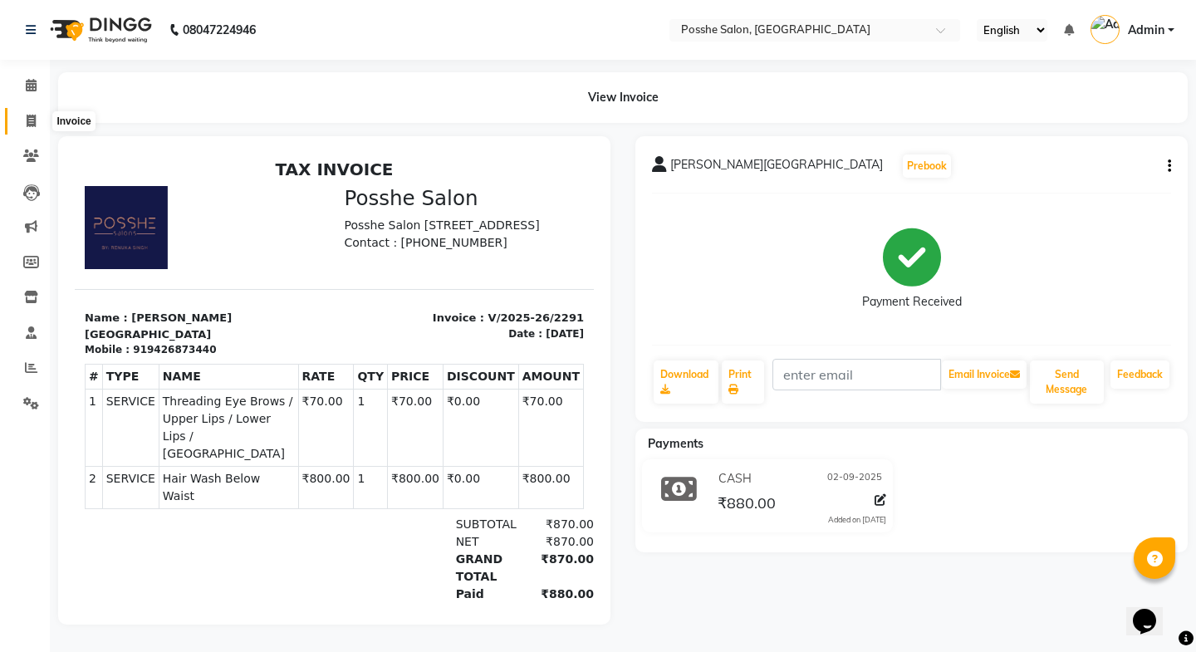
select select "6052"
select select "service"
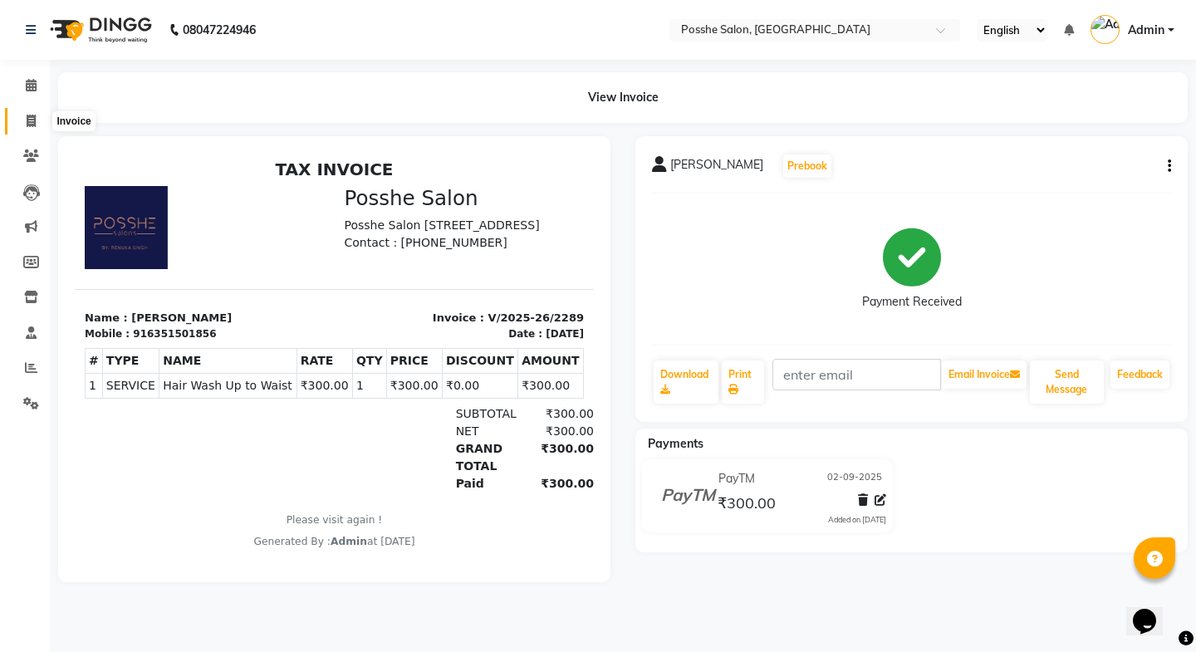
click at [38, 126] on span at bounding box center [31, 121] width 29 height 19
select select "6052"
select select "service"
